Goal: Transaction & Acquisition: Book appointment/travel/reservation

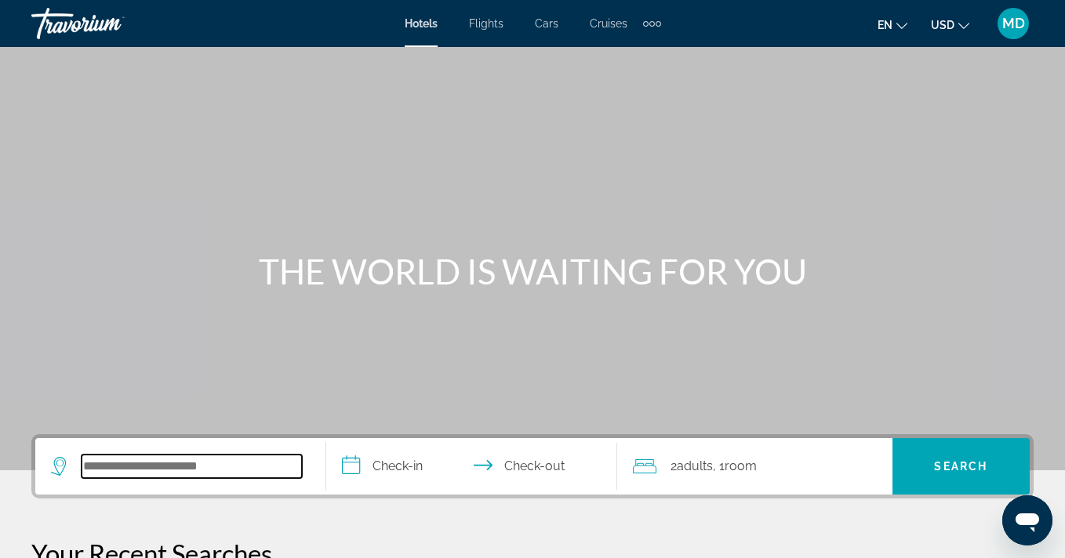
click at [196, 463] on input "Search widget" at bounding box center [192, 467] width 220 height 24
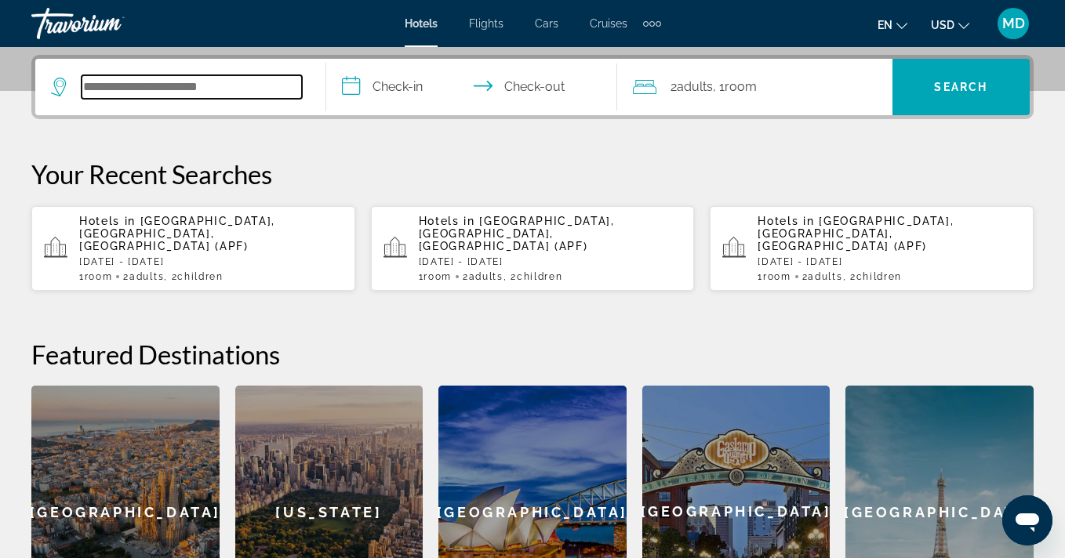
scroll to position [383, 0]
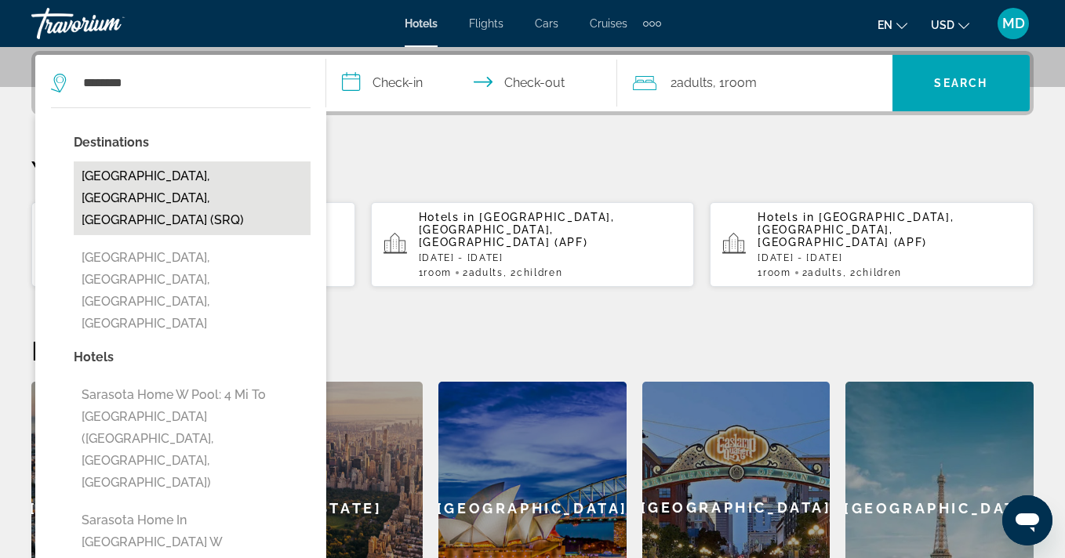
click at [269, 172] on button "Sarasota, FL, United States (SRQ)" at bounding box center [192, 199] width 237 height 74
type input "**********"
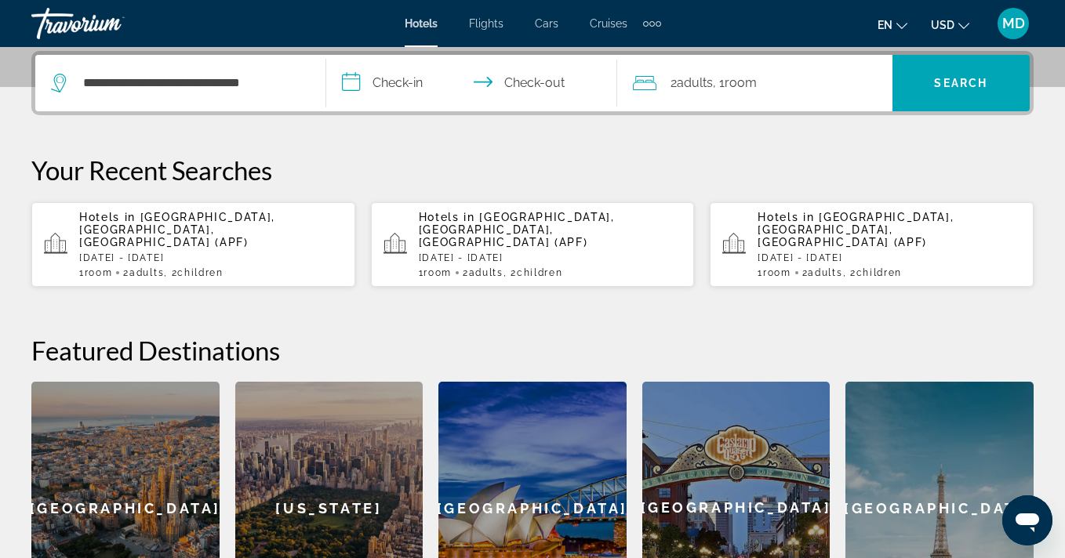
click at [410, 81] on input "**********" at bounding box center [474, 85] width 297 height 61
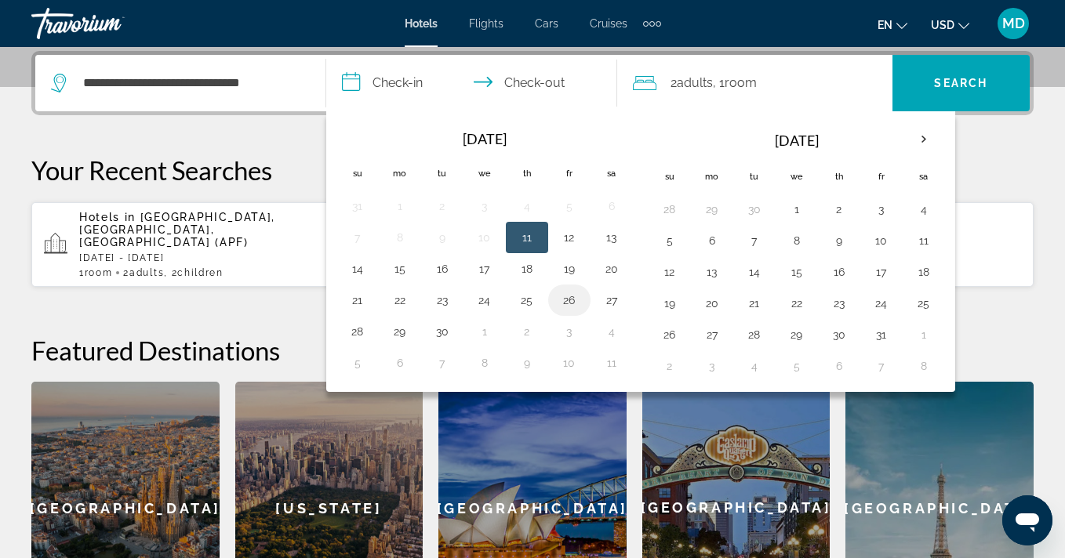
click at [571, 299] on button "26" at bounding box center [569, 300] width 25 height 22
click at [355, 326] on button "28" at bounding box center [357, 332] width 25 height 22
type input "**********"
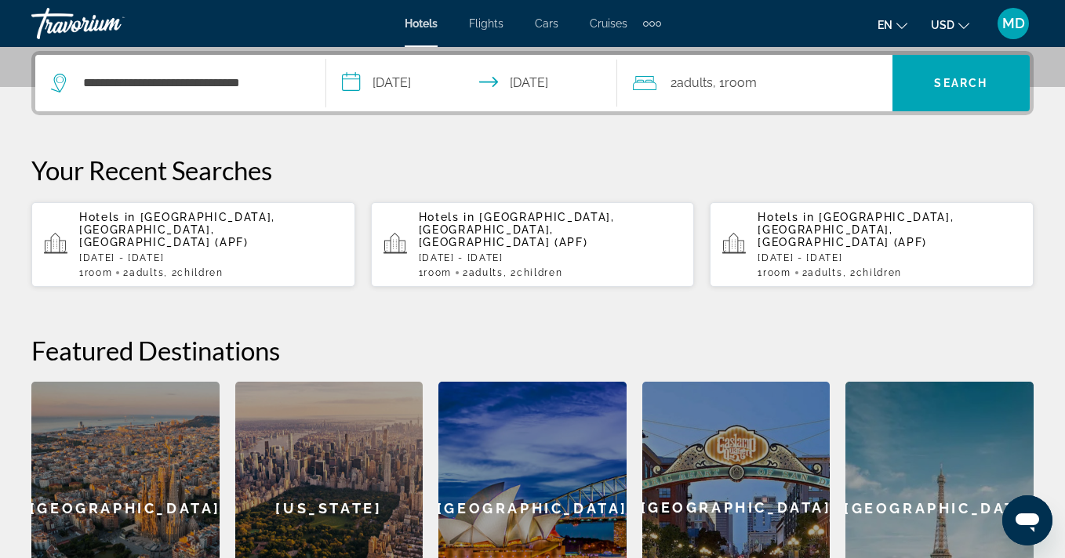
click at [742, 90] on span ", 1 Room rooms" at bounding box center [735, 83] width 44 height 22
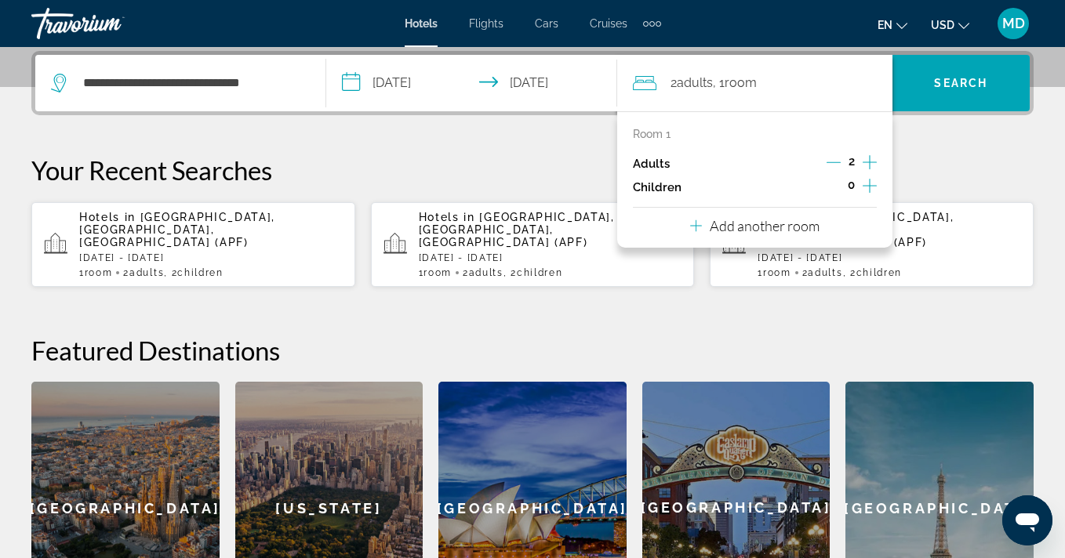
click at [868, 185] on icon "Increment children" at bounding box center [869, 186] width 14 height 14
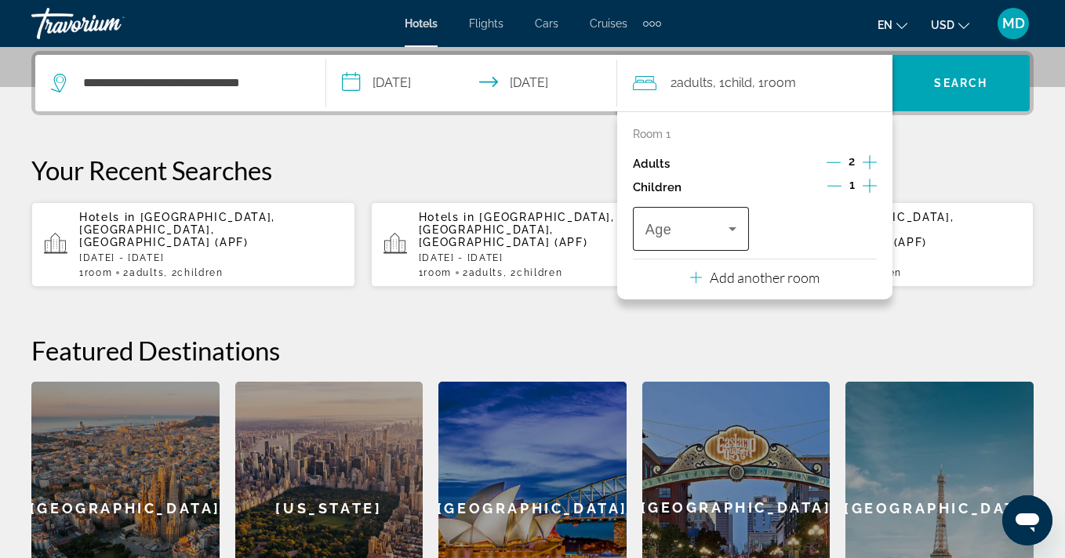
click at [730, 223] on icon "Travelers: 2 adults, 1 child" at bounding box center [732, 229] width 19 height 19
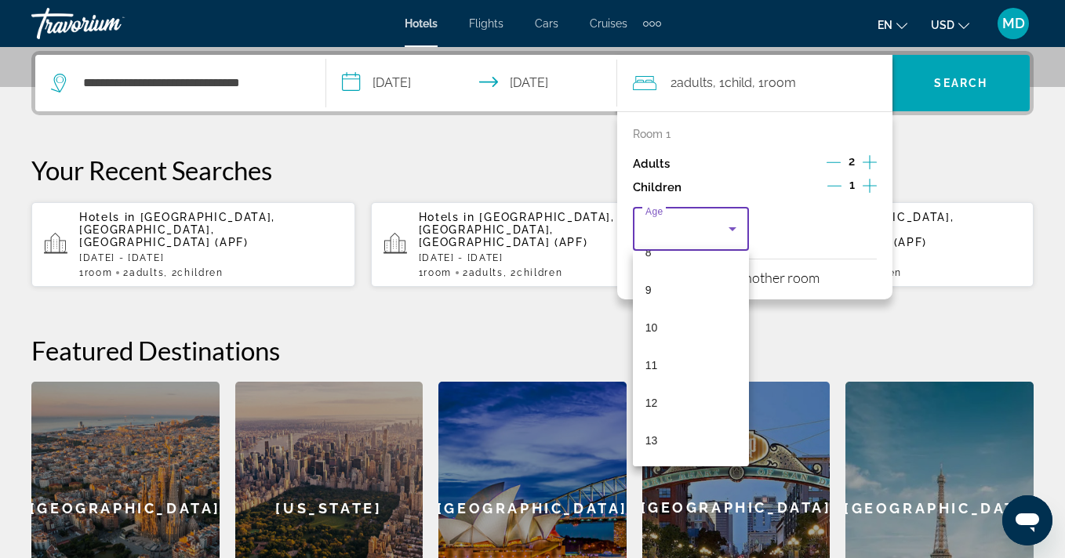
scroll to position [329, 0]
click at [676, 397] on mat-option "12" at bounding box center [691, 398] width 116 height 38
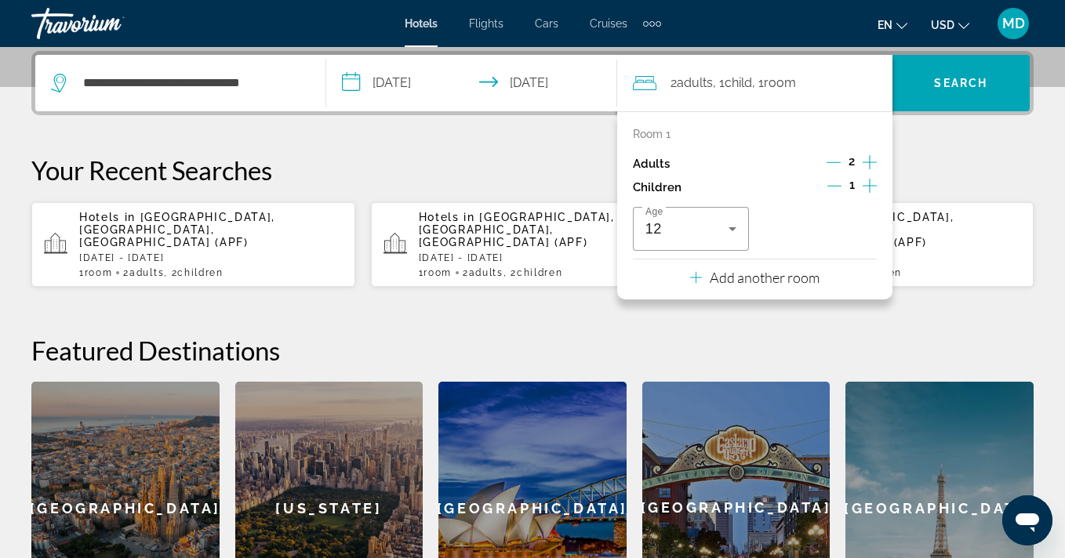
click at [862, 185] on icon "Increment children" at bounding box center [869, 185] width 14 height 19
click at [860, 229] on icon "Travelers: 2 adults, 2 children" at bounding box center [860, 229] width 8 height 4
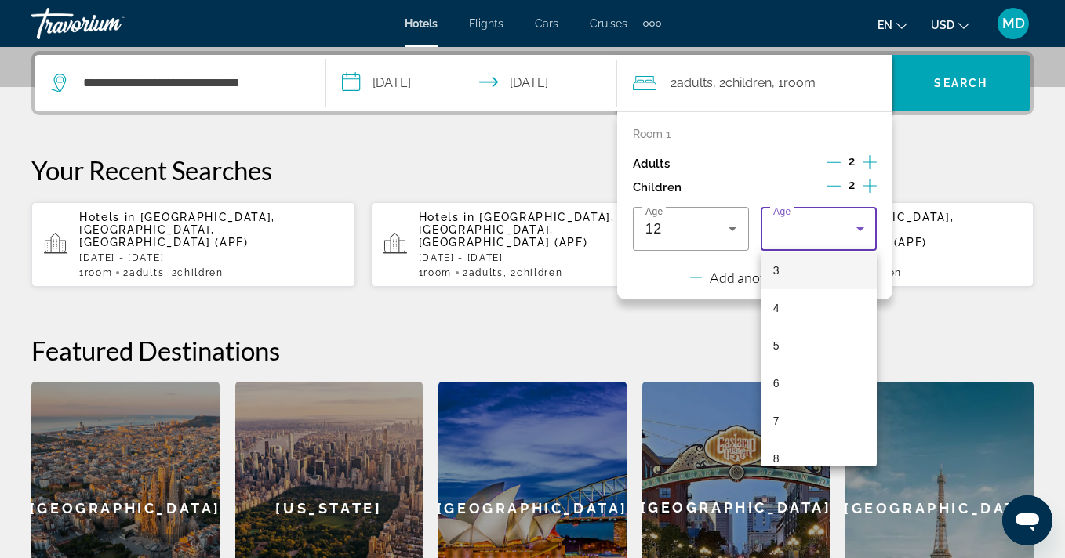
scroll to position [111, 0]
click at [797, 318] on mat-option "4" at bounding box center [818, 315] width 116 height 38
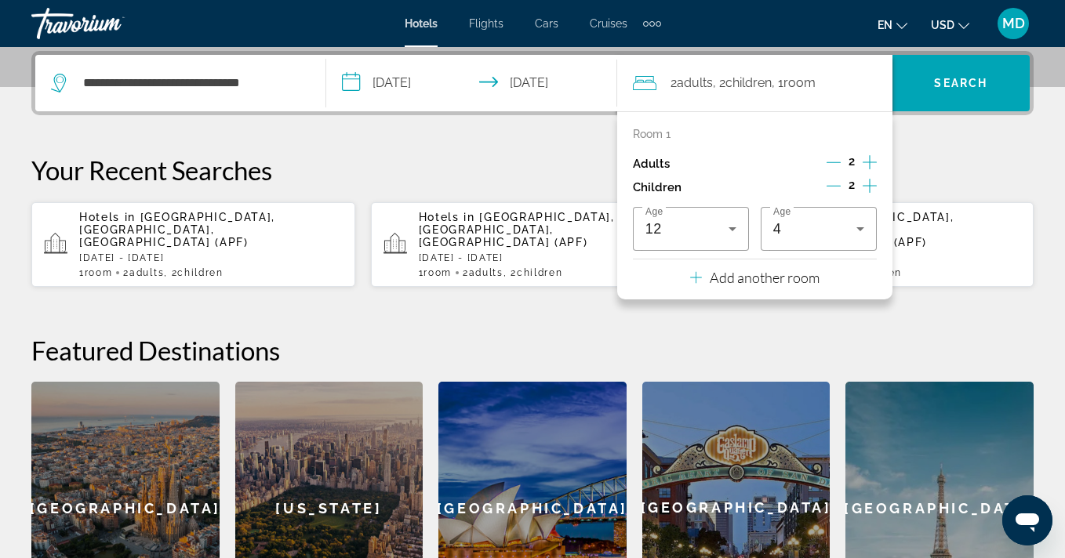
click at [892, 335] on h2 "Featured Destinations" at bounding box center [532, 350] width 1002 height 31
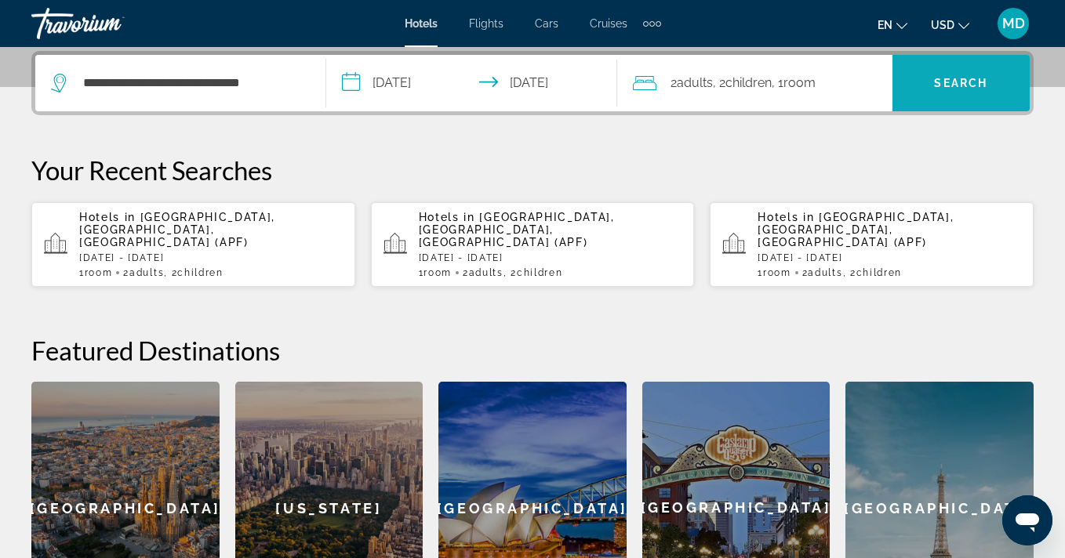
click at [944, 85] on span "Search" at bounding box center [960, 83] width 53 height 13
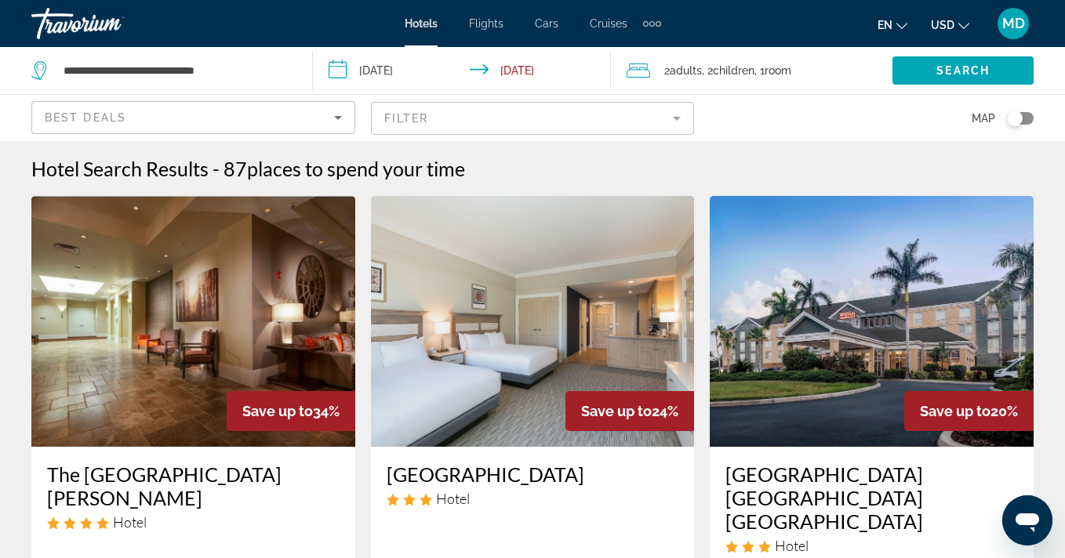
click at [674, 118] on mat-form-field "Filter" at bounding box center [533, 118] width 324 height 33
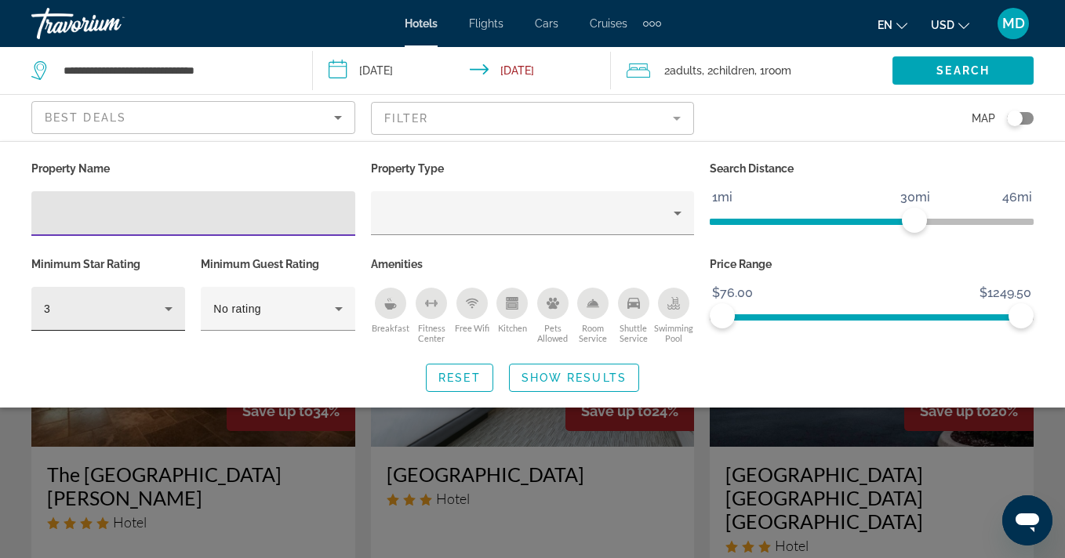
click at [169, 306] on icon "Hotel Filters" at bounding box center [168, 308] width 19 height 19
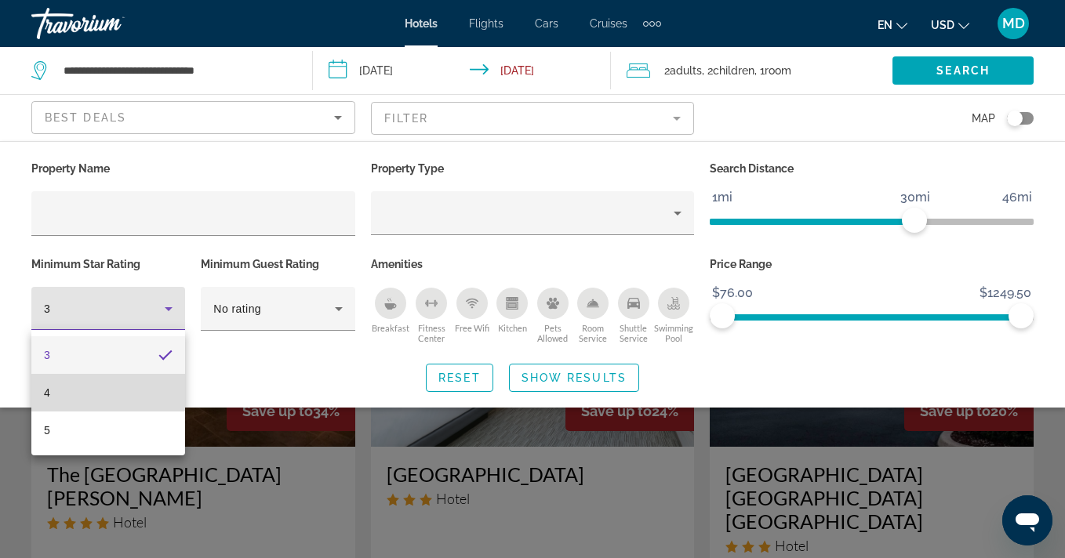
click at [139, 400] on mat-option "4" at bounding box center [108, 393] width 154 height 38
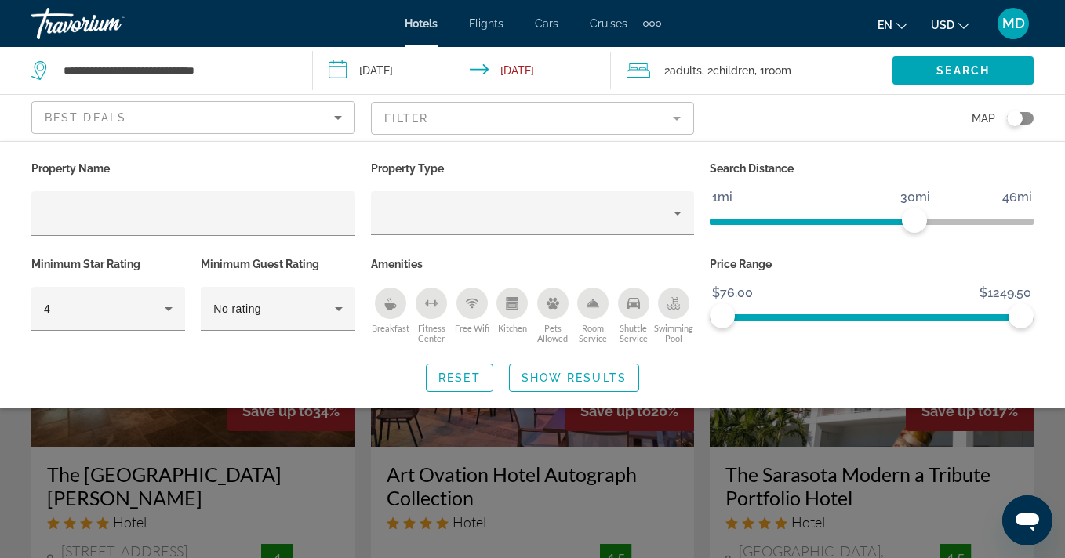
click at [289, 458] on div "Search widget" at bounding box center [532, 396] width 1065 height 323
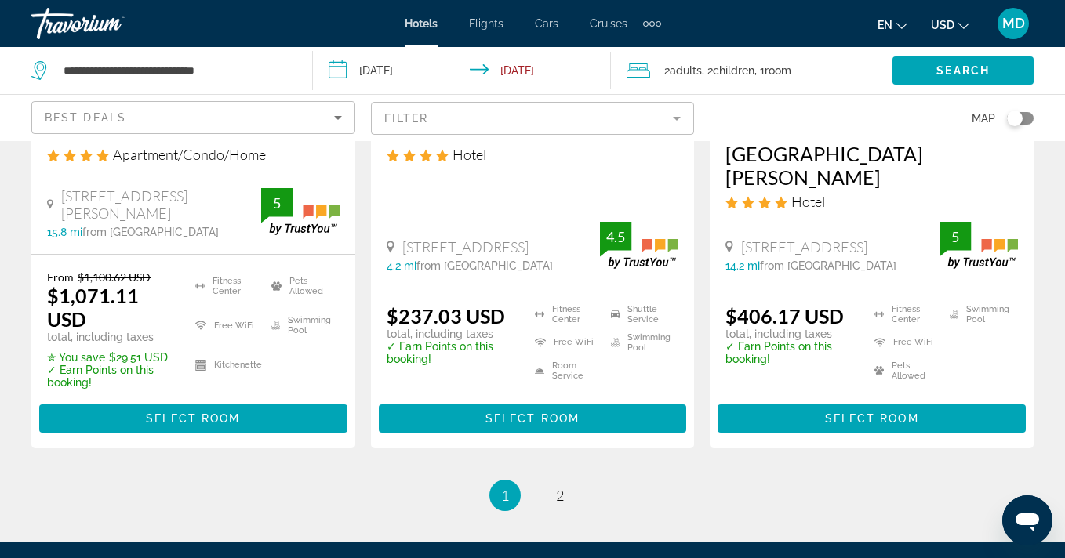
scroll to position [2314, 0]
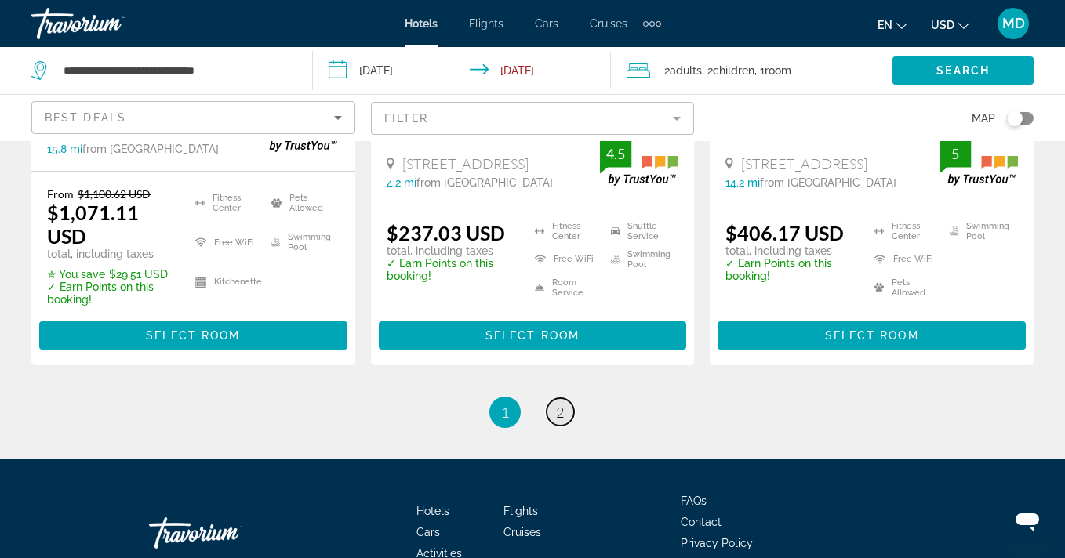
click at [561, 404] on span "2" at bounding box center [560, 412] width 8 height 17
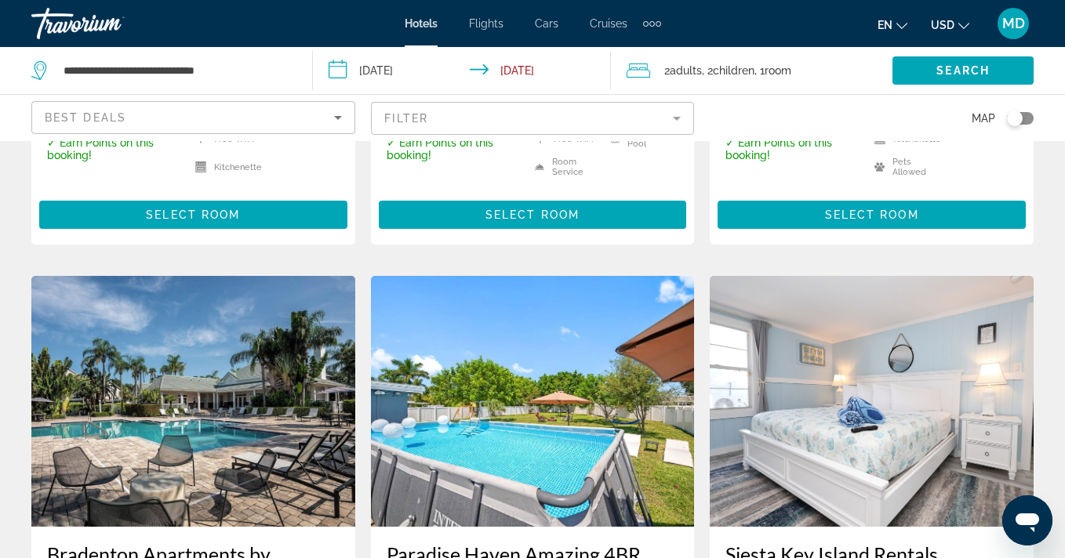
scroll to position [263, 0]
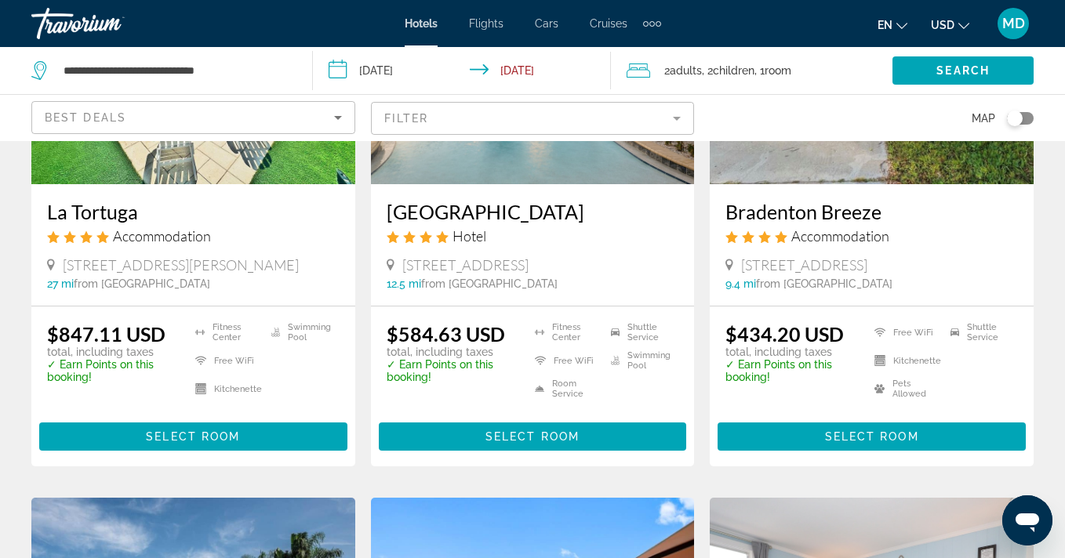
click at [410, 70] on input "**********" at bounding box center [464, 73] width 303 height 52
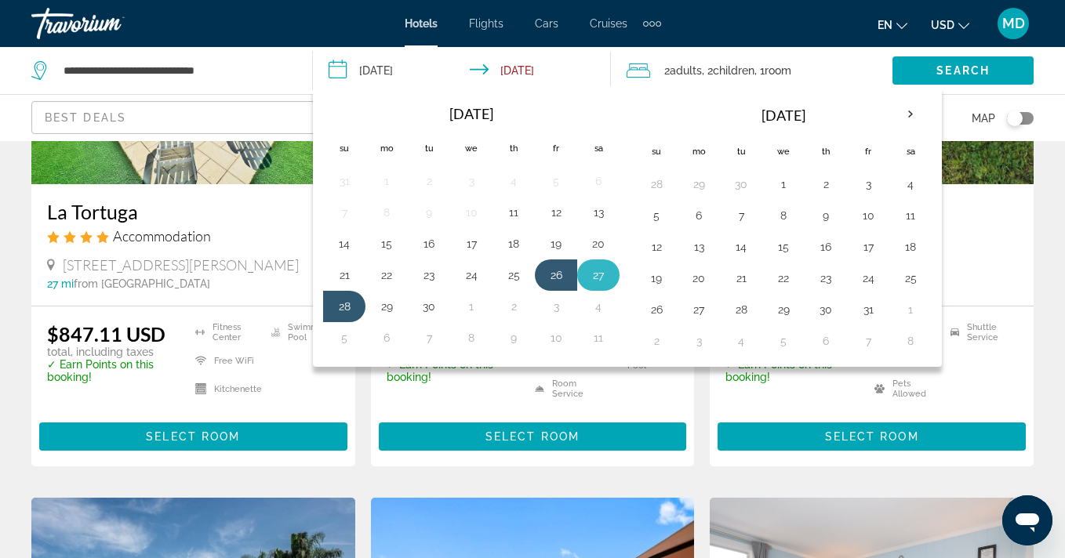
click at [607, 277] on button "27" at bounding box center [598, 275] width 25 height 22
click at [390, 307] on button "29" at bounding box center [386, 307] width 25 height 22
type input "**********"
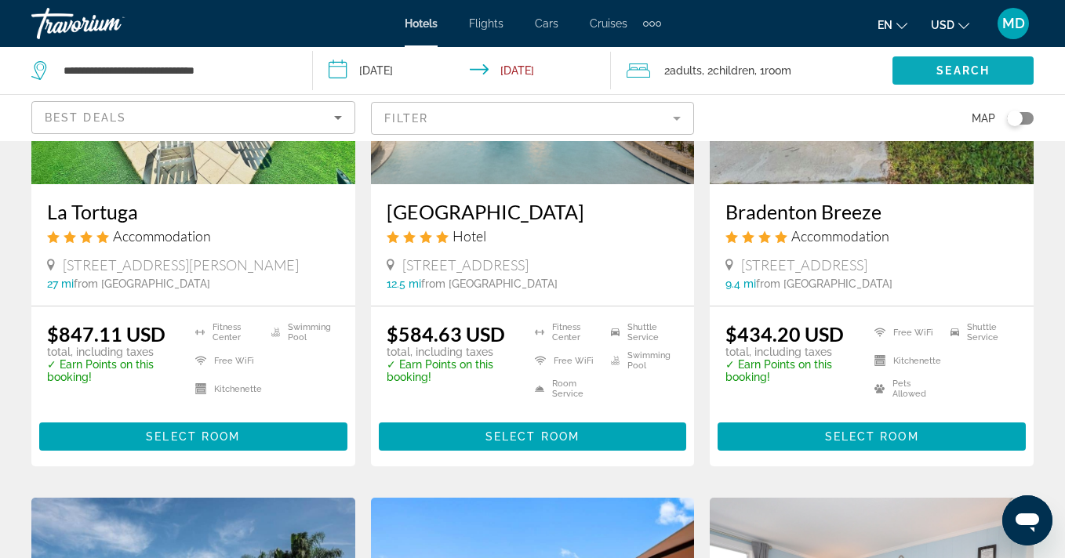
click at [976, 69] on span "Search" at bounding box center [962, 70] width 53 height 13
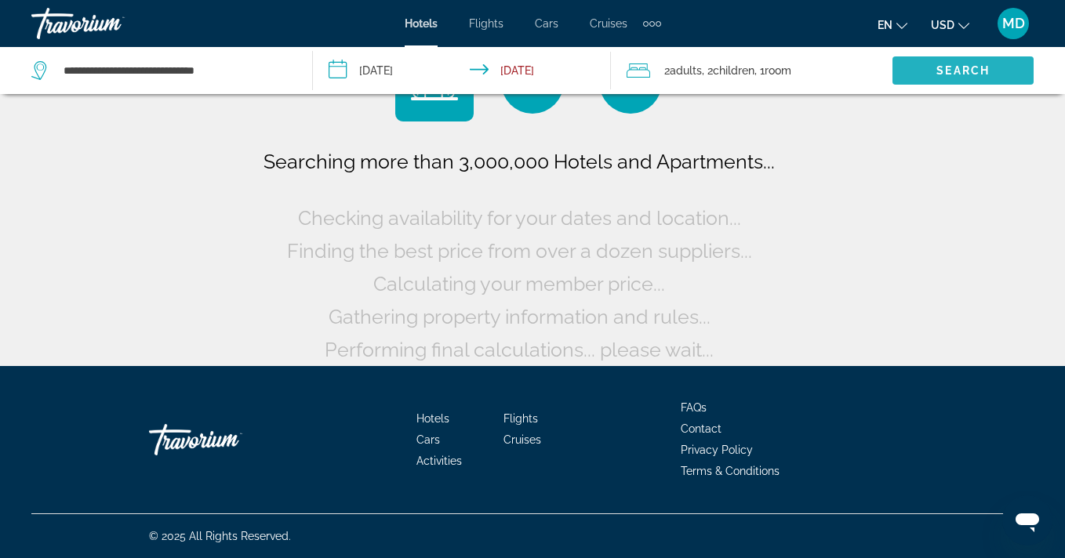
scroll to position [74, 0]
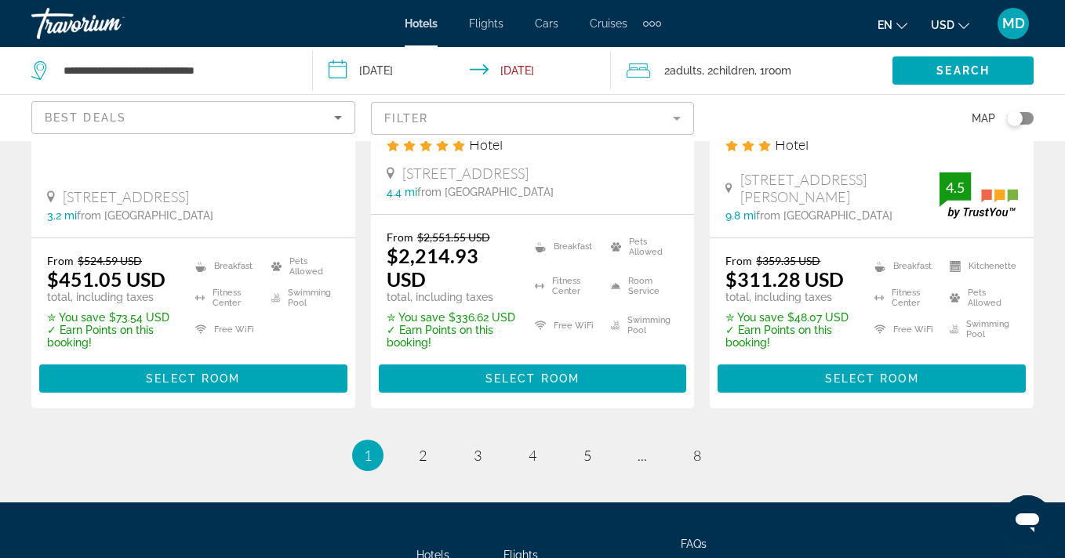
scroll to position [2353, 0]
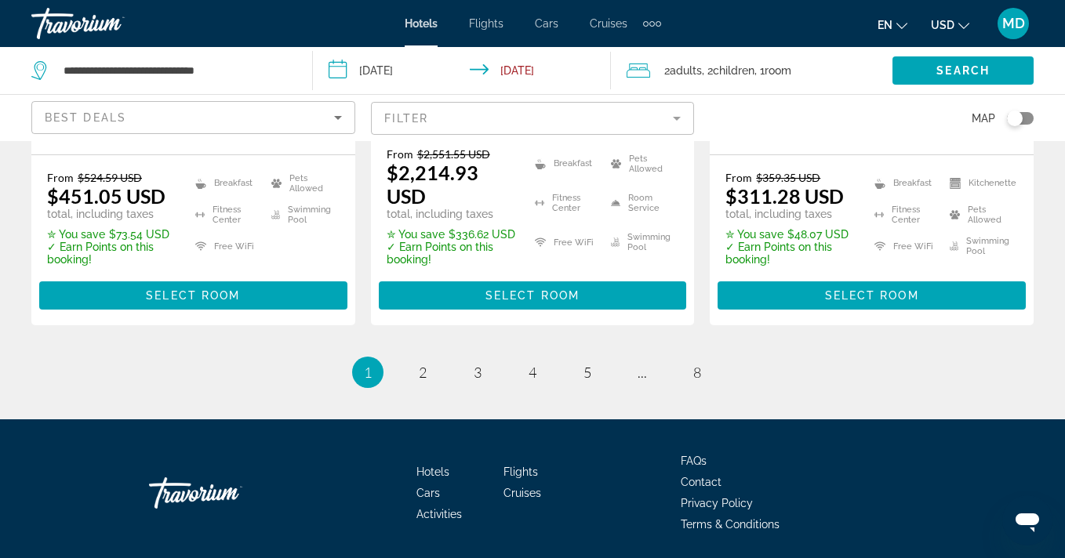
click at [672, 112] on mat-form-field "Filter" at bounding box center [533, 118] width 324 height 33
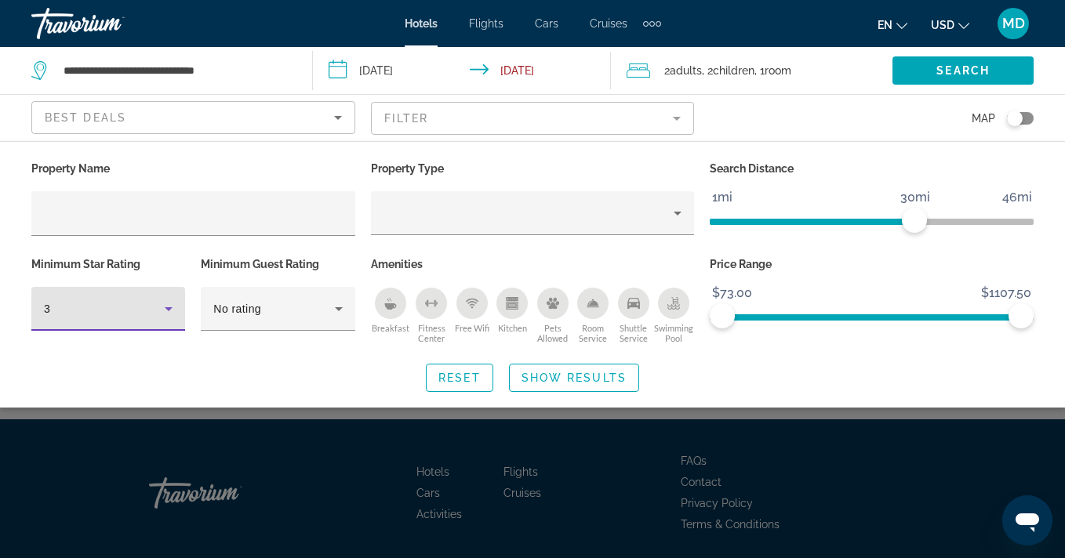
click at [169, 305] on icon "Hotel Filters" at bounding box center [168, 308] width 19 height 19
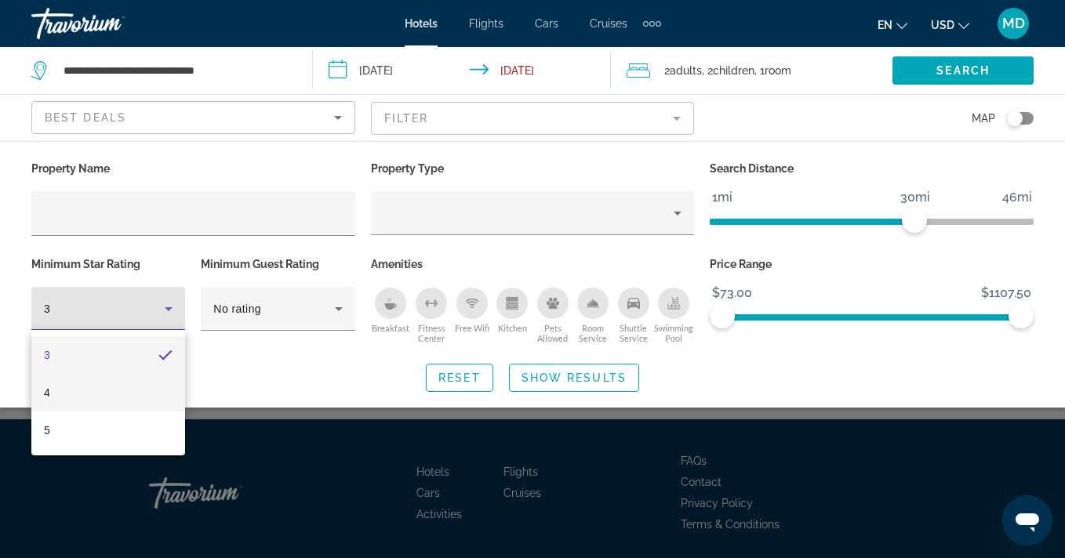
click at [139, 400] on mat-option "4" at bounding box center [108, 393] width 154 height 38
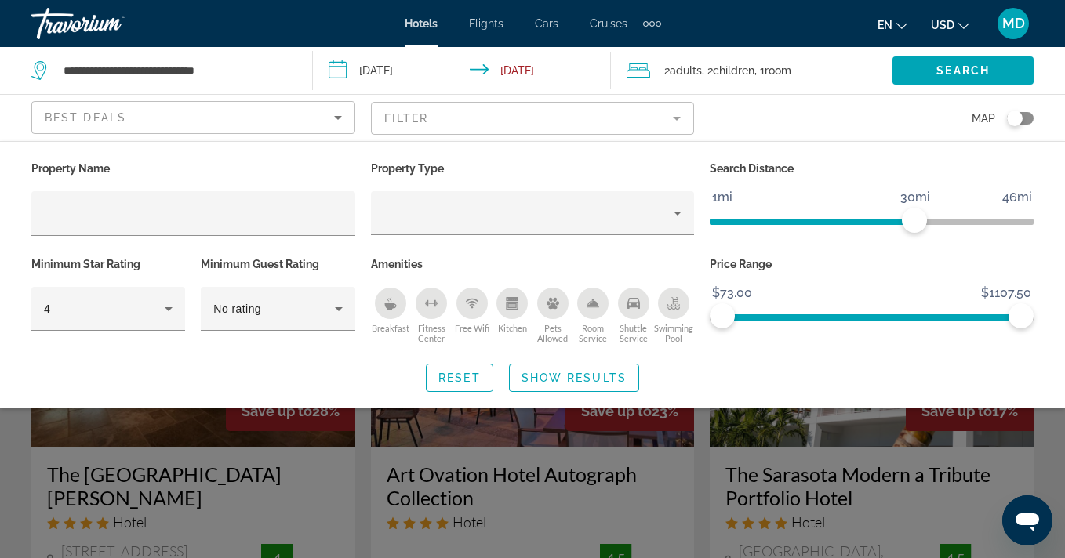
click at [310, 436] on div "Search widget" at bounding box center [532, 396] width 1065 height 323
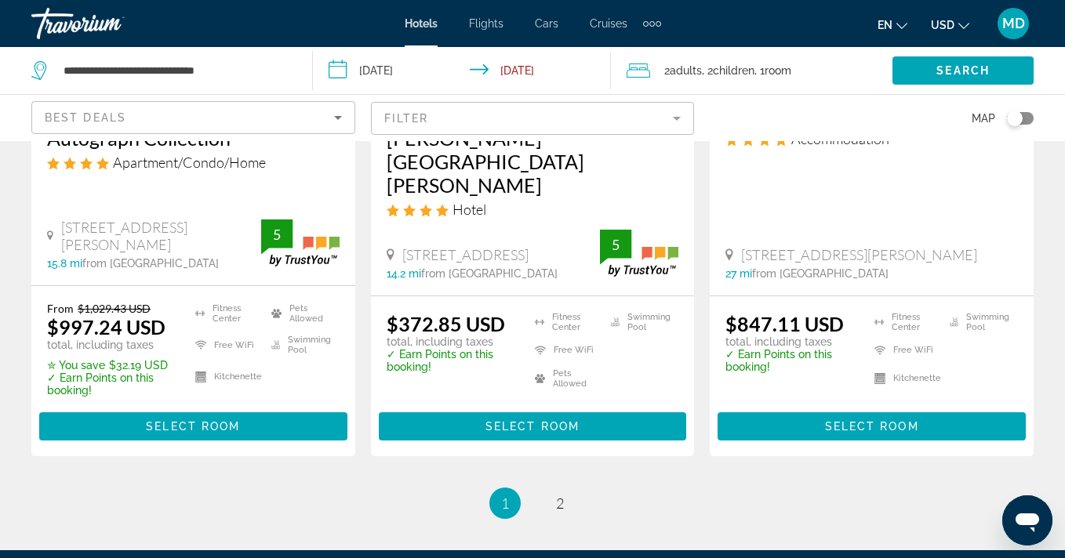
scroll to position [2231, 0]
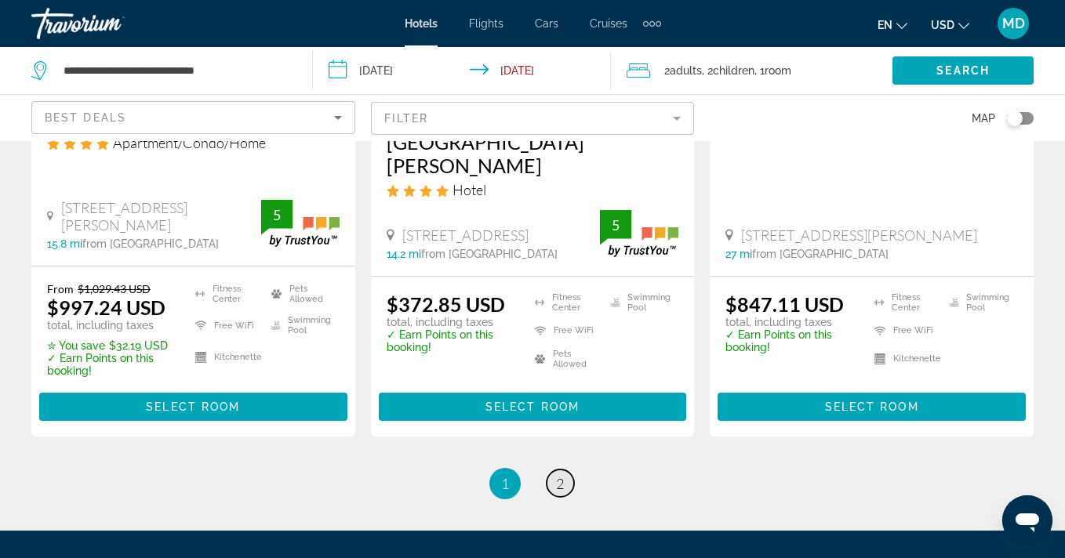
click at [559, 475] on span "2" at bounding box center [560, 483] width 8 height 17
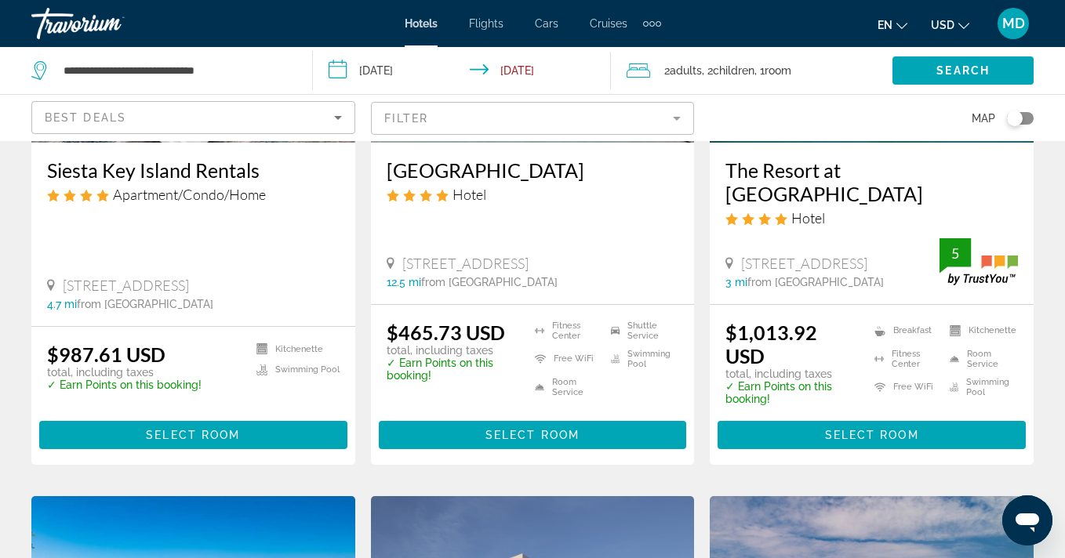
scroll to position [957, 0]
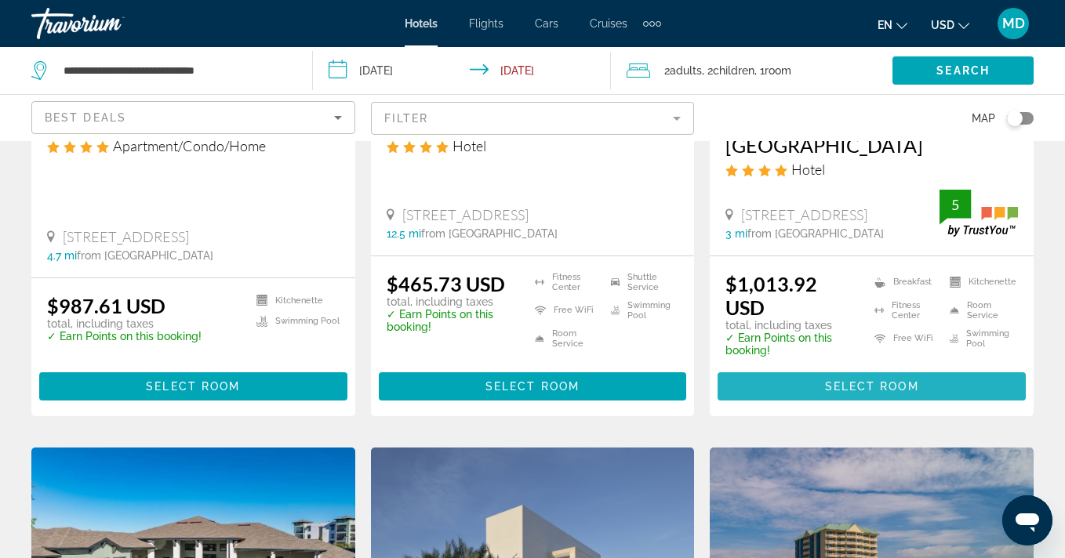
click at [846, 380] on span "Select Room" at bounding box center [872, 386] width 94 height 13
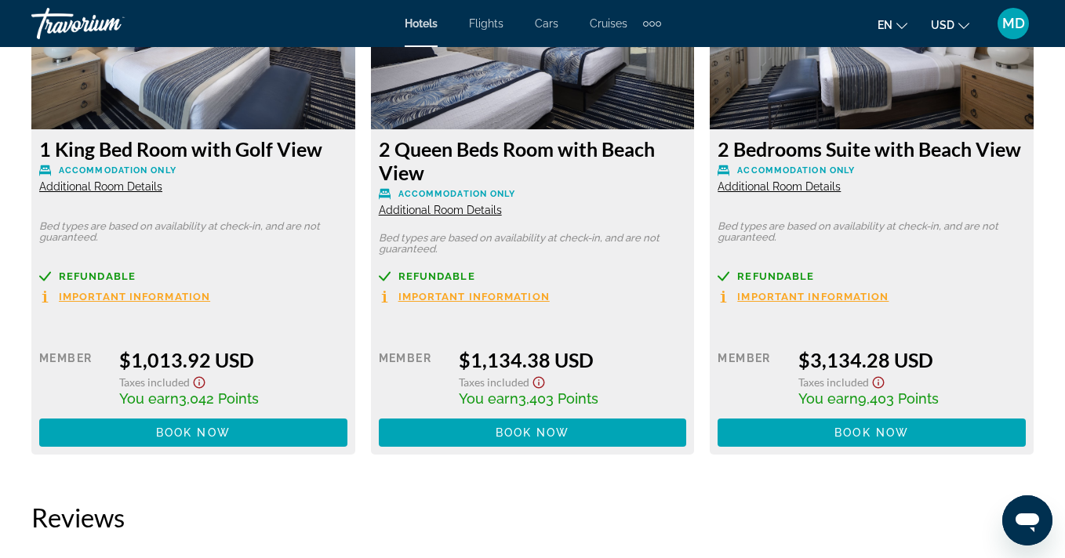
scroll to position [2559, 0]
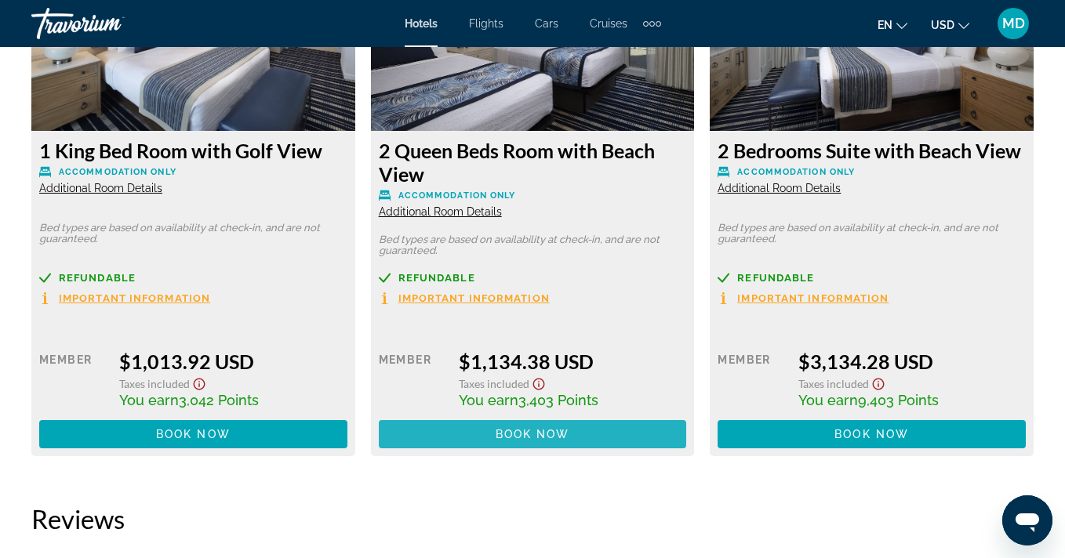
click at [544, 438] on span "Book now" at bounding box center [533, 434] width 74 height 13
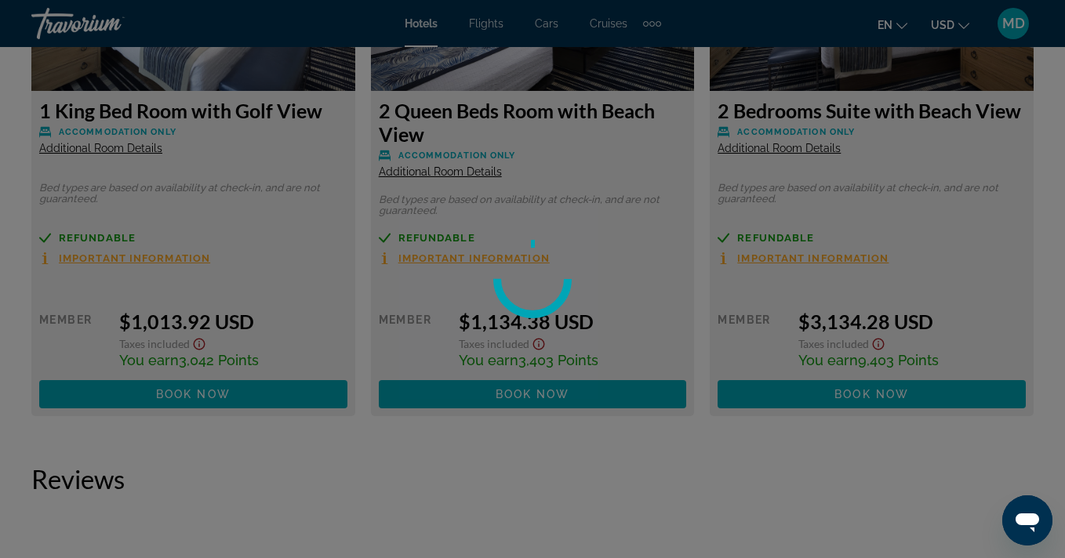
scroll to position [2655, 0]
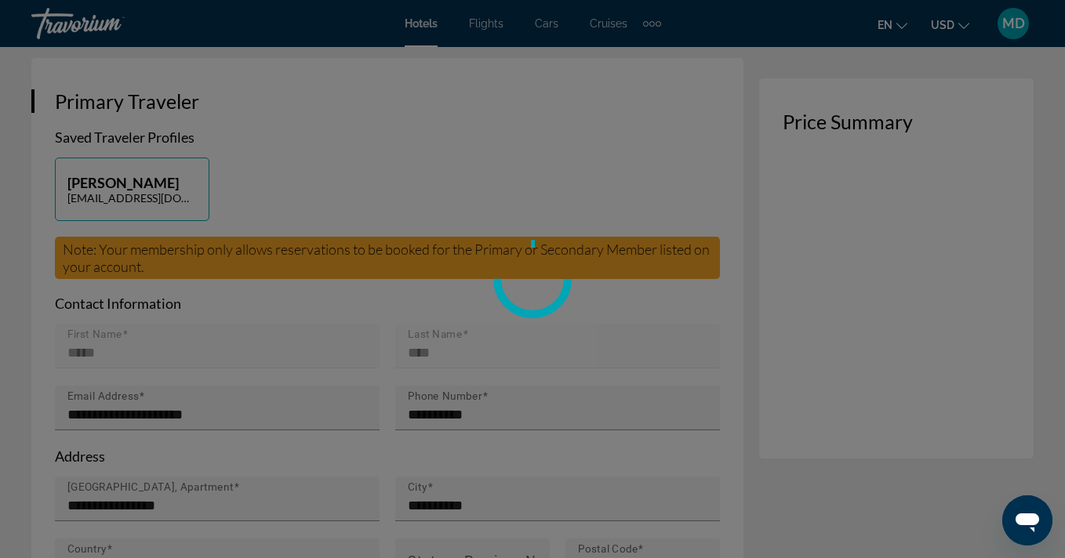
scroll to position [338, 0]
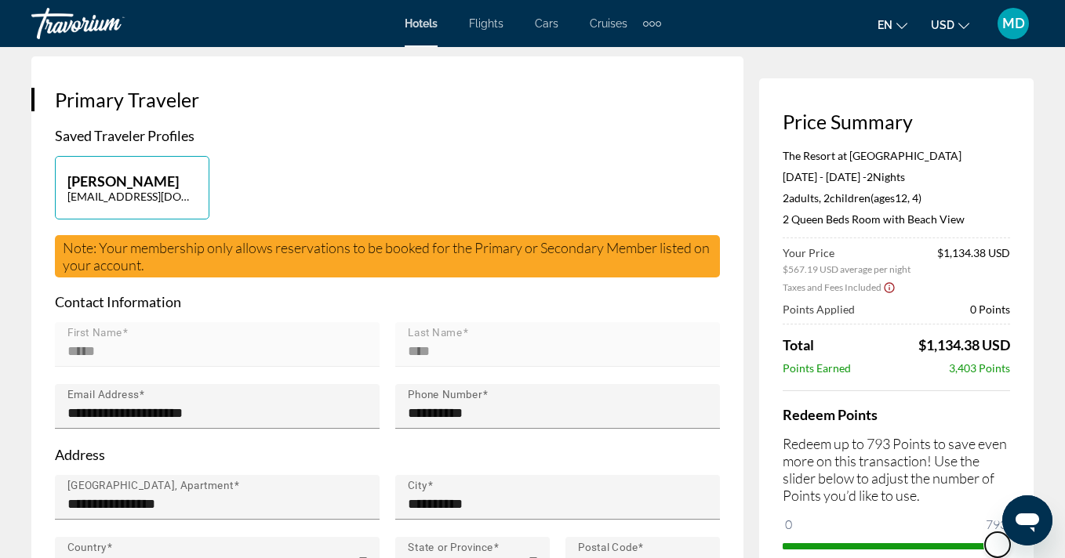
drag, startPoint x: 795, startPoint y: 525, endPoint x: 1128, endPoint y: 522, distance: 333.2
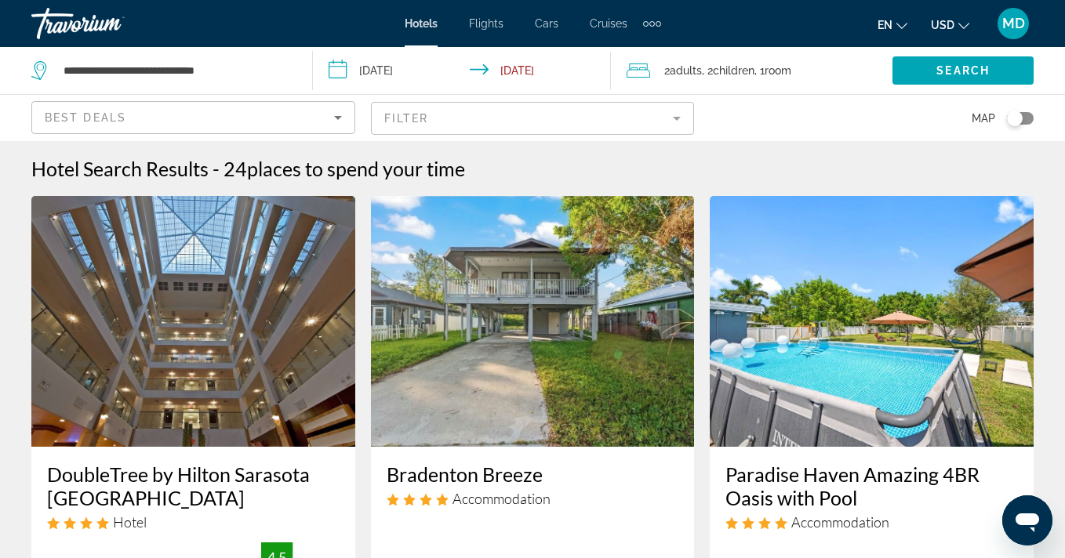
click at [387, 62] on input "**********" at bounding box center [464, 73] width 303 height 52
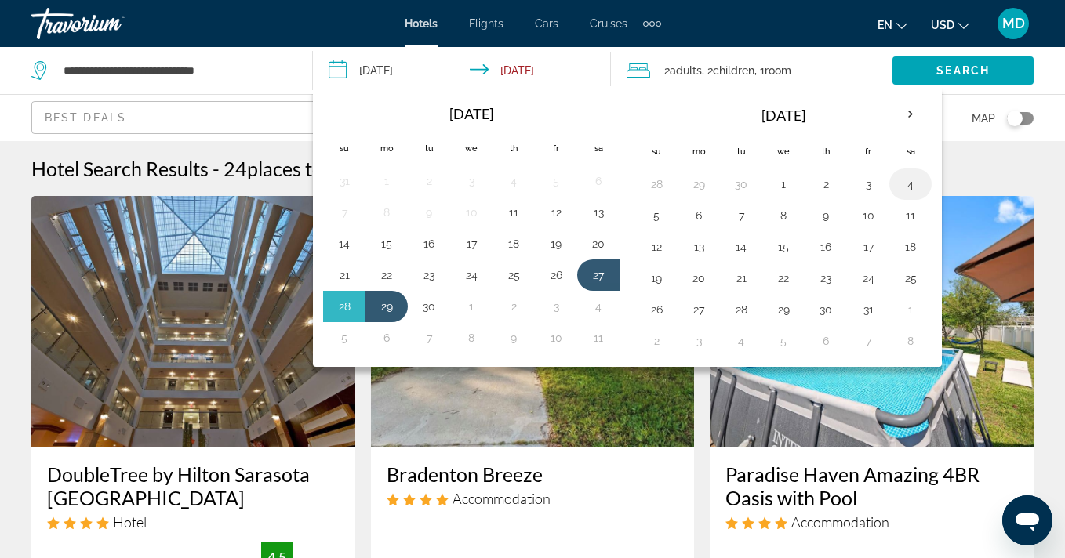
click at [914, 183] on button "4" at bounding box center [910, 184] width 25 height 22
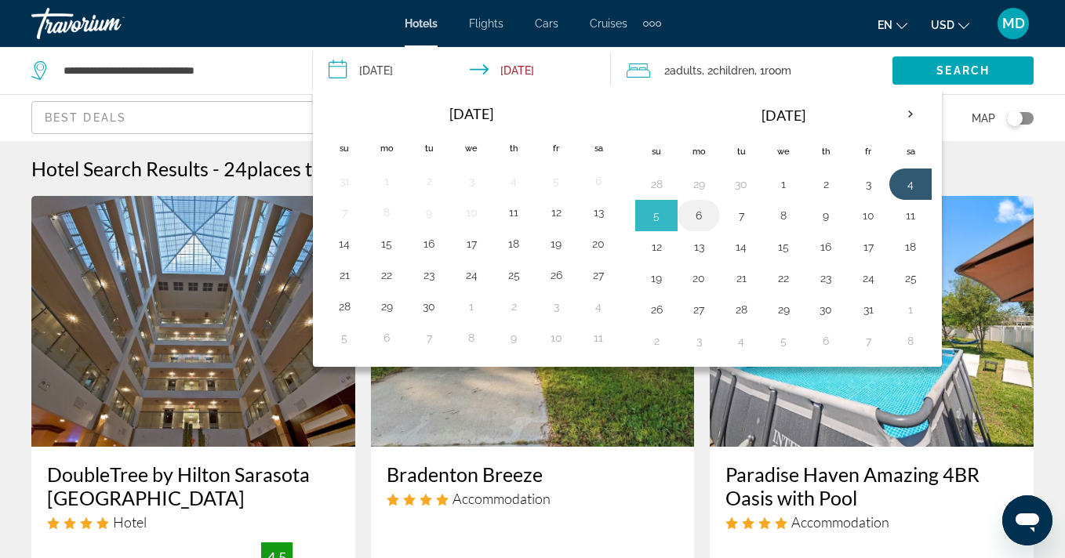
click at [702, 216] on button "6" at bounding box center [698, 216] width 25 height 22
type input "**********"
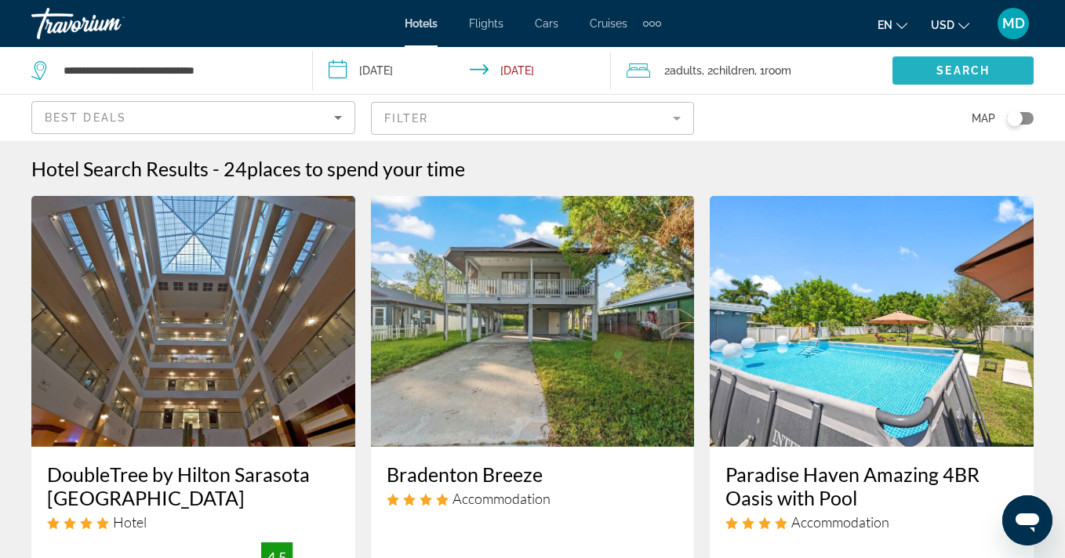
click at [962, 71] on span "Search" at bounding box center [962, 70] width 53 height 13
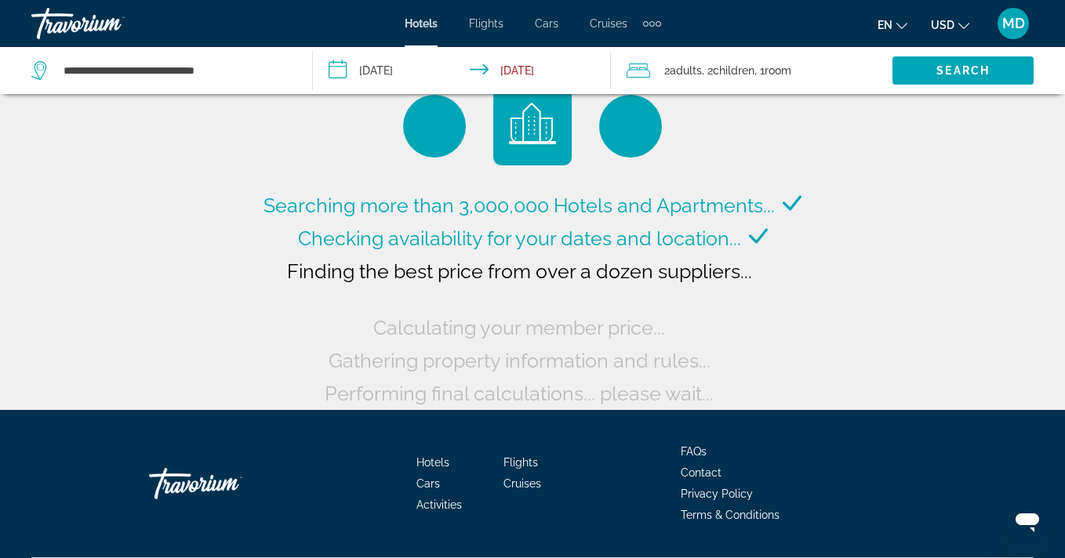
scroll to position [74, 0]
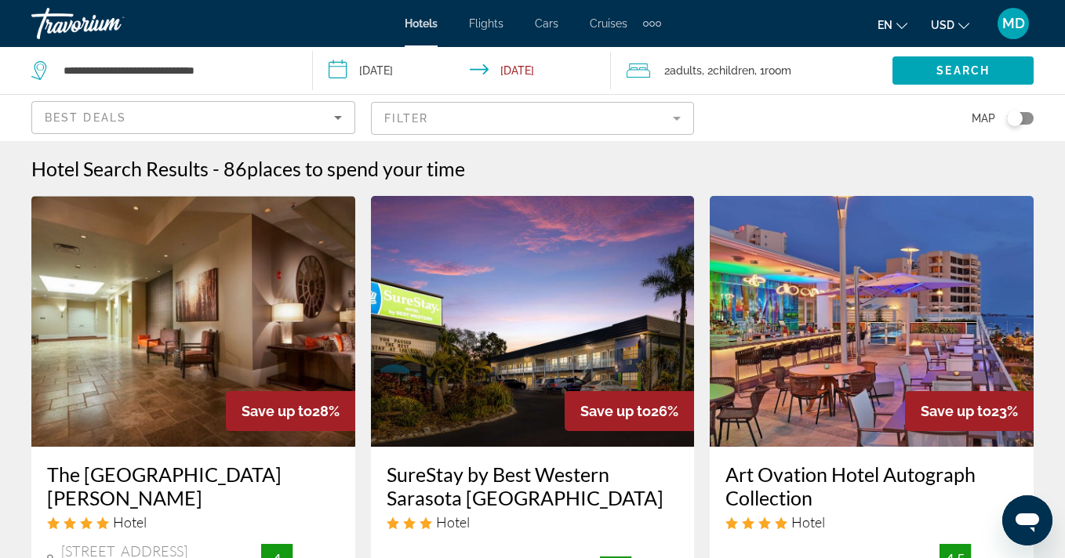
click at [677, 115] on mat-form-field "Filter" at bounding box center [533, 118] width 324 height 33
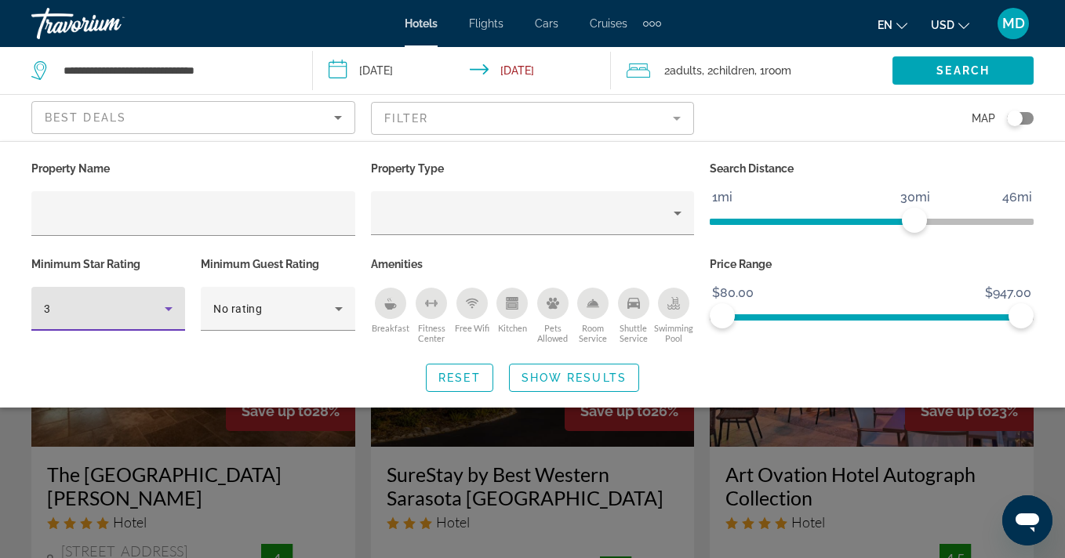
click at [162, 304] on icon "Hotel Filters" at bounding box center [168, 308] width 19 height 19
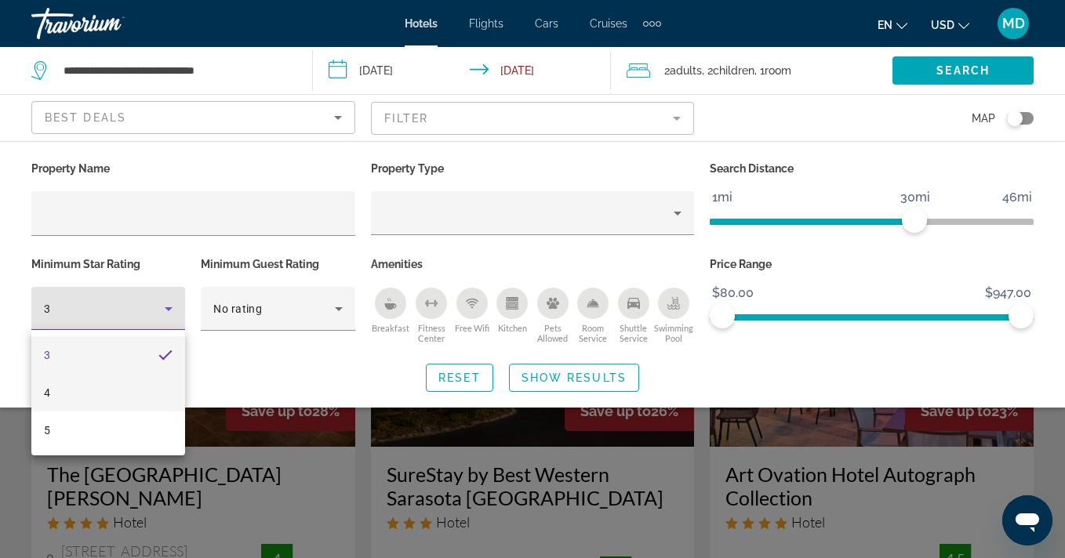
click at [144, 391] on mat-option "4" at bounding box center [108, 393] width 154 height 38
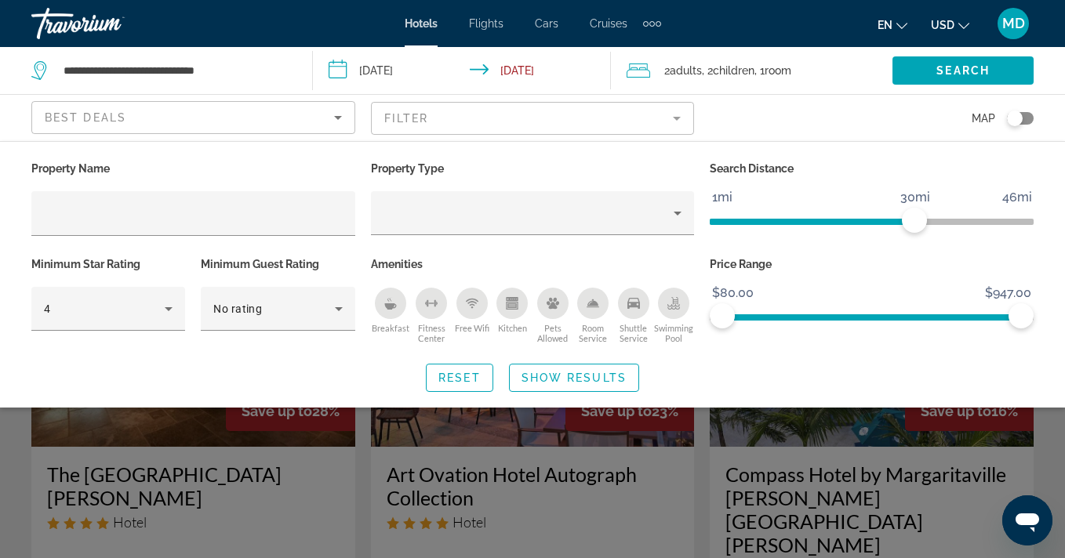
click at [251, 456] on div "Search widget" at bounding box center [532, 396] width 1065 height 323
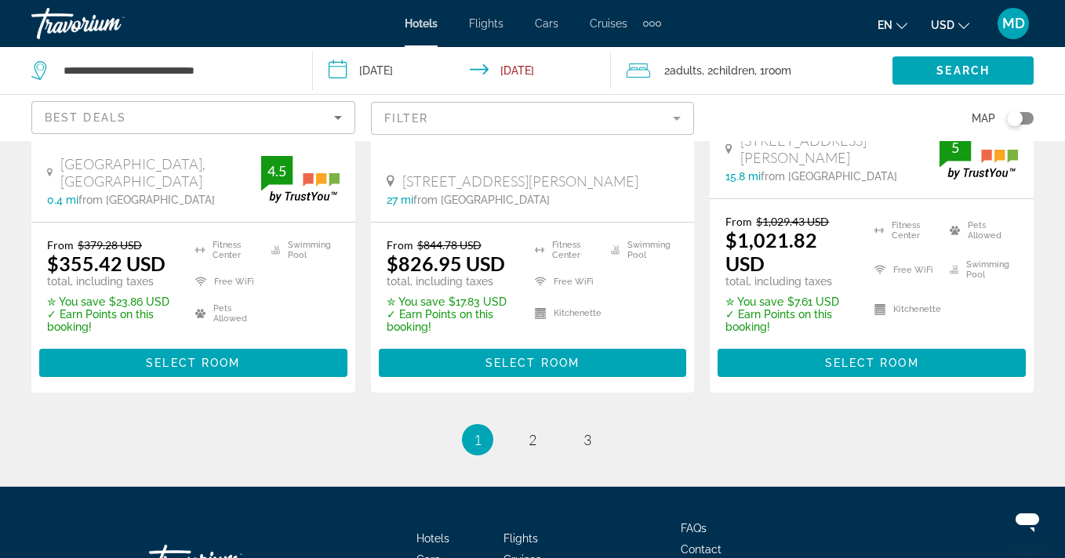
scroll to position [2359, 0]
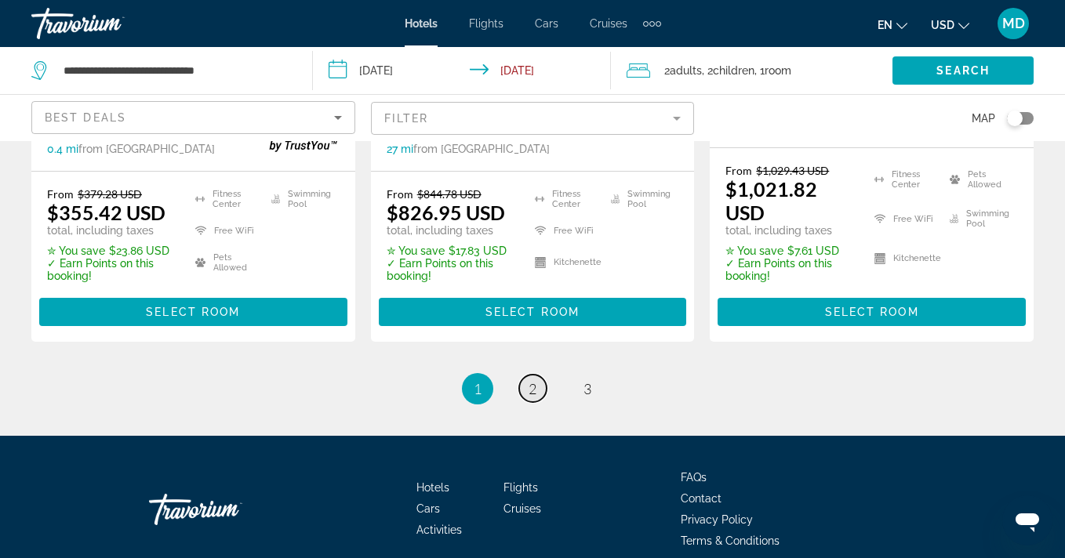
click at [532, 375] on link "page 2" at bounding box center [532, 388] width 27 height 27
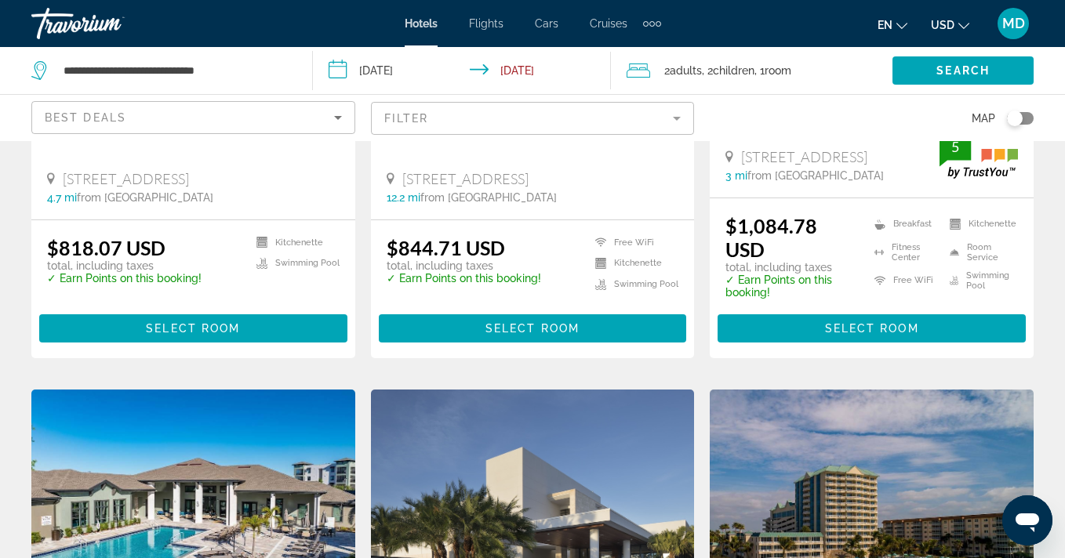
scroll to position [920, 0]
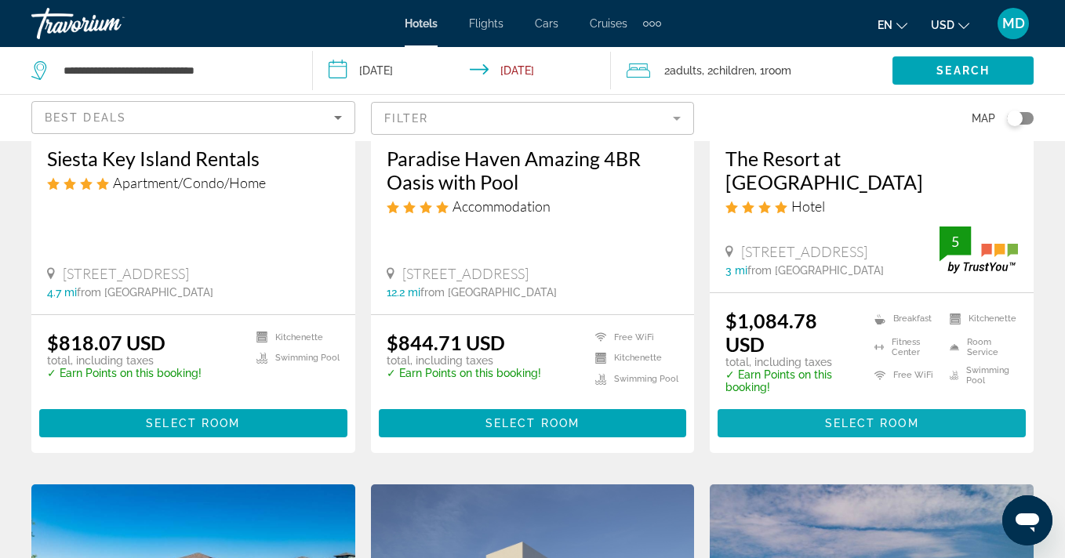
click at [828, 417] on span "Select Room" at bounding box center [872, 423] width 94 height 13
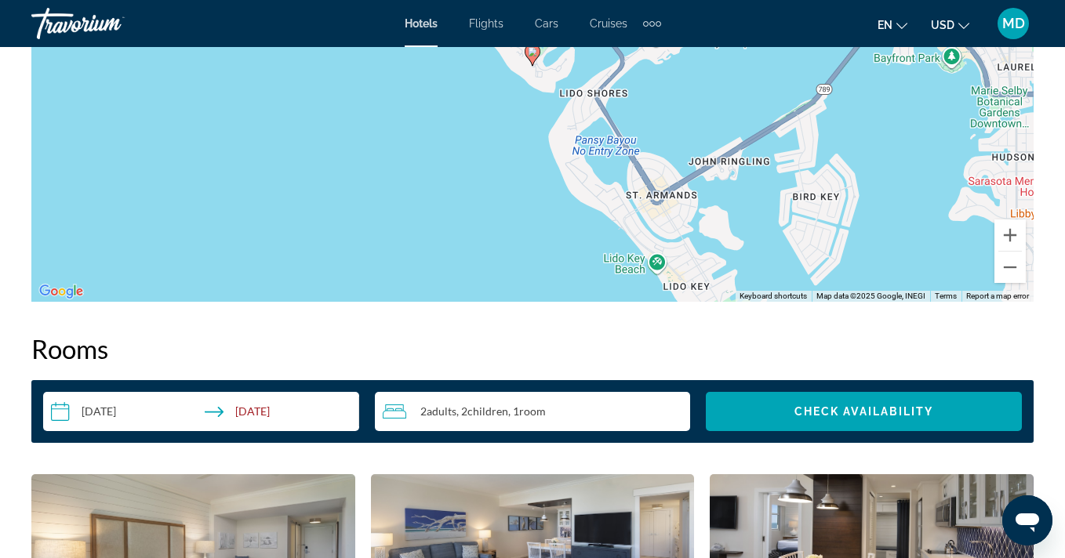
scroll to position [2024, 0]
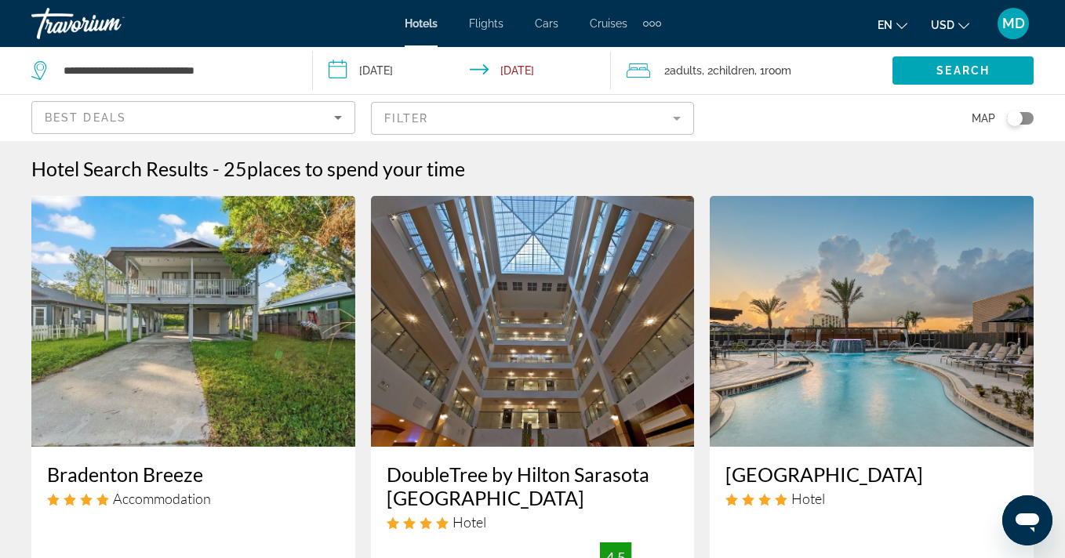
click at [401, 70] on input "**********" at bounding box center [464, 73] width 303 height 52
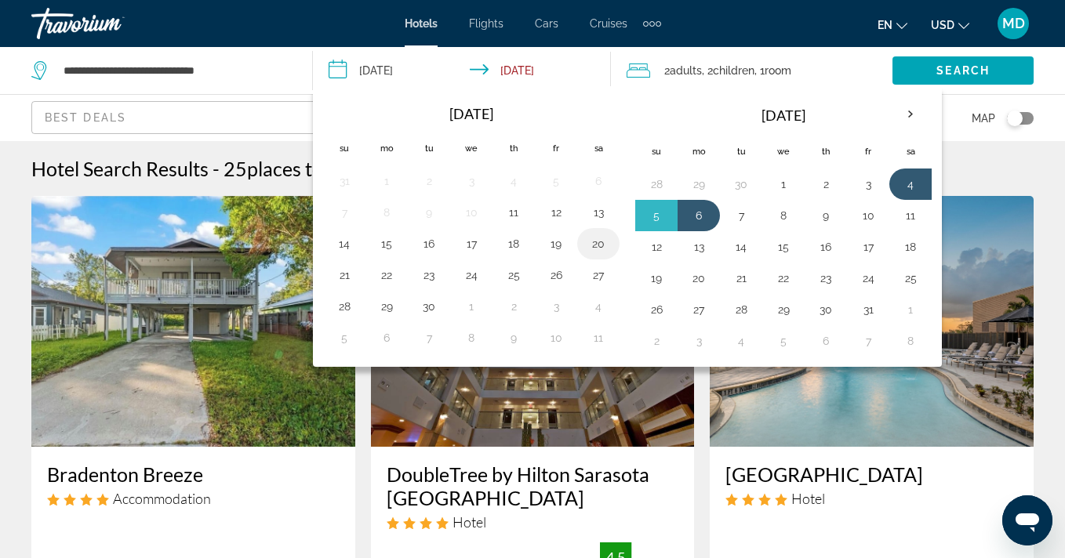
click at [597, 245] on button "20" at bounding box center [598, 244] width 25 height 22
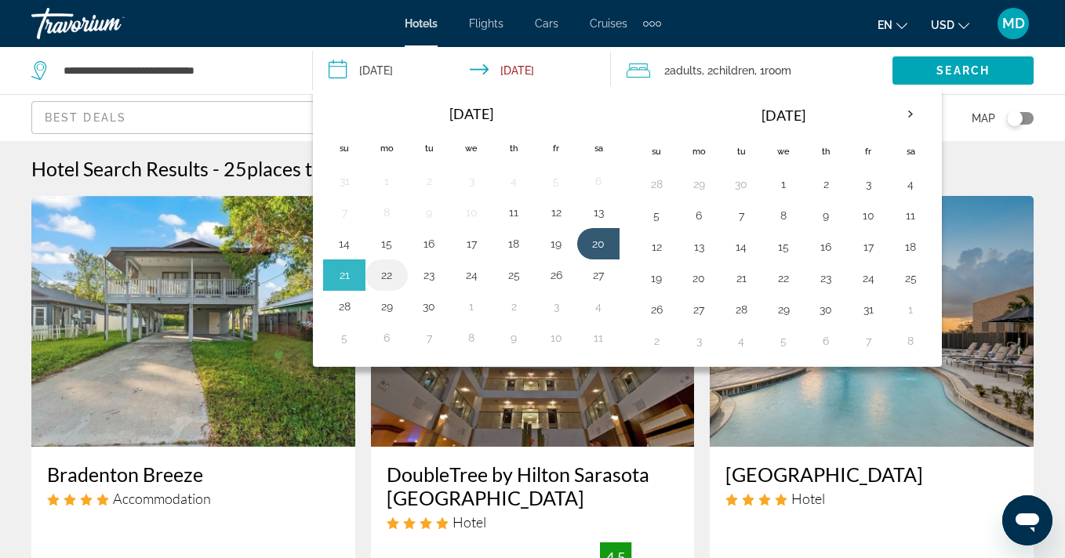
click at [390, 274] on button "22" at bounding box center [386, 275] width 25 height 22
type input "**********"
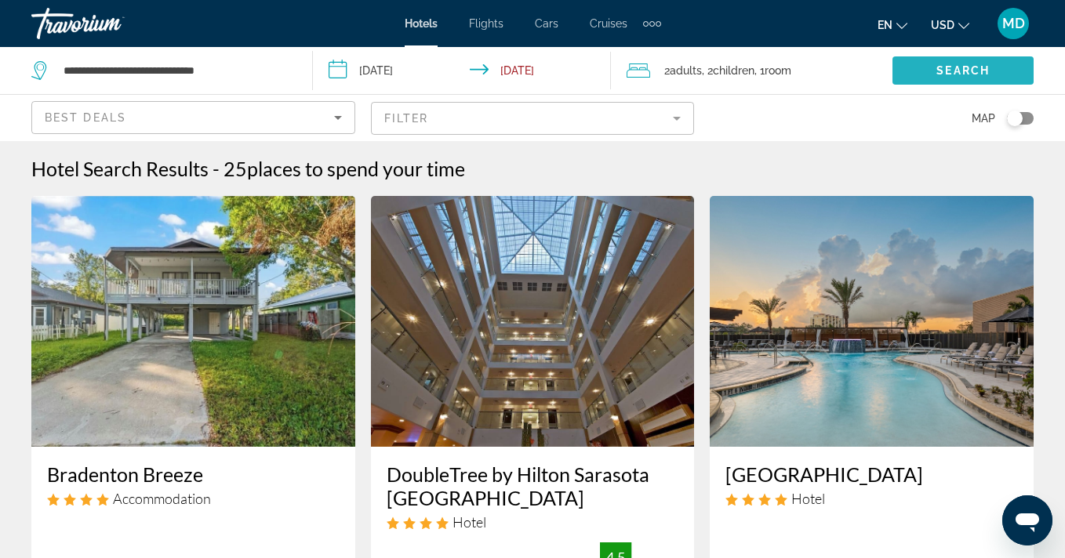
click at [940, 66] on span "Search" at bounding box center [962, 70] width 53 height 13
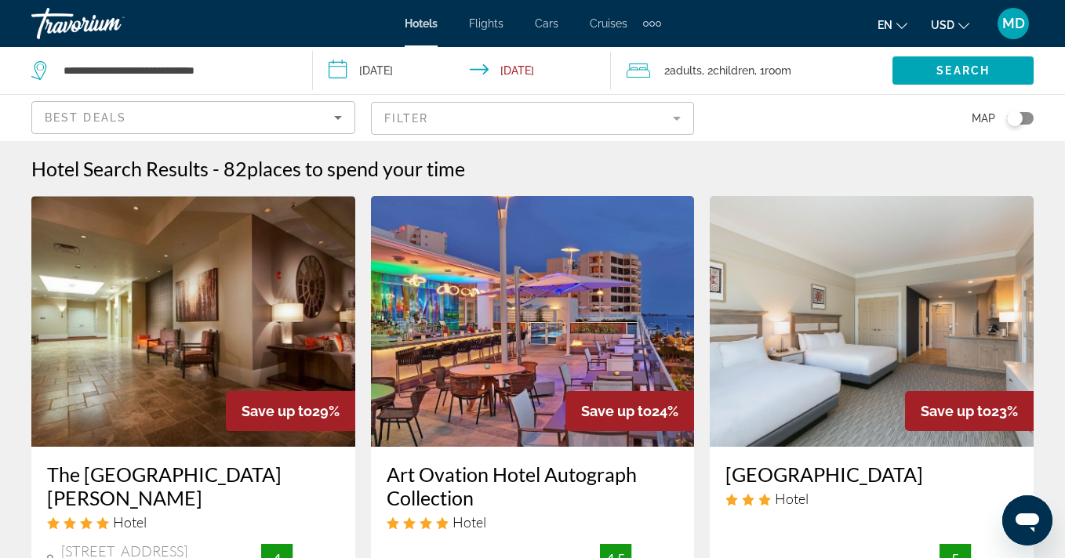
click at [673, 113] on mat-form-field "Filter" at bounding box center [533, 118] width 324 height 33
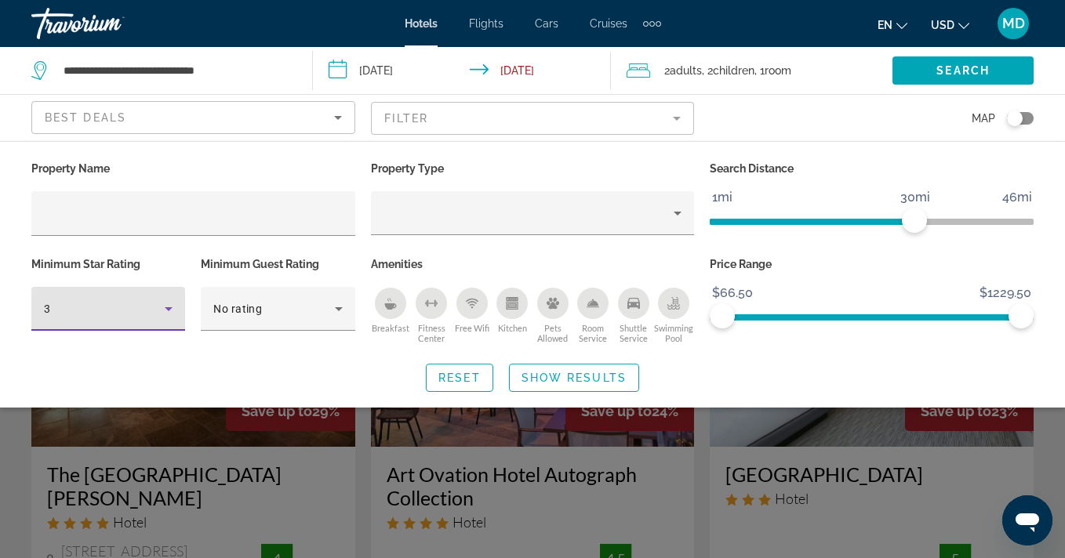
click at [168, 308] on icon "Hotel Filters" at bounding box center [169, 309] width 8 height 4
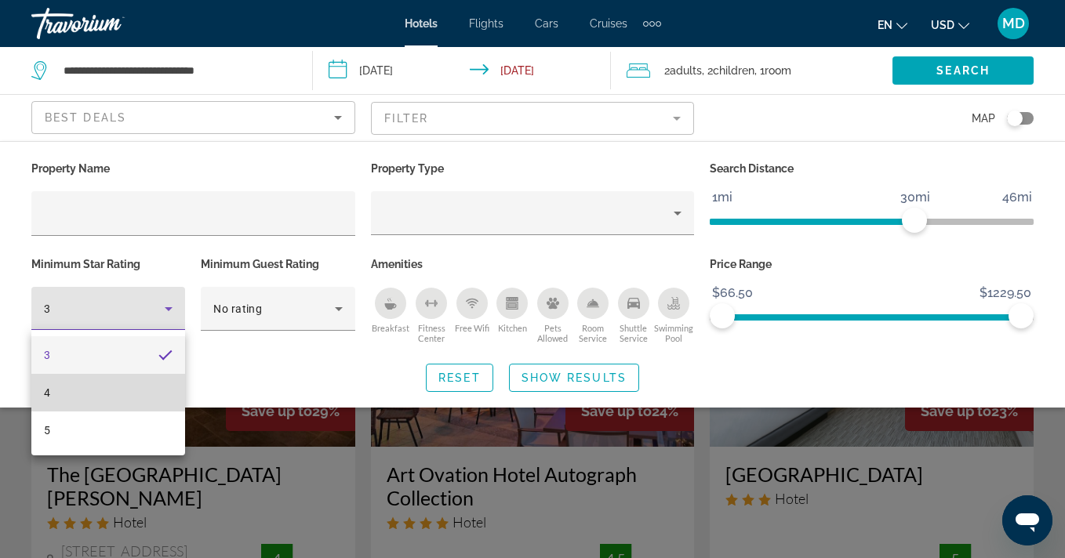
click at [148, 397] on mat-option "4" at bounding box center [108, 393] width 154 height 38
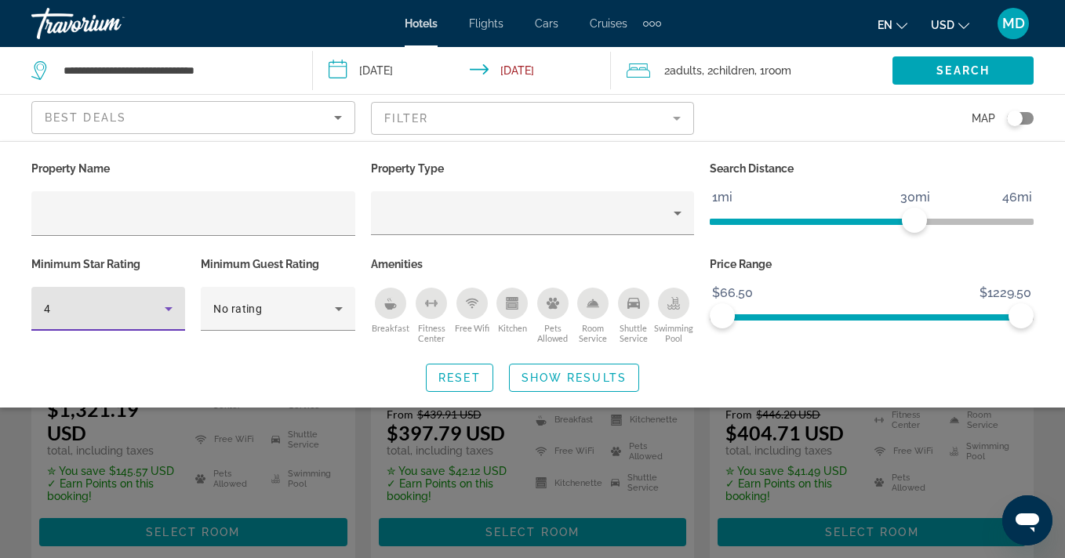
scroll to position [898, 0]
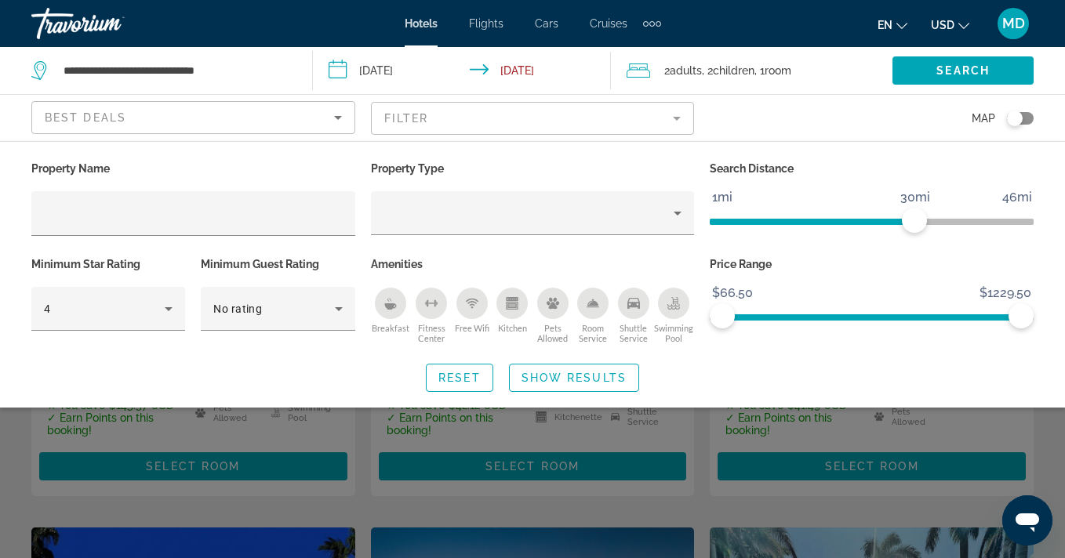
click at [357, 457] on div "Search widget" at bounding box center [532, 396] width 1065 height 323
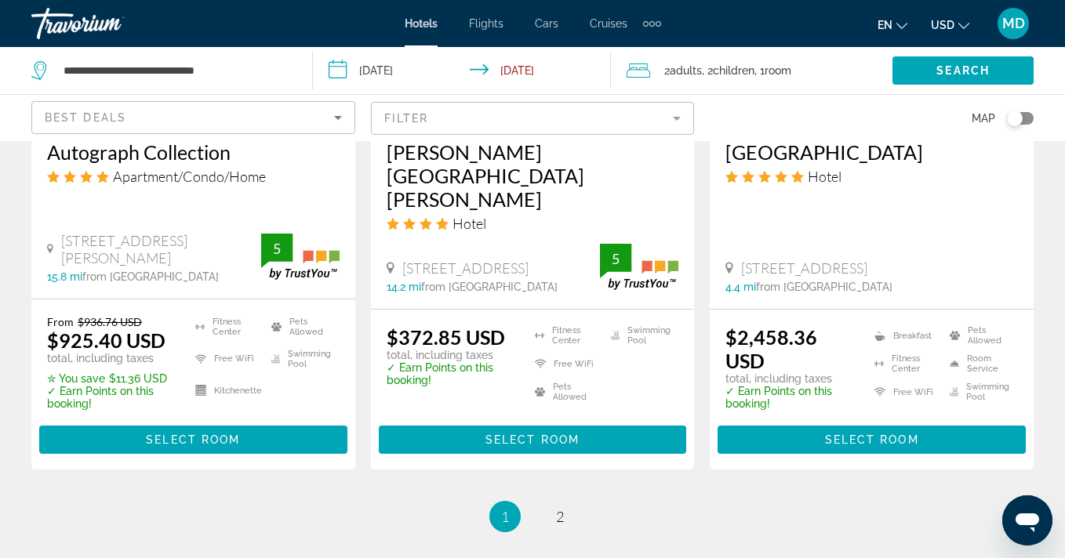
scroll to position [2329, 0]
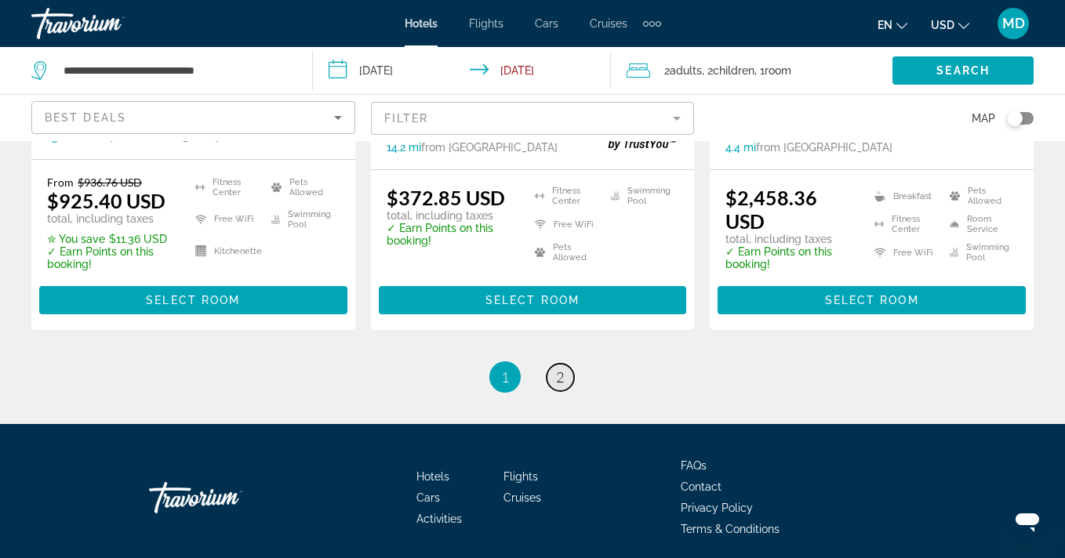
click at [565, 364] on link "page 2" at bounding box center [559, 377] width 27 height 27
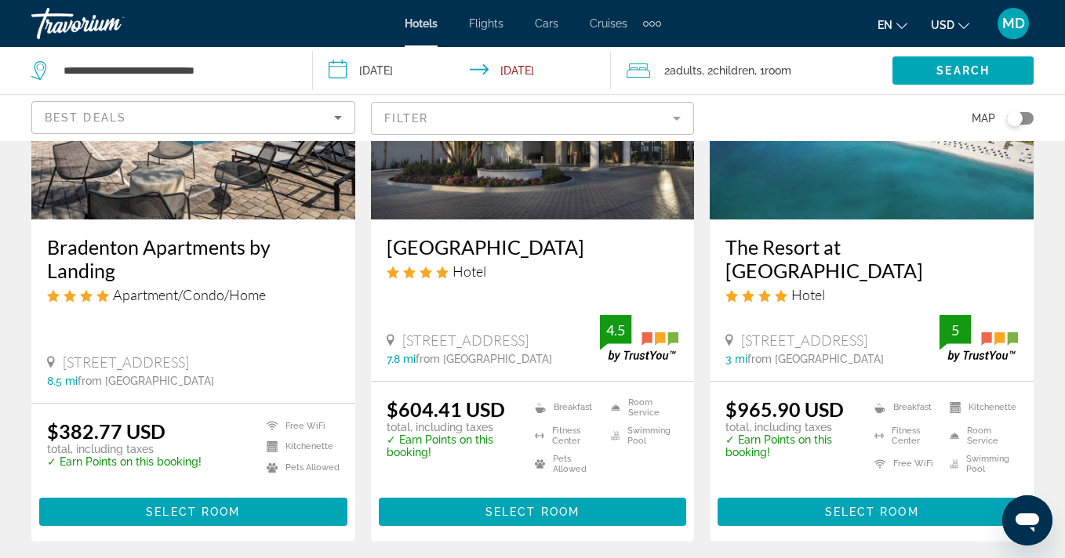
scroll to position [1423, 0]
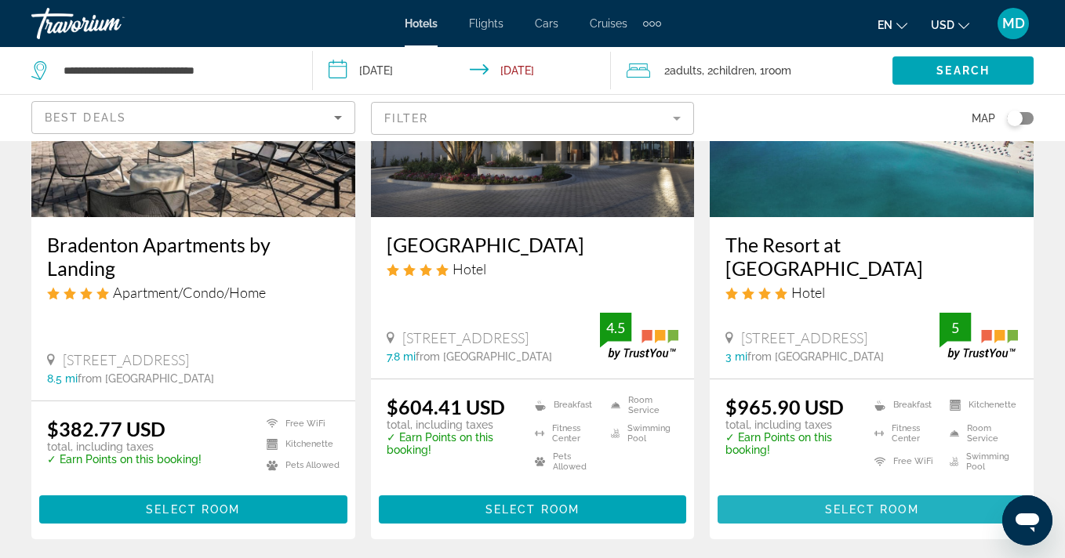
click at [886, 503] on span "Select Room" at bounding box center [872, 509] width 94 height 13
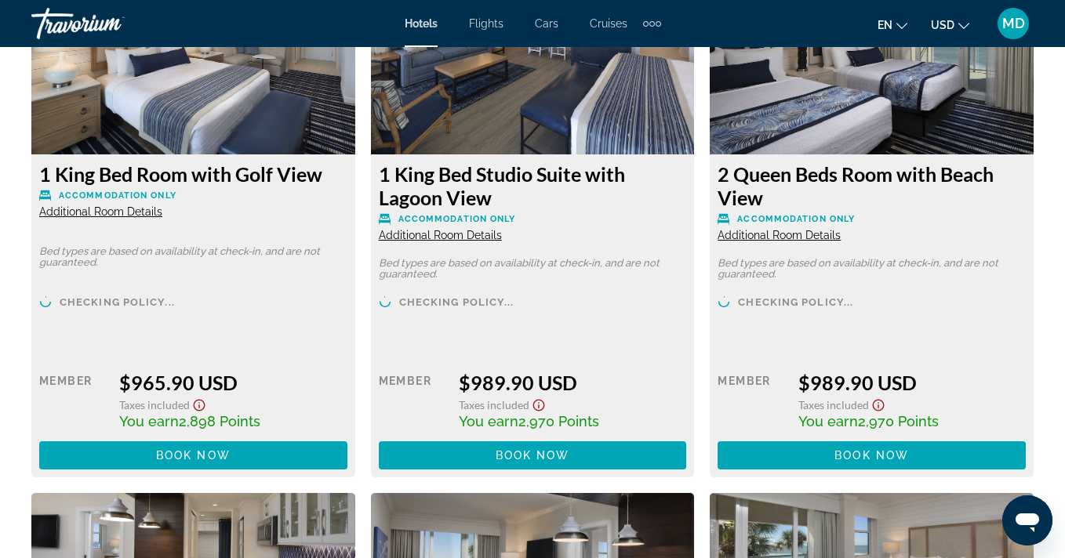
scroll to position [2526, 0]
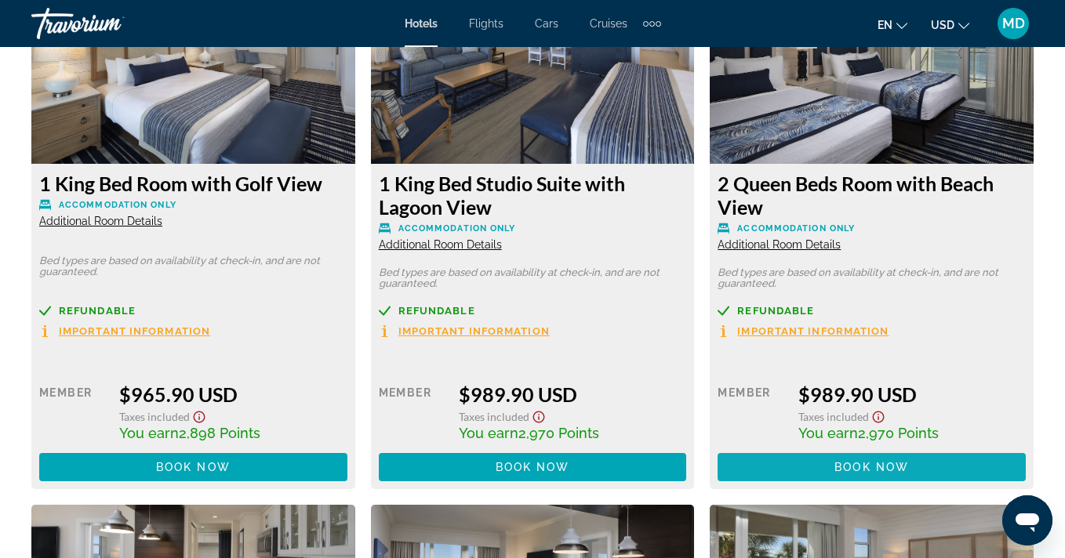
click at [884, 466] on span "Book now" at bounding box center [871, 467] width 74 height 13
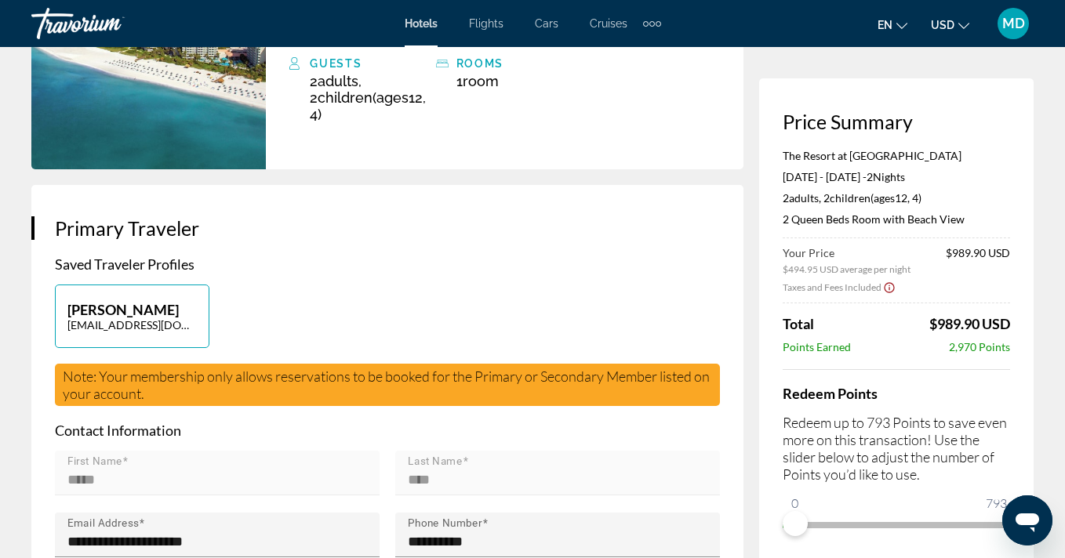
scroll to position [229, 0]
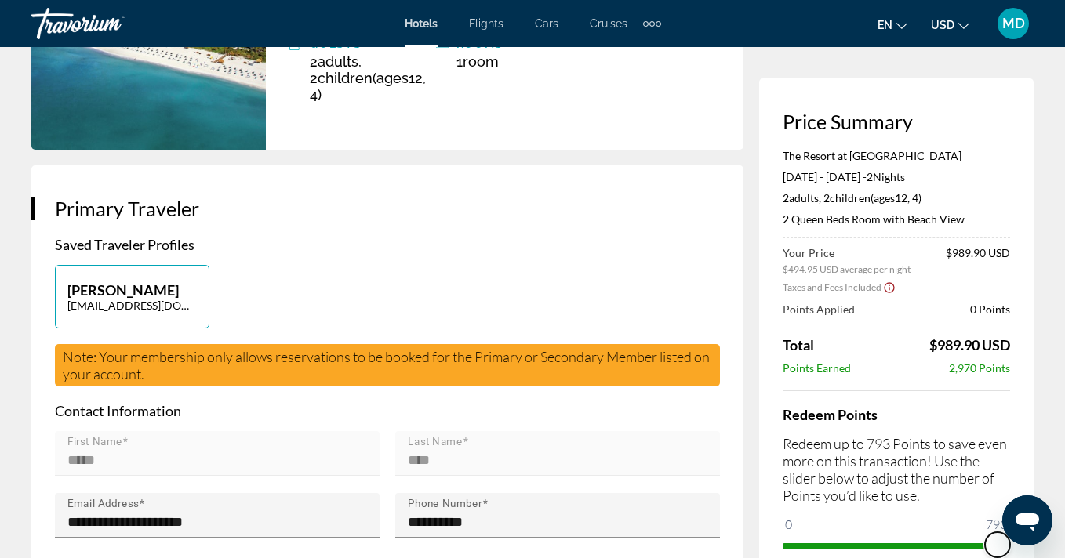
drag, startPoint x: 795, startPoint y: 528, endPoint x: 1127, endPoint y: 517, distance: 331.8
click at [1064, 329] on html "Skip to main content Hotels Flights Cars Cruises Activities Hotels Flights Cars…" at bounding box center [532, 50] width 1065 height 558
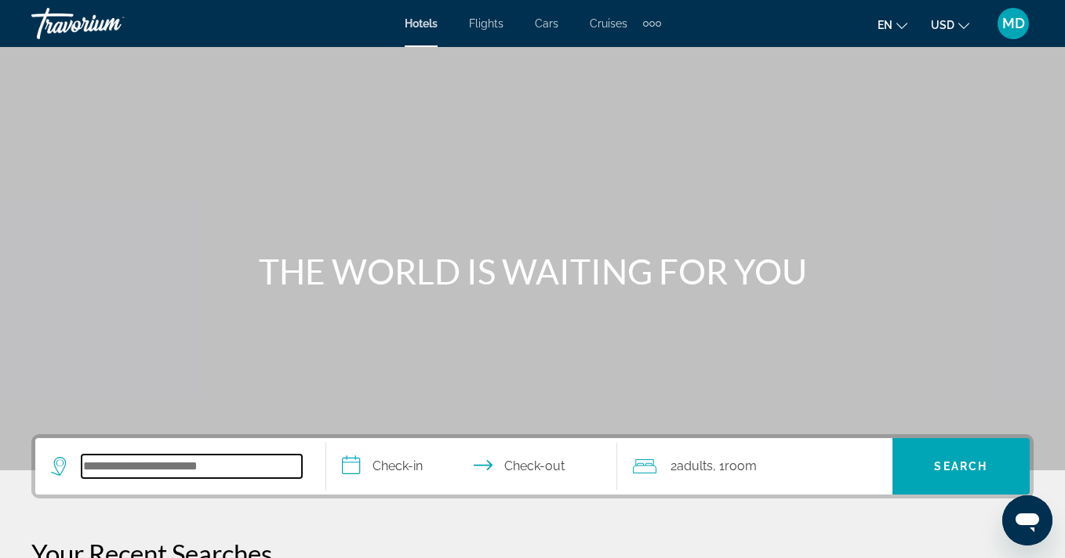
click at [180, 470] on input "Search widget" at bounding box center [192, 467] width 220 height 24
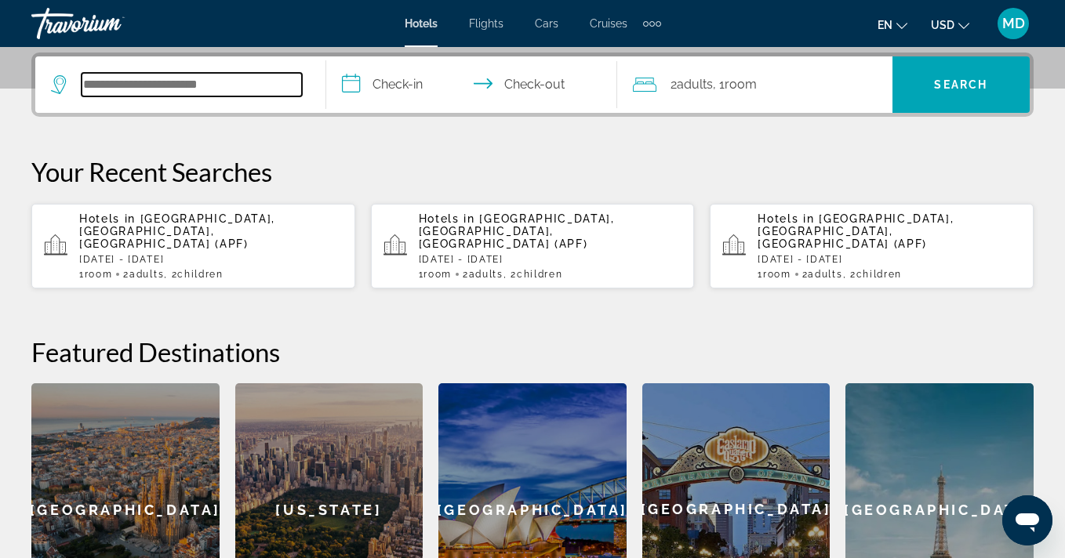
scroll to position [383, 0]
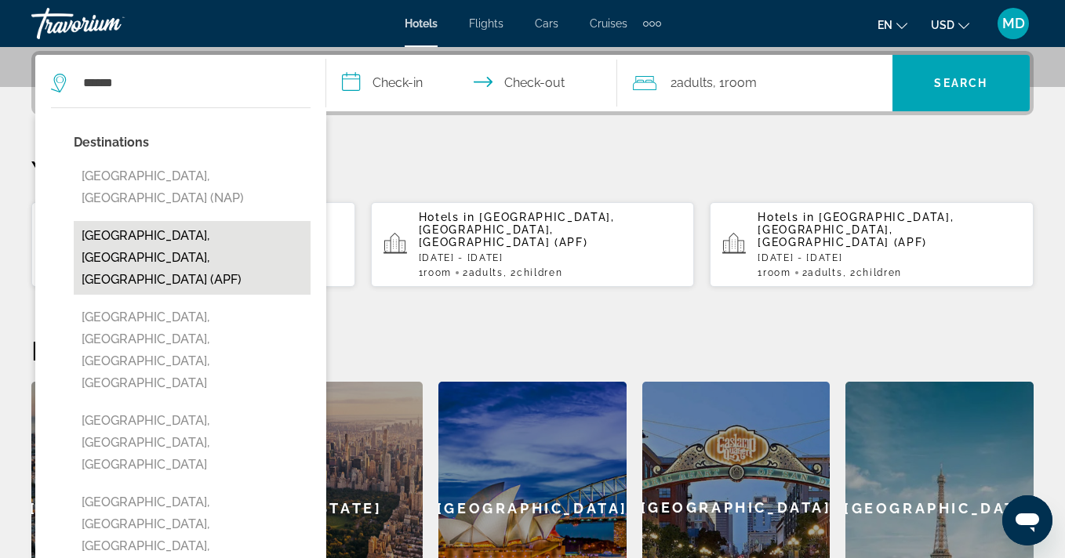
click at [194, 221] on button "[GEOGRAPHIC_DATA], [GEOGRAPHIC_DATA], [GEOGRAPHIC_DATA] (APF)" at bounding box center [192, 258] width 237 height 74
type input "**********"
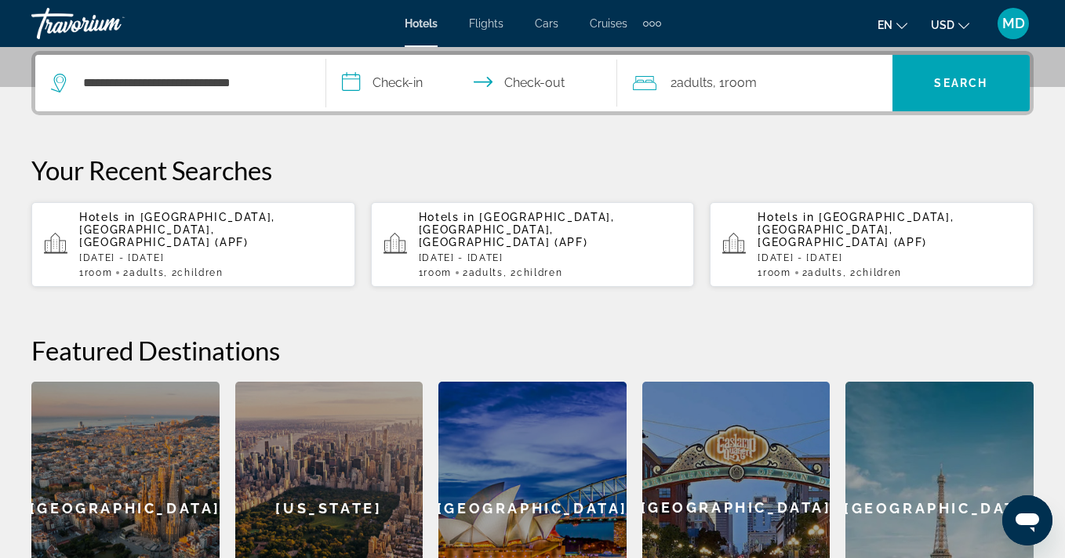
click at [410, 82] on input "**********" at bounding box center [474, 85] width 297 height 61
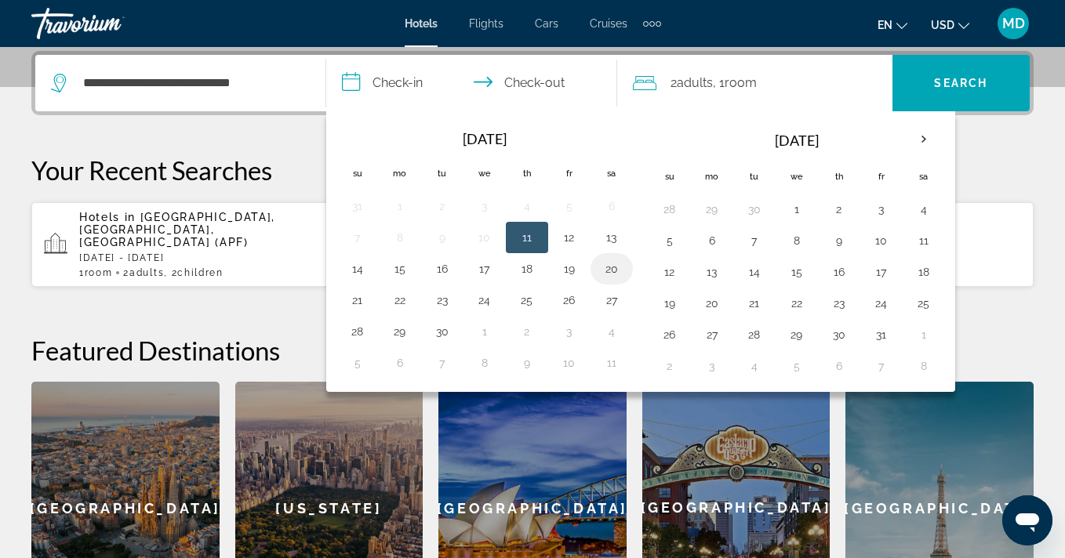
click at [607, 273] on button "20" at bounding box center [611, 269] width 25 height 22
click at [396, 292] on button "22" at bounding box center [399, 300] width 25 height 22
type input "**********"
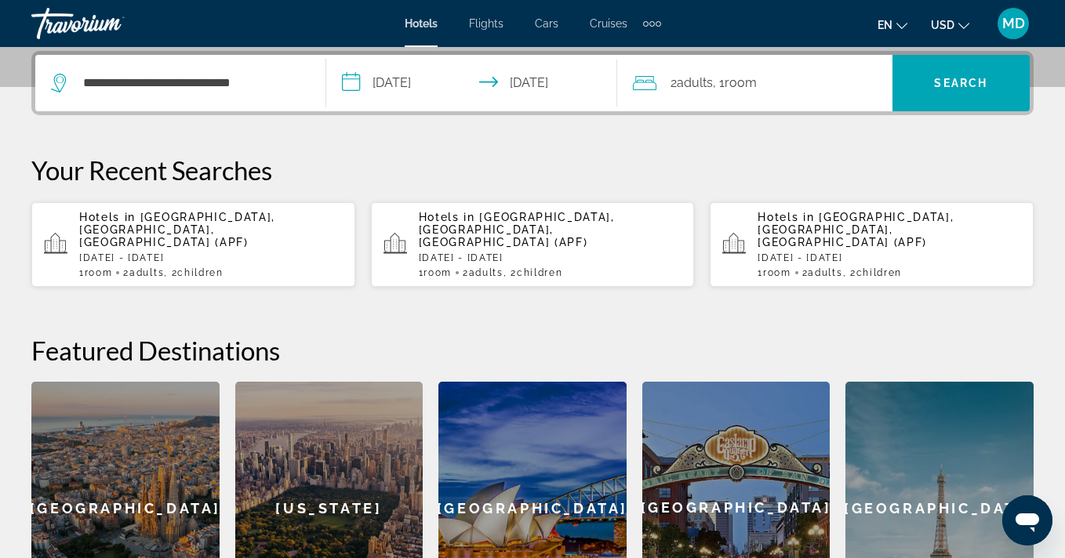
click at [705, 80] on span "Adults" at bounding box center [695, 82] width 36 height 15
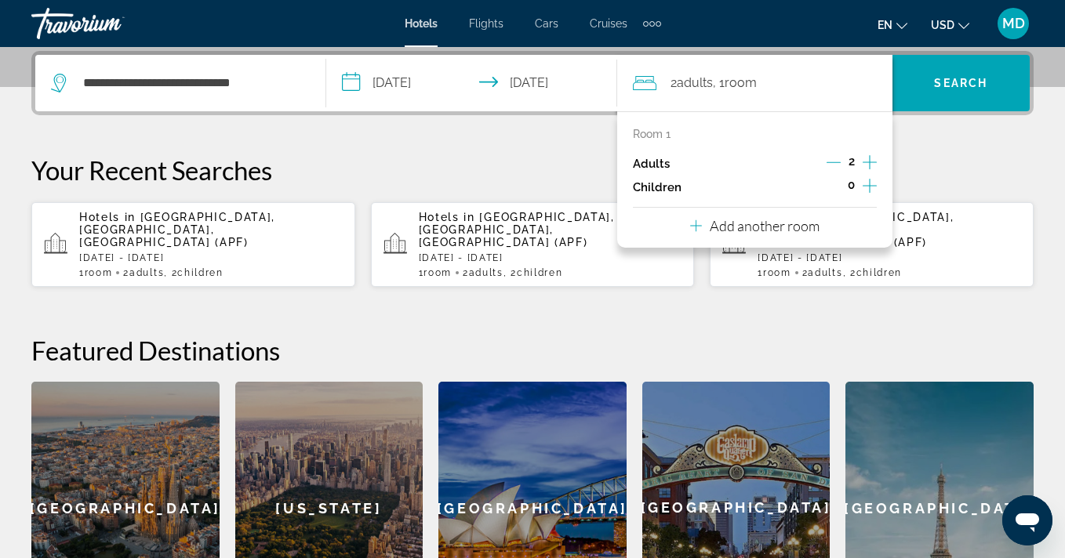
click at [866, 185] on icon "Increment children" at bounding box center [869, 186] width 14 height 14
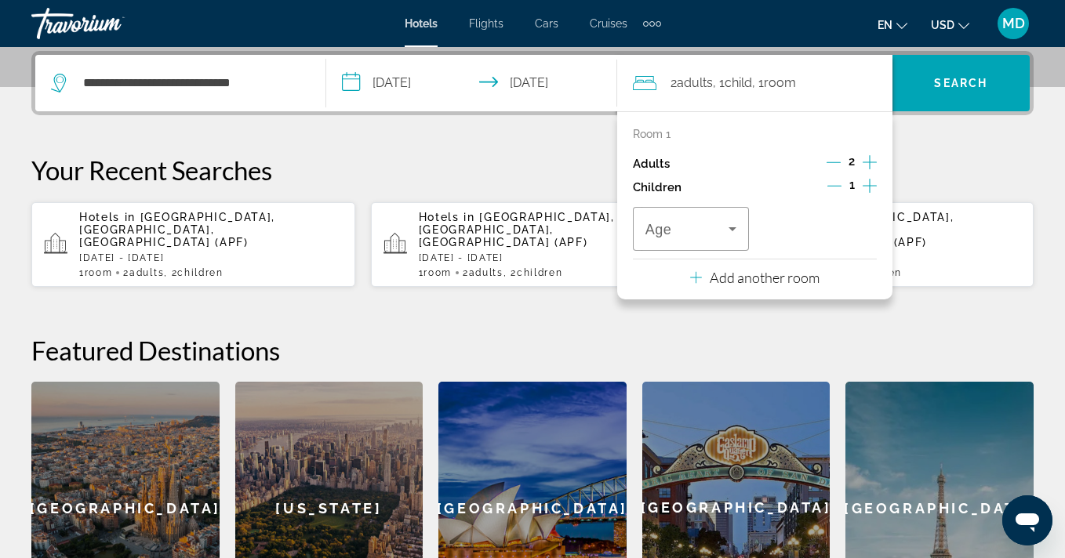
click at [866, 185] on icon "Increment children" at bounding box center [869, 186] width 14 height 14
click at [731, 225] on icon "Travelers: 2 adults, 2 children" at bounding box center [732, 229] width 19 height 19
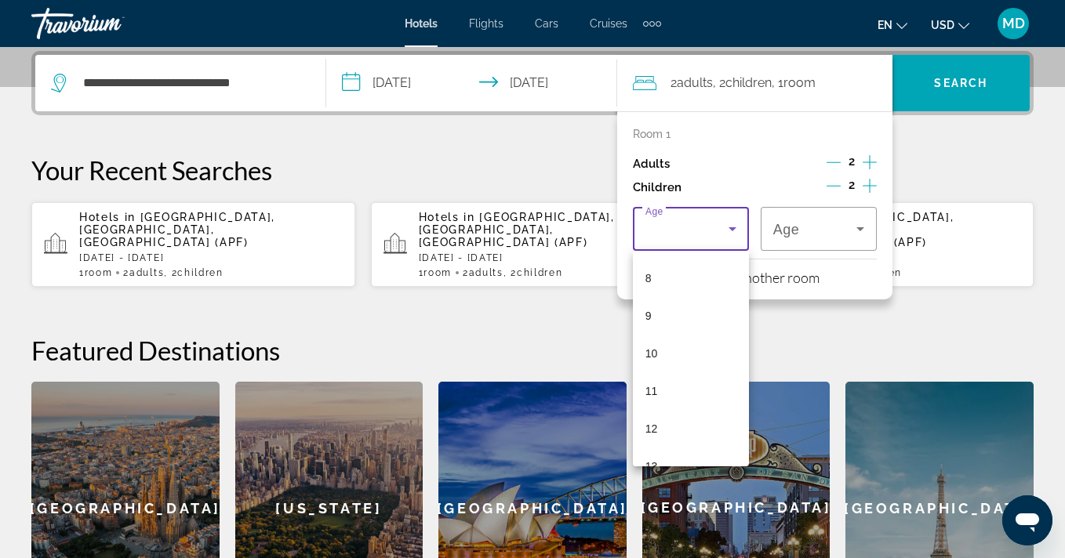
scroll to position [305, 0]
click at [685, 420] on mat-option "12" at bounding box center [691, 423] width 116 height 38
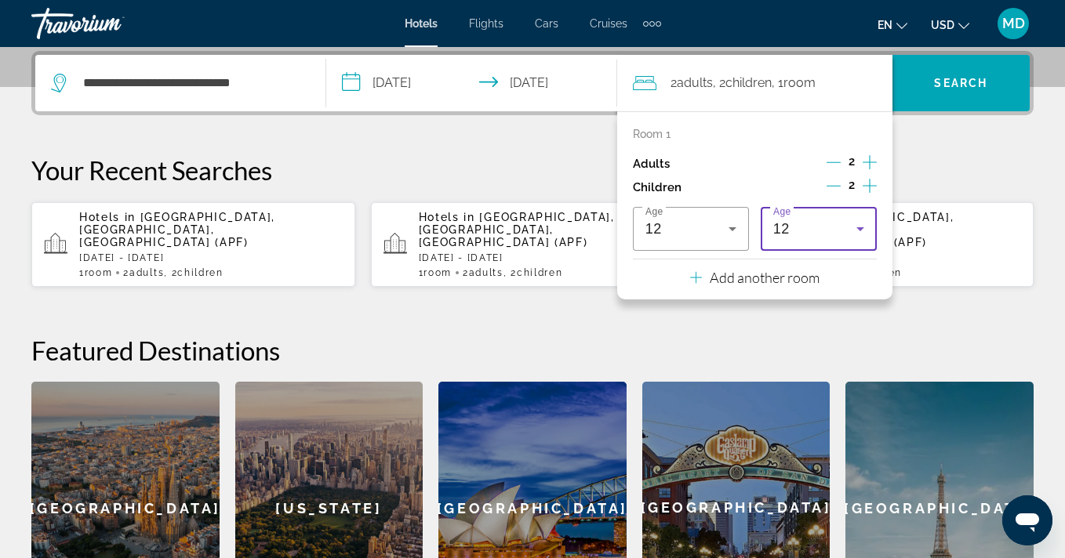
click at [860, 220] on icon "Travelers: 2 adults, 2 children" at bounding box center [860, 229] width 19 height 19
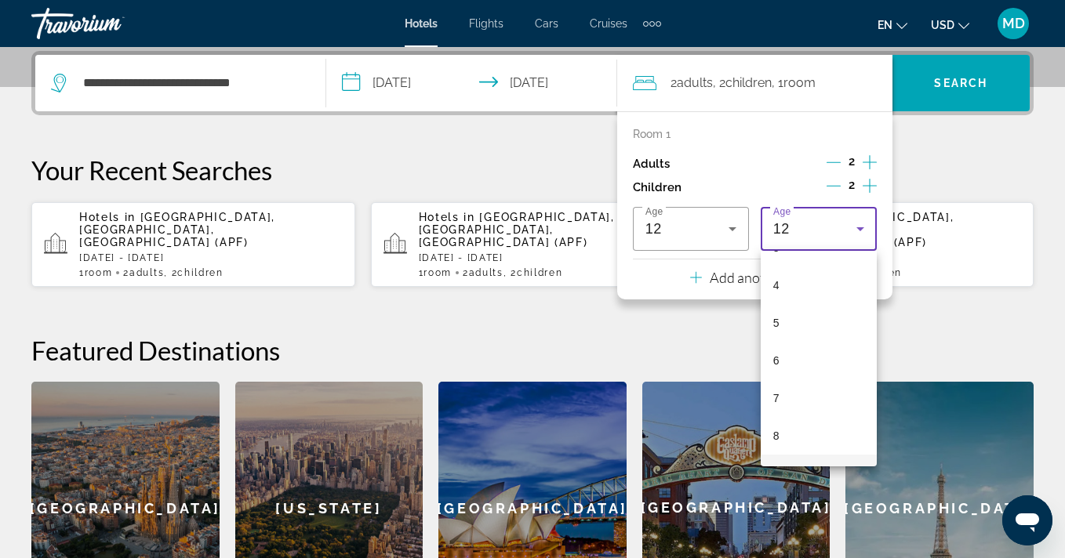
scroll to position [117, 0]
click at [819, 314] on mat-option "4" at bounding box center [818, 310] width 116 height 38
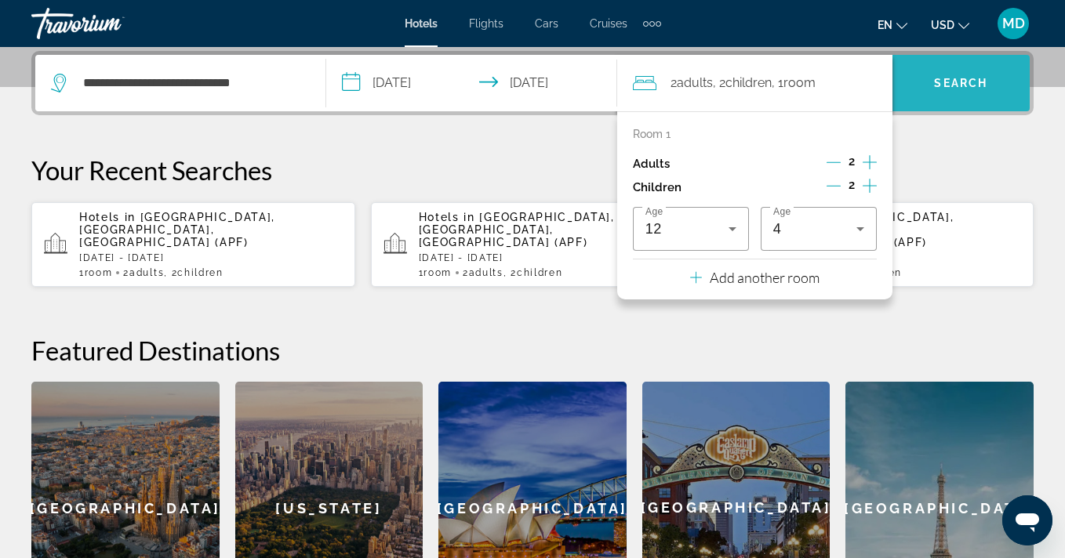
click at [981, 85] on span "Search" at bounding box center [960, 83] width 53 height 13
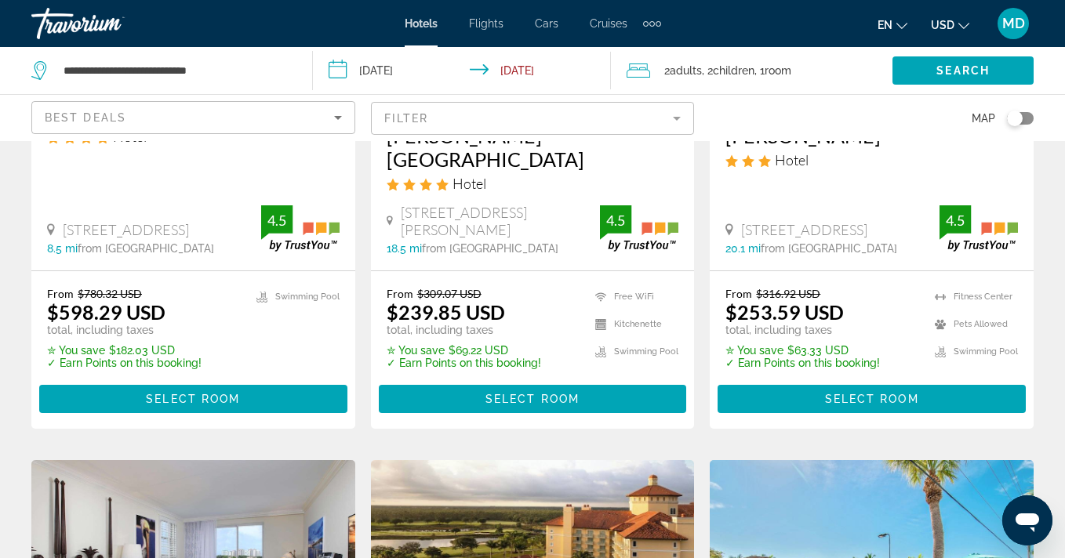
scroll to position [1604, 0]
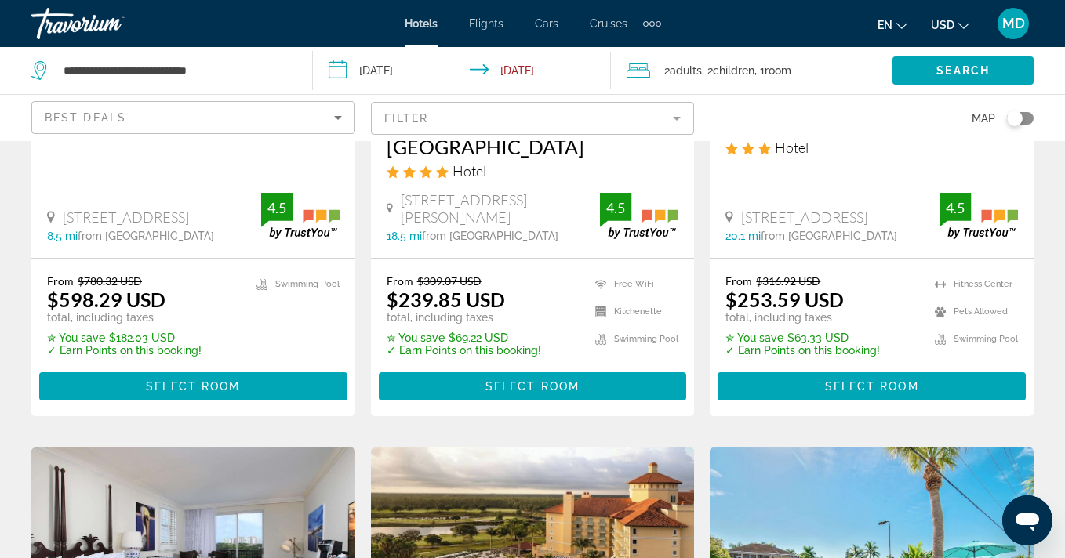
click at [678, 116] on mat-form-field "Filter" at bounding box center [533, 118] width 324 height 33
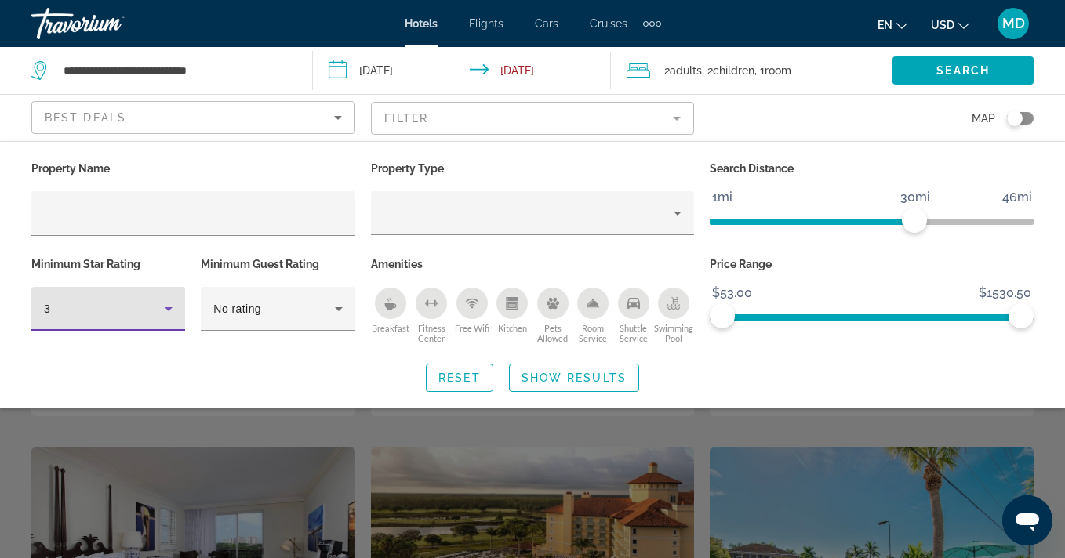
click at [169, 304] on icon "Hotel Filters" at bounding box center [168, 308] width 19 height 19
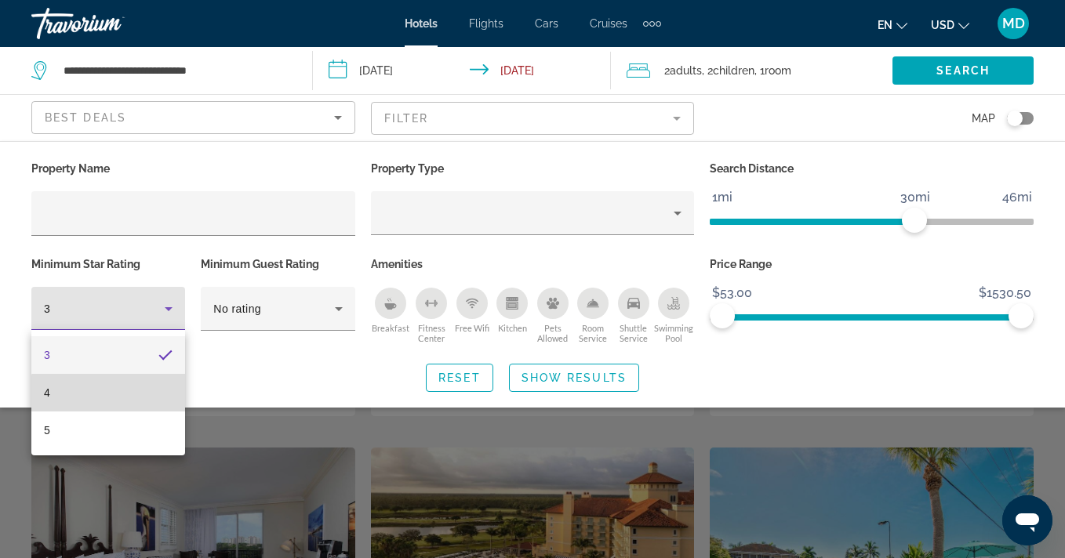
click at [136, 394] on mat-option "4" at bounding box center [108, 393] width 154 height 38
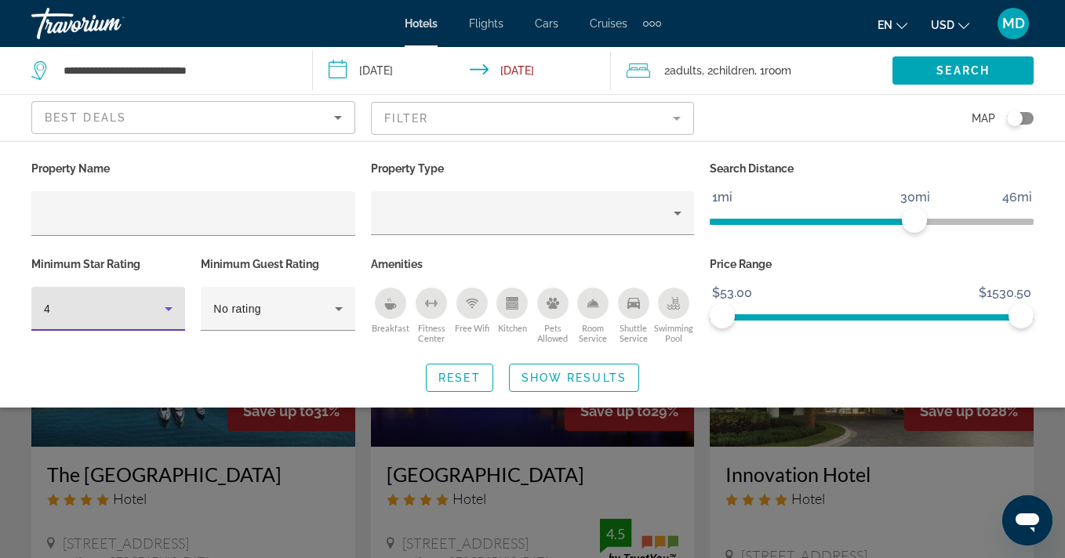
click at [343, 447] on div "Search widget" at bounding box center [532, 396] width 1065 height 323
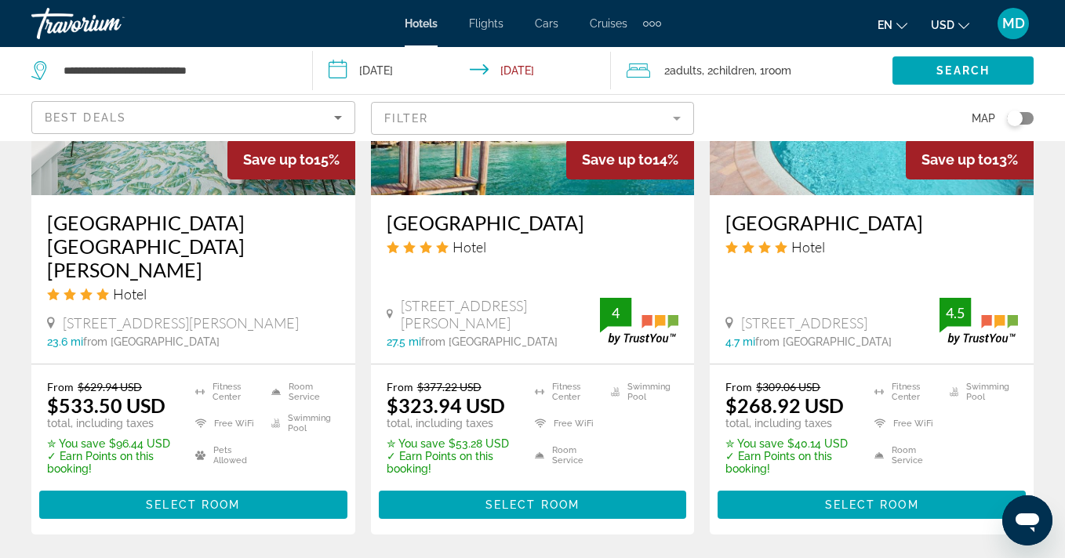
scroll to position [2316, 0]
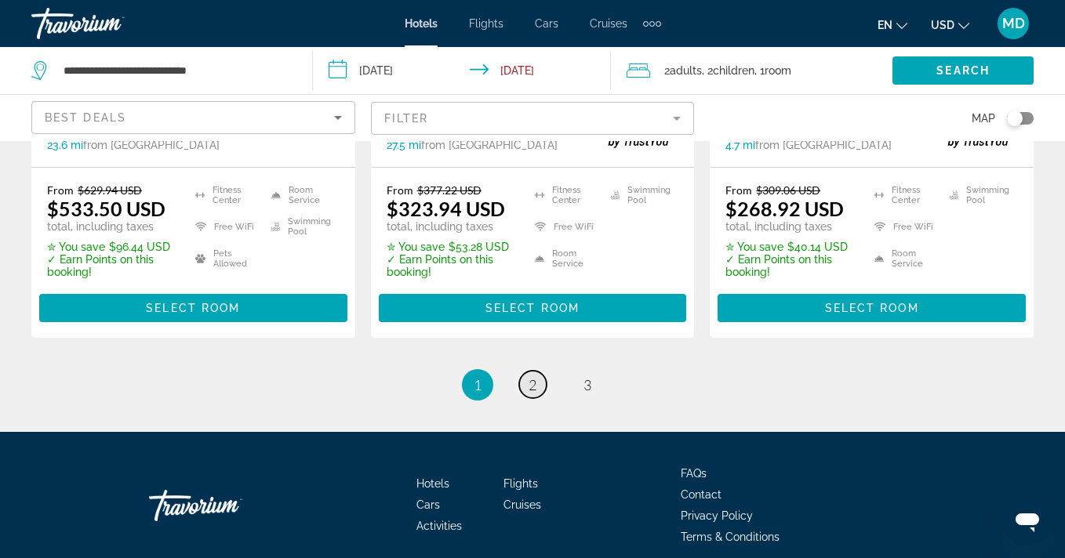
click at [532, 376] on span "2" at bounding box center [532, 384] width 8 height 17
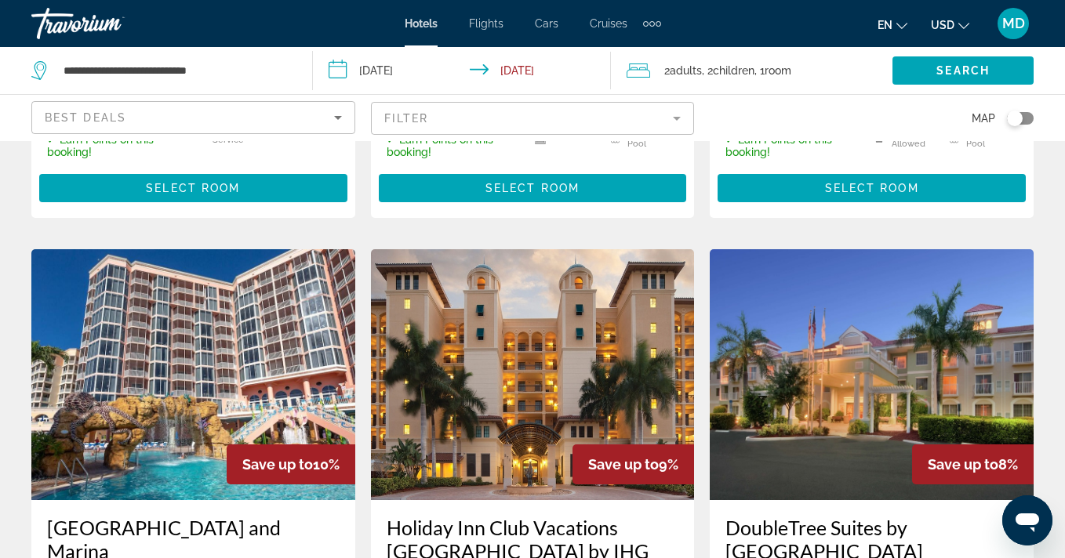
scroll to position [572, 0]
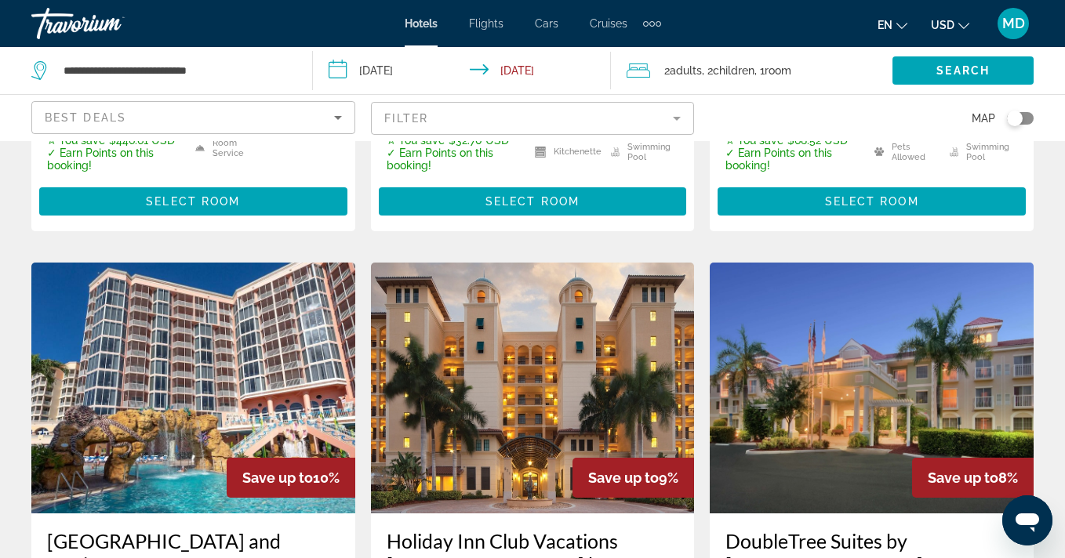
click at [412, 76] on input "**********" at bounding box center [464, 73] width 303 height 52
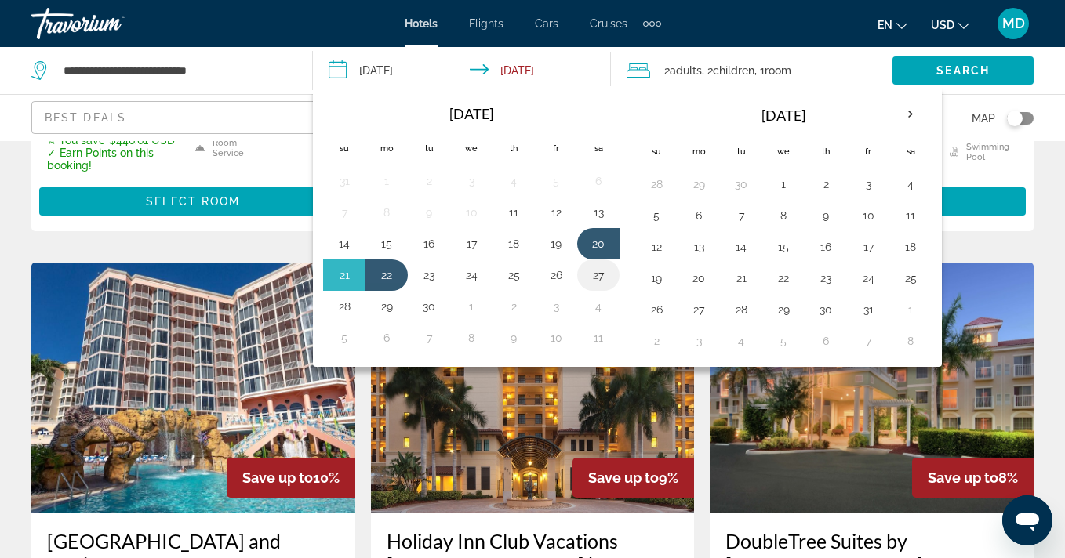
click at [595, 278] on button "27" at bounding box center [598, 275] width 25 height 22
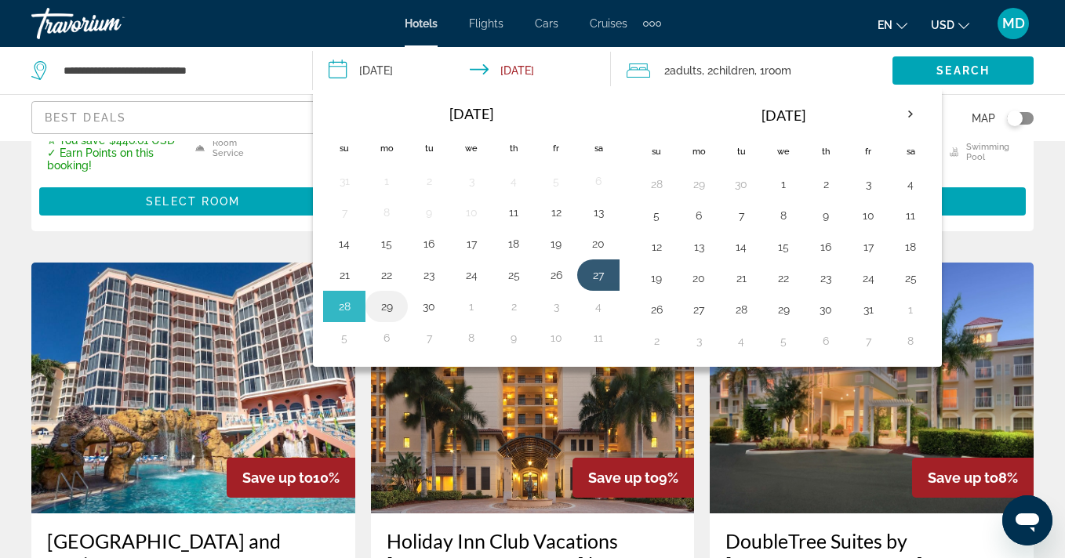
click at [390, 303] on button "29" at bounding box center [386, 307] width 25 height 22
type input "**********"
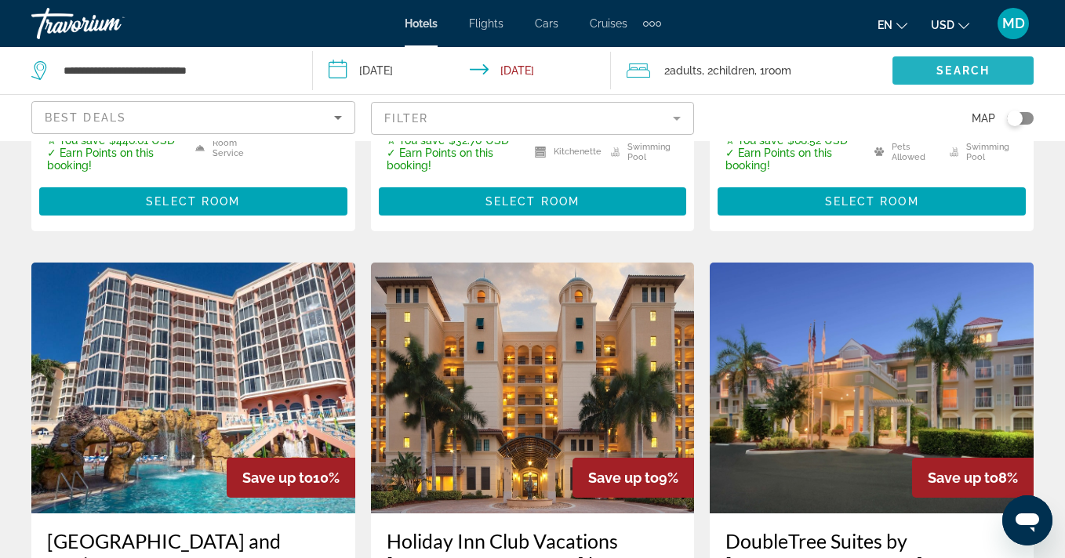
click at [946, 69] on span "Search" at bounding box center [962, 70] width 53 height 13
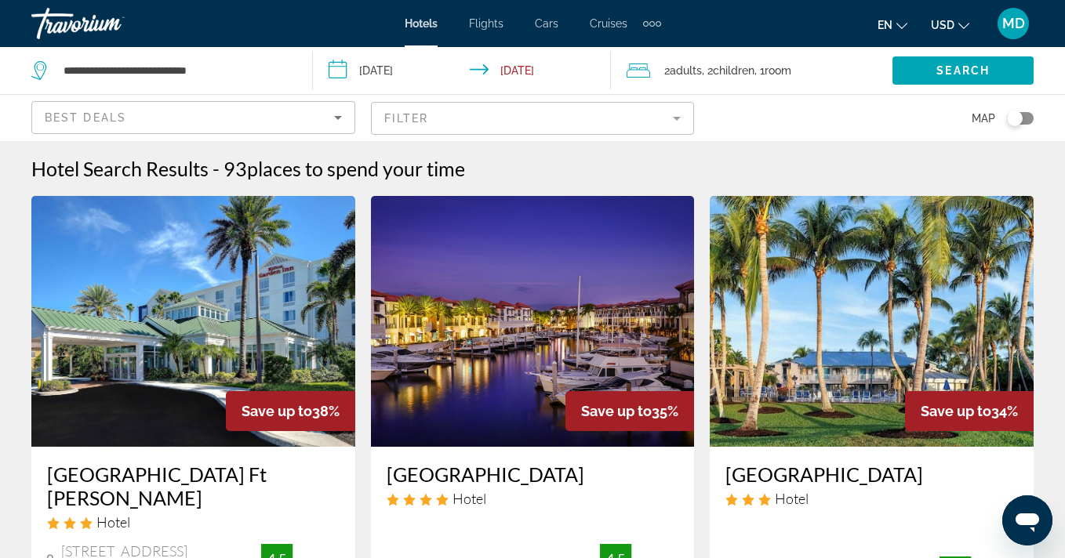
click at [685, 121] on mat-form-field "Filter" at bounding box center [533, 118] width 324 height 33
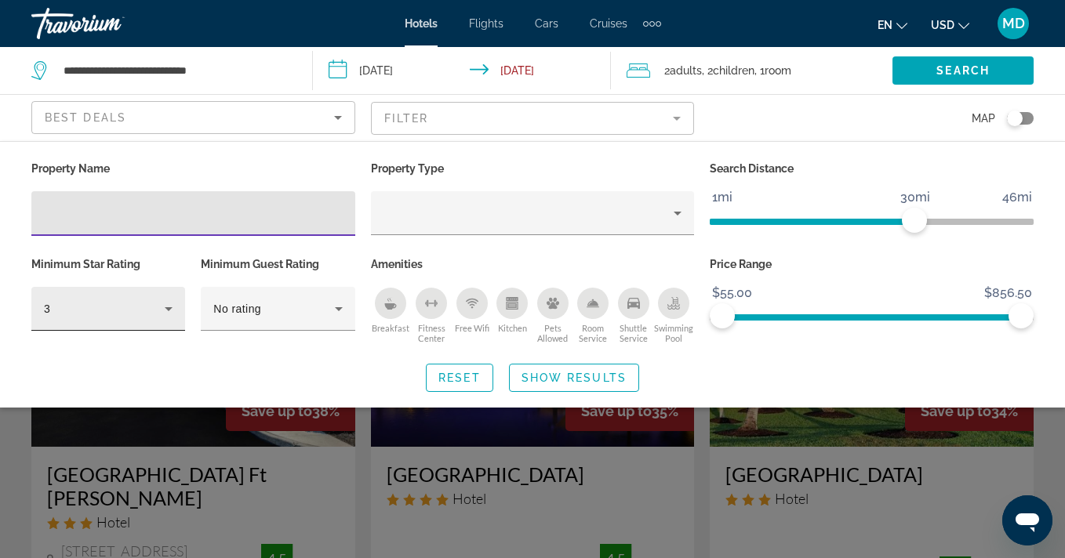
click at [172, 303] on icon "Hotel Filters" at bounding box center [168, 308] width 19 height 19
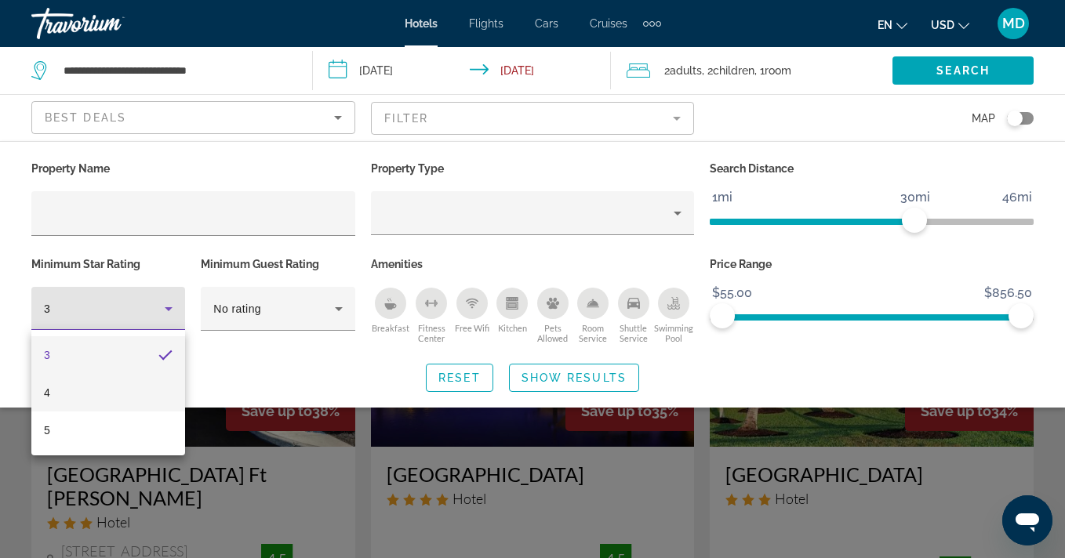
click at [141, 391] on mat-option "4" at bounding box center [108, 393] width 154 height 38
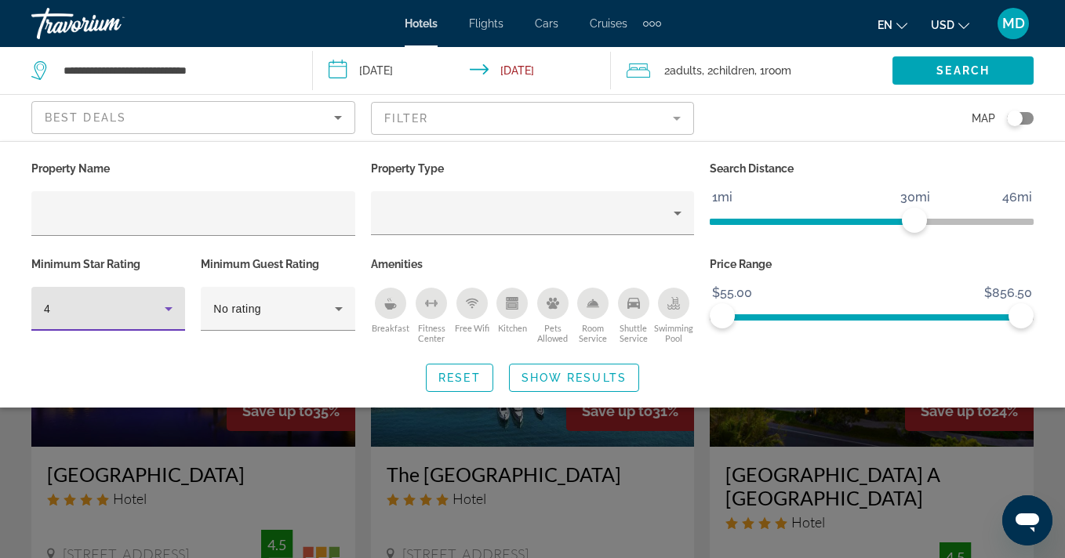
click at [811, 379] on div "Reset Show Results" at bounding box center [532, 378] width 1002 height 28
click at [188, 430] on div "Search widget" at bounding box center [532, 396] width 1065 height 323
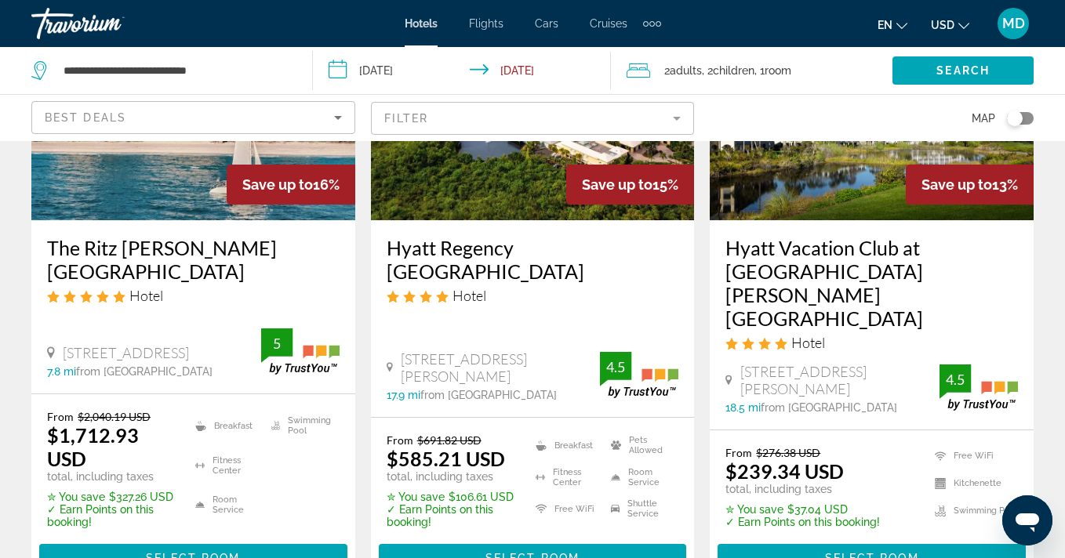
scroll to position [2116, 0]
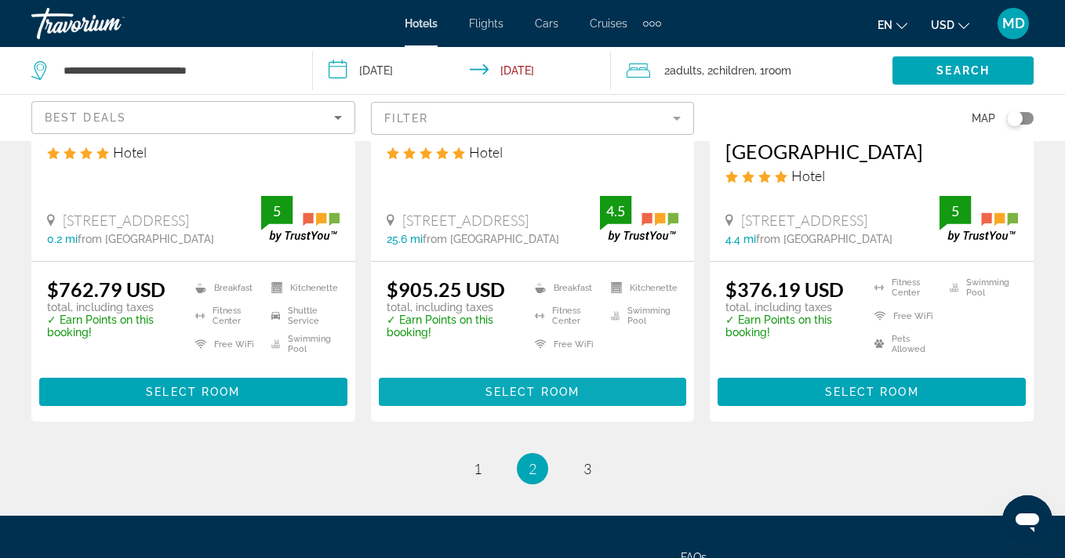
scroll to position [2263, 0]
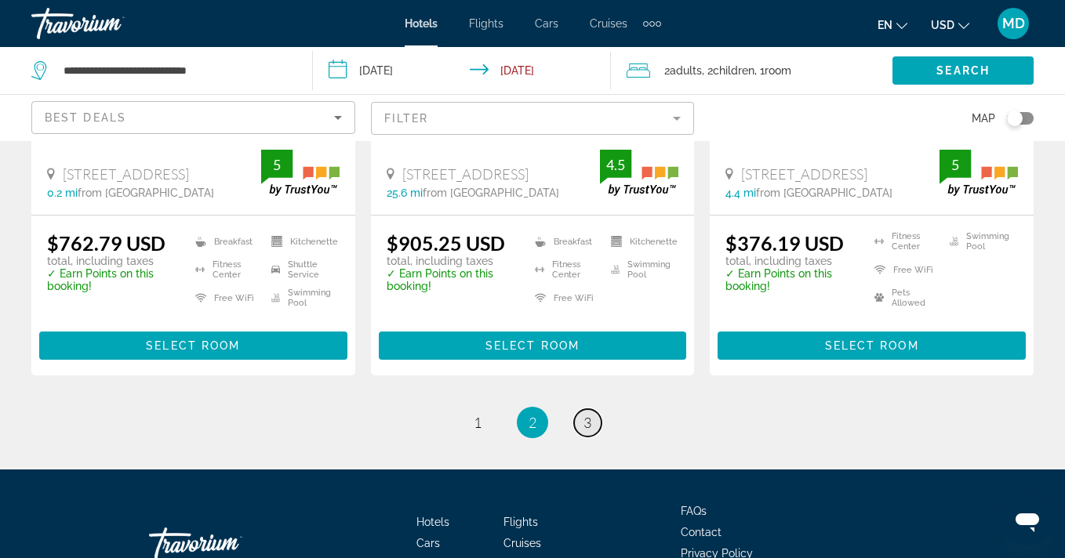
click at [585, 414] on span "3" at bounding box center [587, 422] width 8 height 17
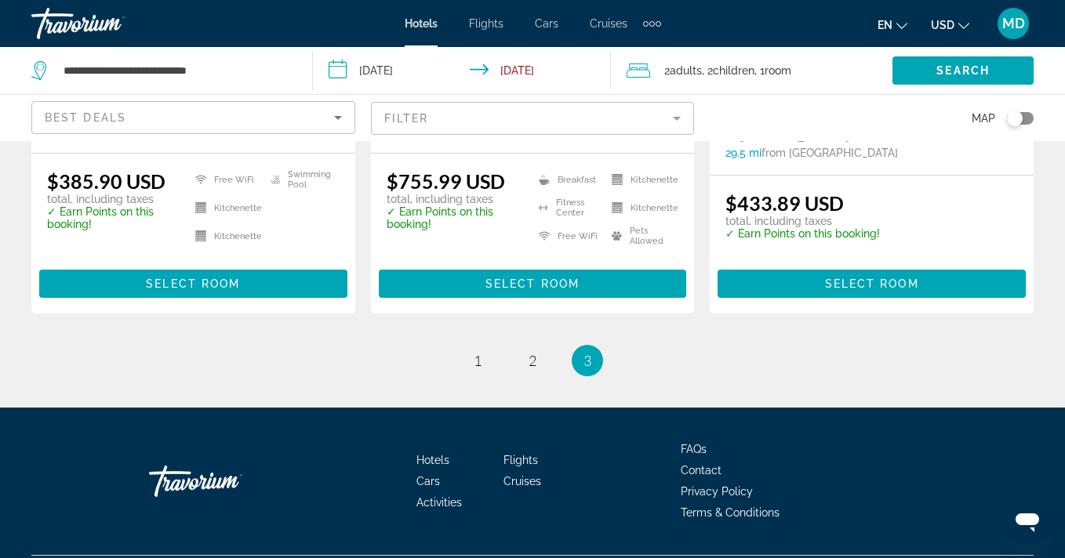
scroll to position [473, 0]
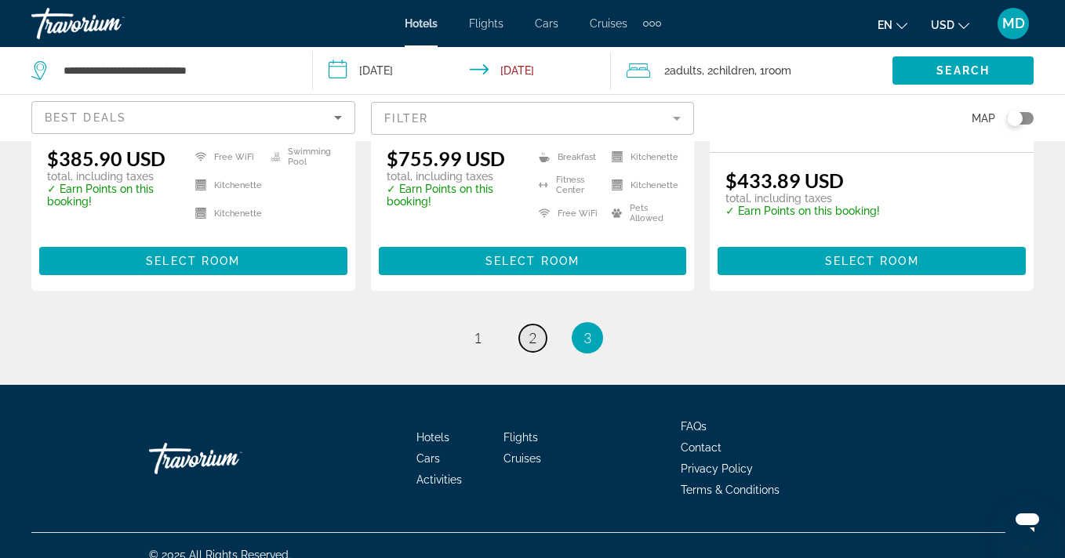
click at [529, 329] on span "2" at bounding box center [532, 337] width 8 height 17
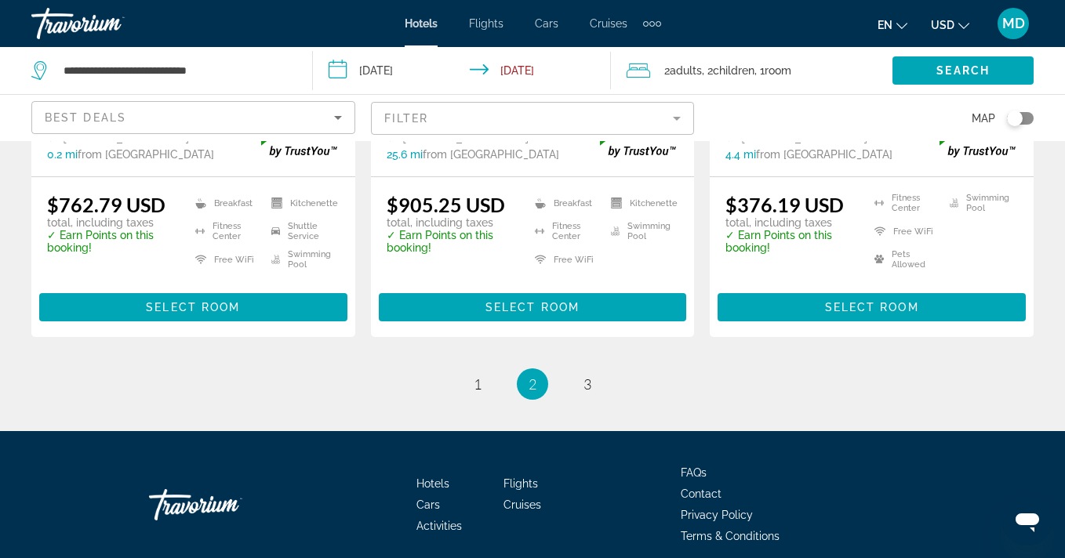
scroll to position [2343, 0]
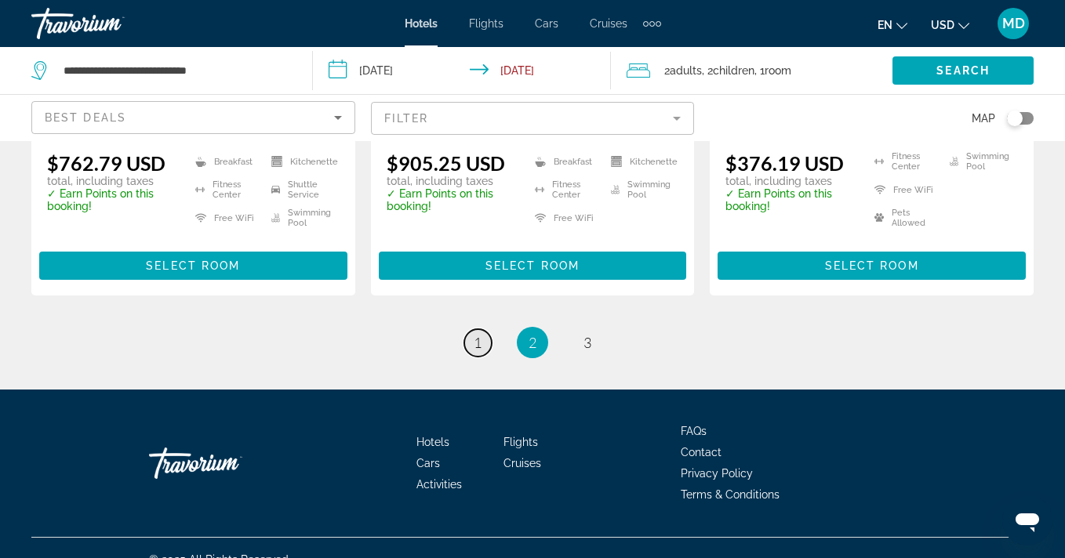
click at [472, 329] on link "page 1" at bounding box center [477, 342] width 27 height 27
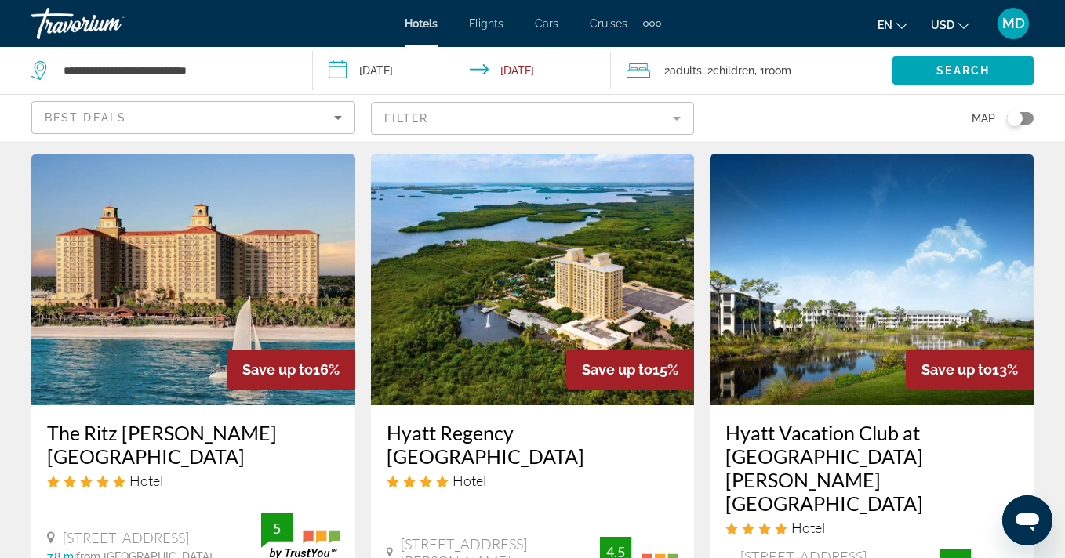
scroll to position [1947, 0]
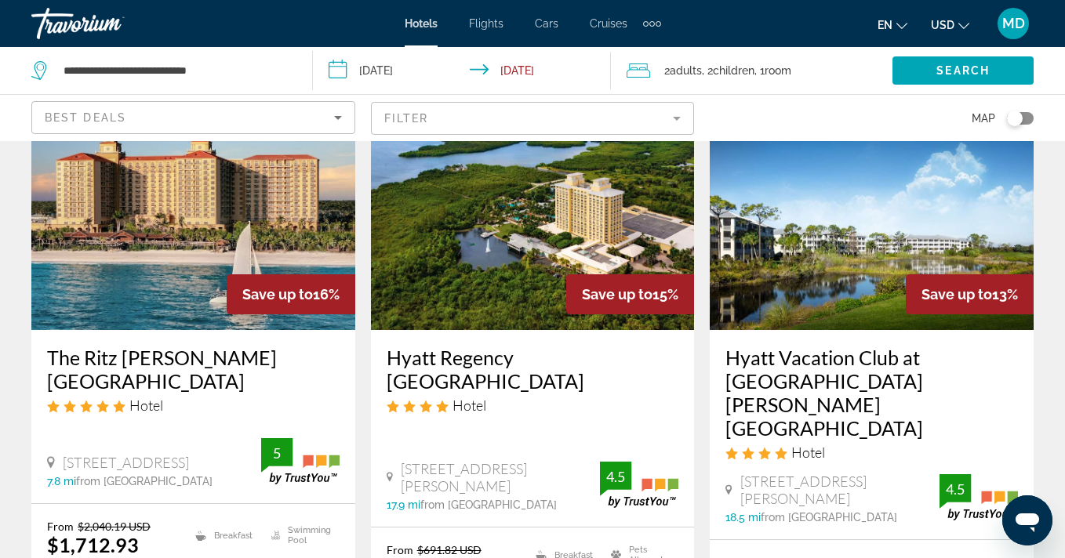
click at [499, 272] on img "Main content" at bounding box center [533, 204] width 324 height 251
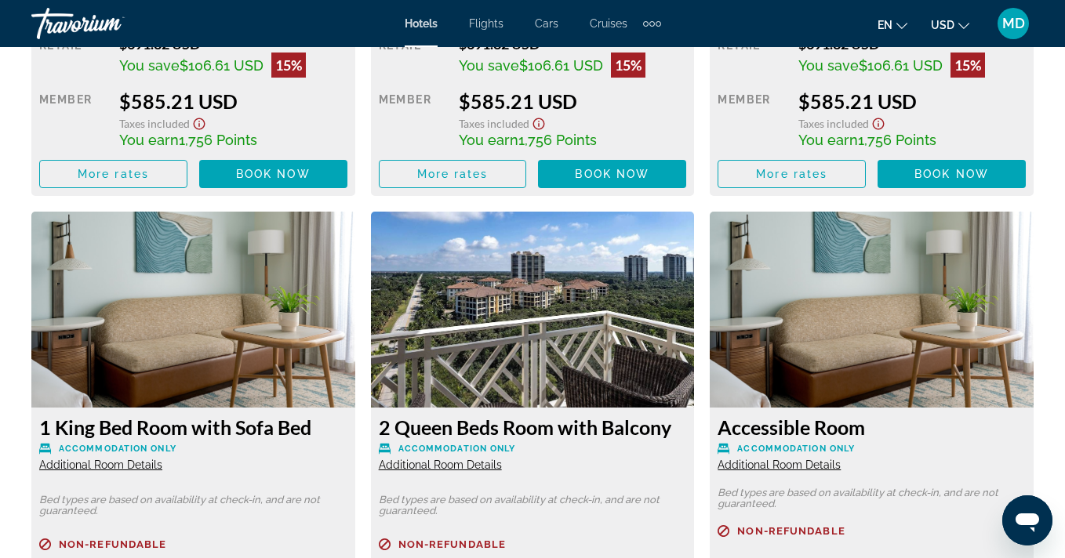
scroll to position [2828, 0]
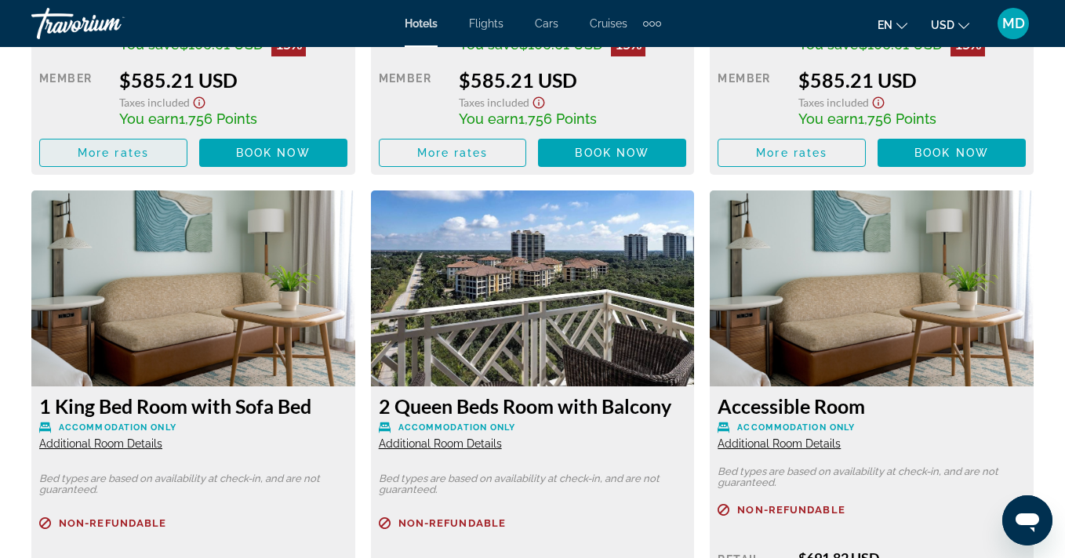
click at [160, 137] on span "Main content" at bounding box center [113, 153] width 147 height 38
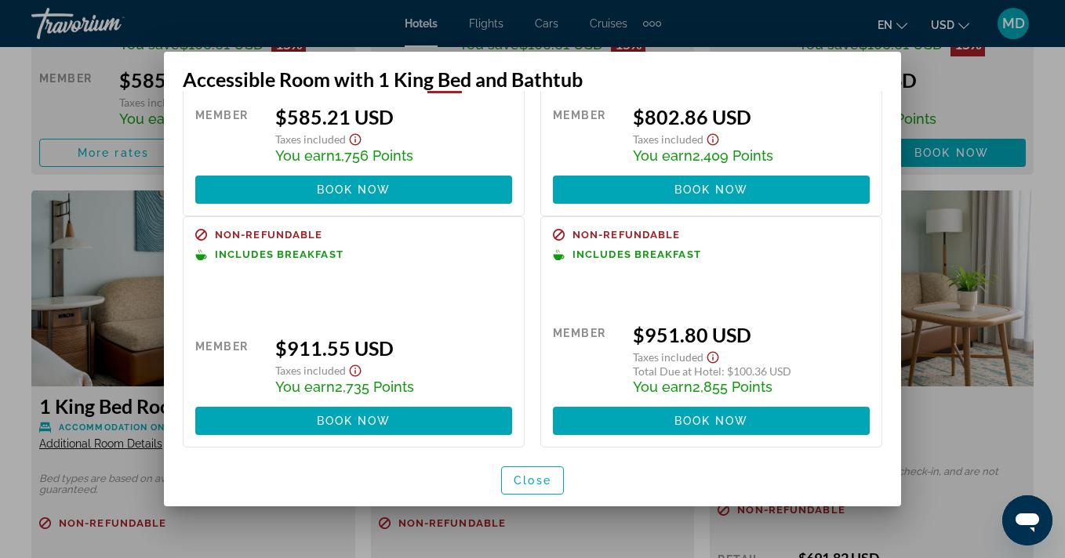
scroll to position [0, 0]
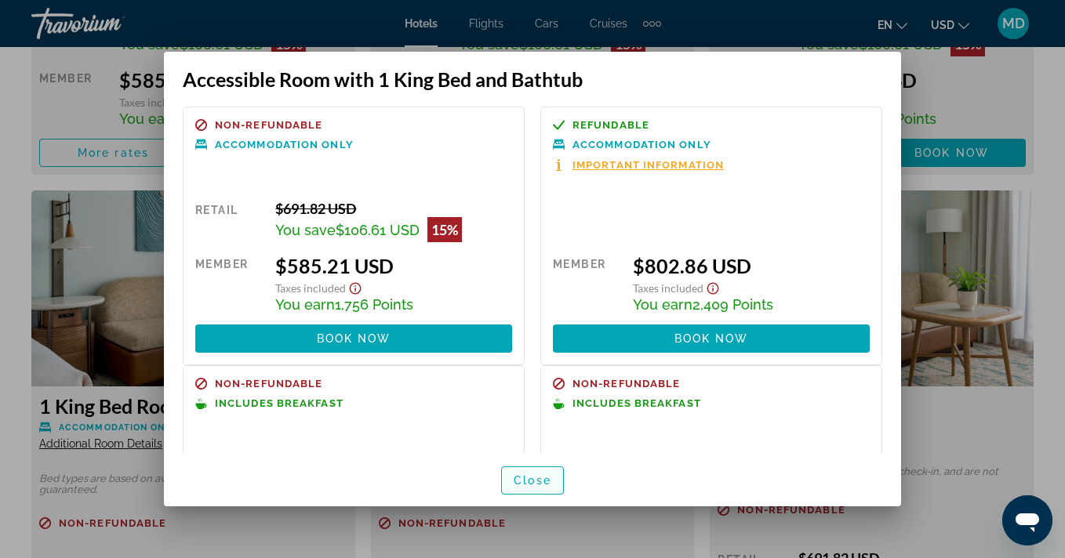
click at [540, 487] on span "button" at bounding box center [532, 481] width 61 height 38
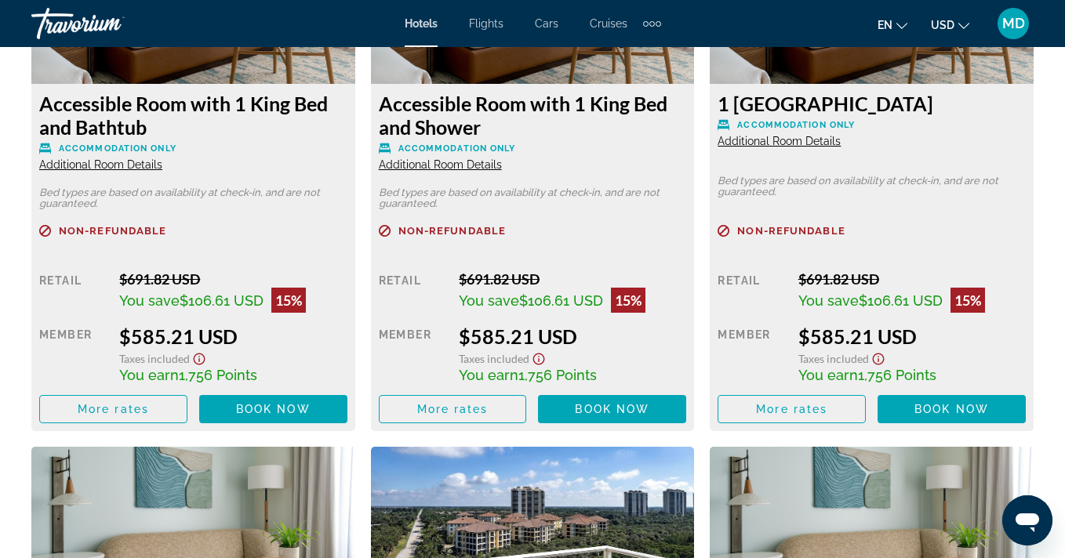
scroll to position [2541, 0]
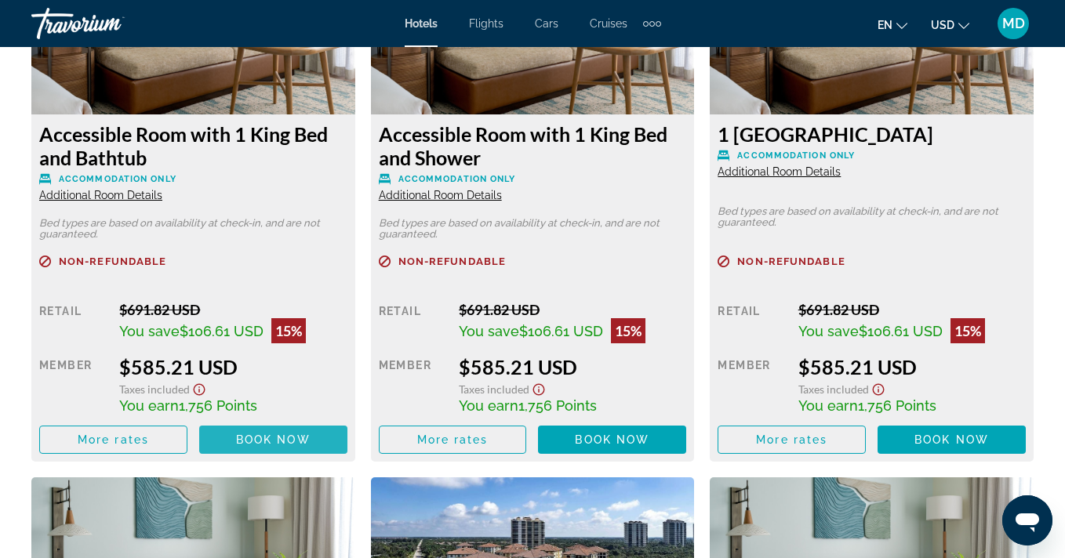
click at [258, 434] on span "Book now" at bounding box center [273, 440] width 74 height 13
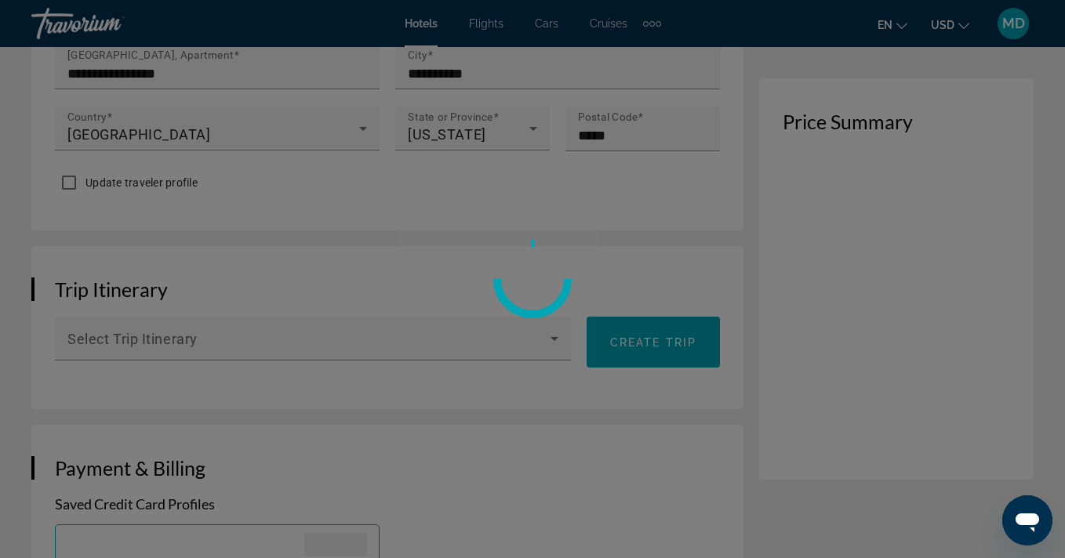
scroll to position [770, 0]
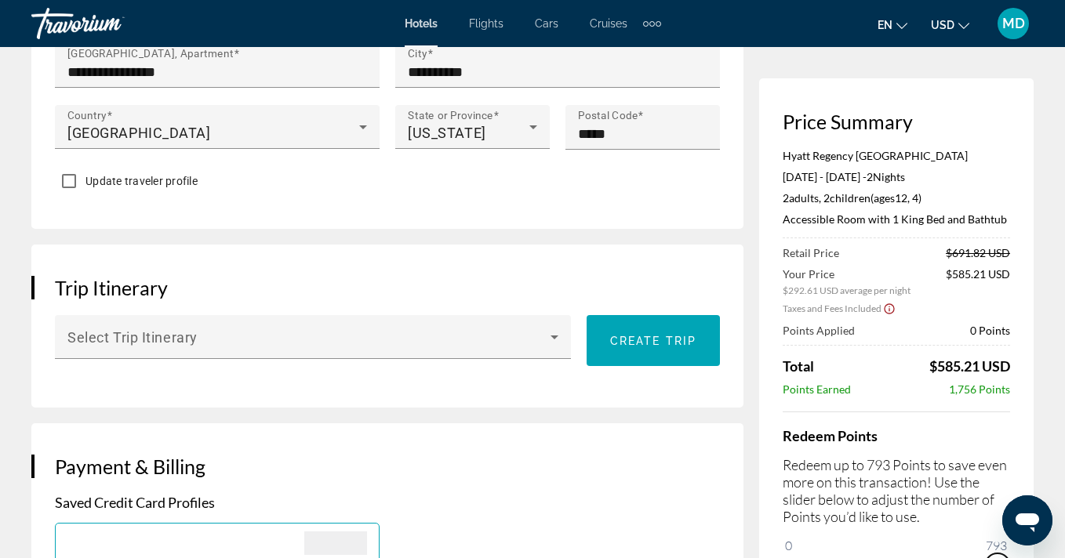
drag, startPoint x: 805, startPoint y: 550, endPoint x: 1060, endPoint y: 536, distance: 255.2
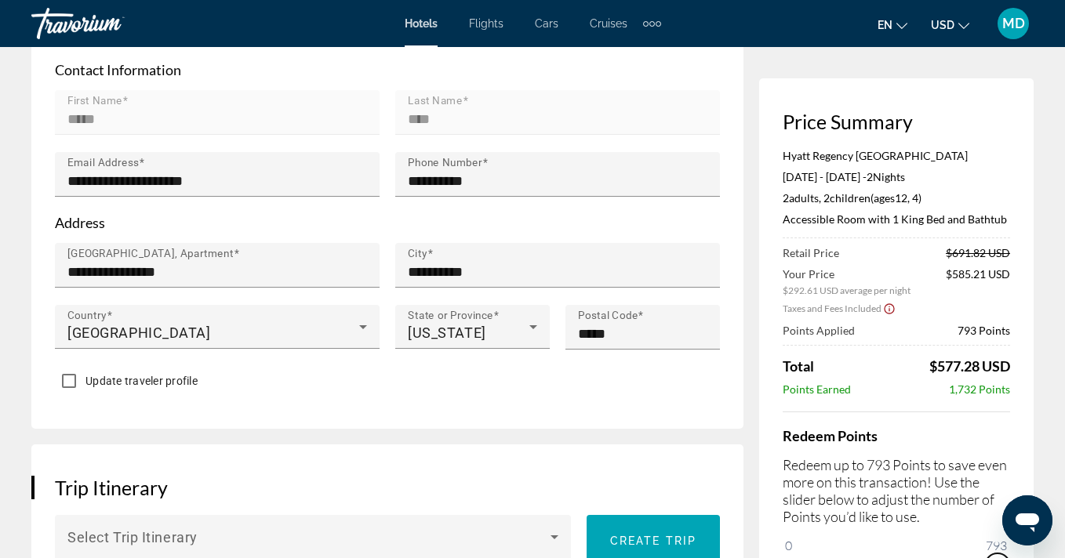
scroll to position [357, 0]
